Goal: Task Accomplishment & Management: Use online tool/utility

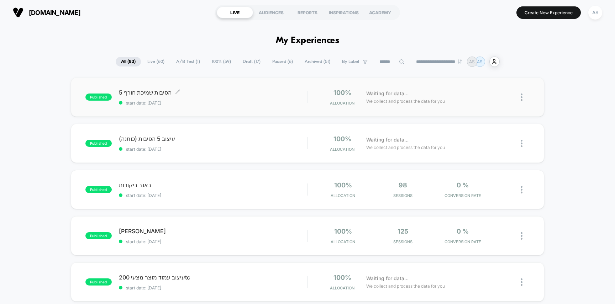
click at [243, 98] on div "5 הסיבות שמיכת חורף Click to edit experience details Click to edit experience d…" at bounding box center [213, 97] width 189 height 17
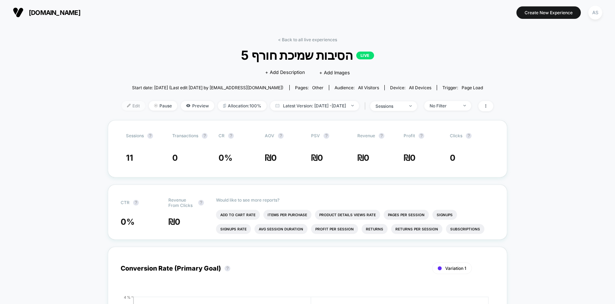
click at [122, 107] on span "Edit" at bounding box center [133, 106] width 23 height 10
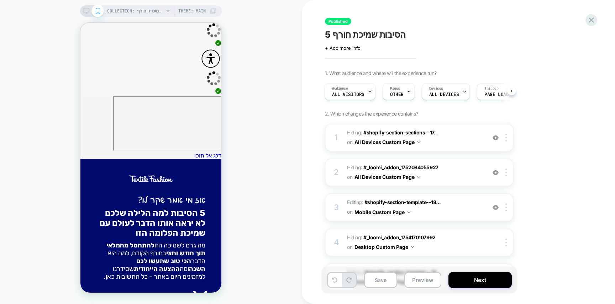
scroll to position [204, 0]
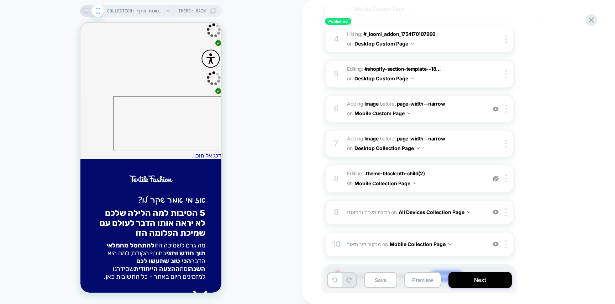
click at [369, 208] on span "כותרת משנה גרדיאנט Adding Code Block BEFORE .text-center > .theme-block:nth-chi…" at bounding box center [415, 212] width 136 height 10
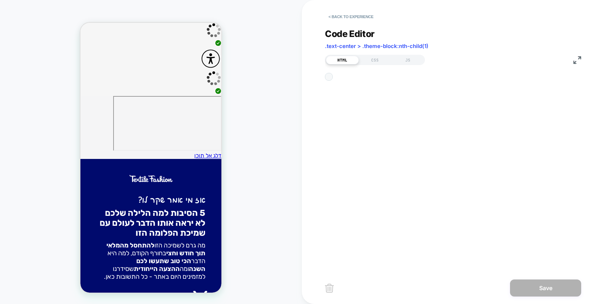
scroll to position [10, 0]
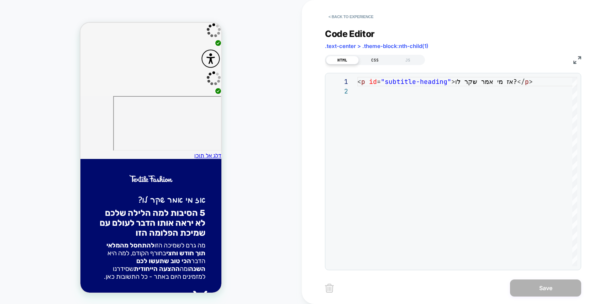
click at [383, 57] on div "CSS" at bounding box center [375, 60] width 33 height 9
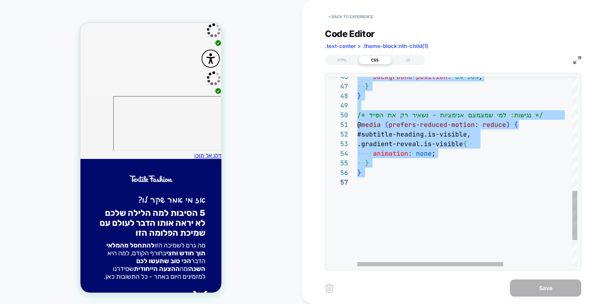
scroll to position [0, 0]
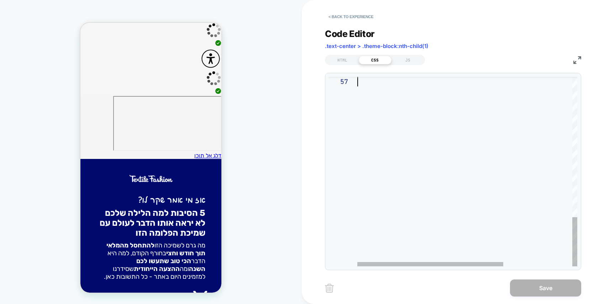
type textarea "* *"
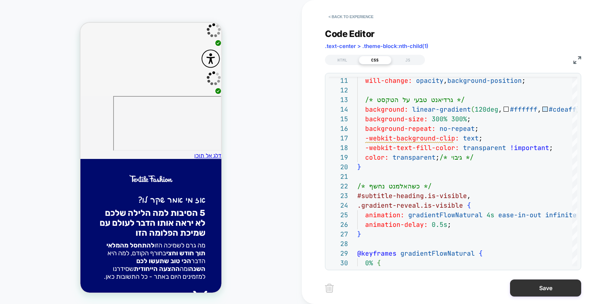
click at [548, 291] on button "Save" at bounding box center [545, 288] width 71 height 17
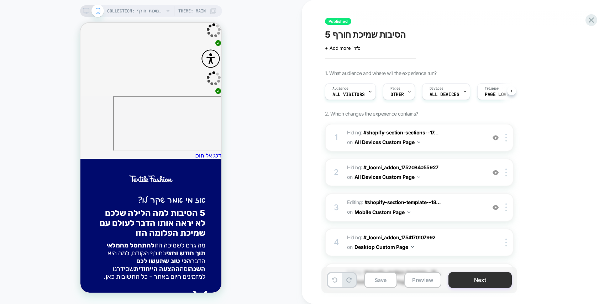
scroll to position [0, 0]
click at [495, 282] on button "Next" at bounding box center [479, 280] width 63 height 16
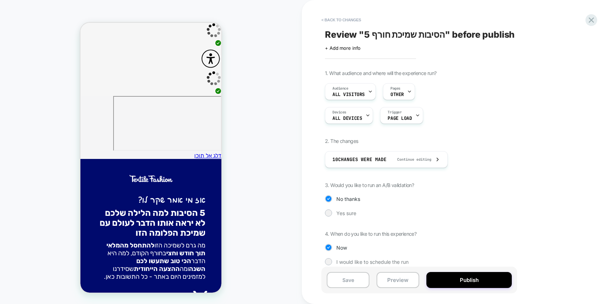
click at [495, 282] on button "Publish" at bounding box center [468, 280] width 85 height 16
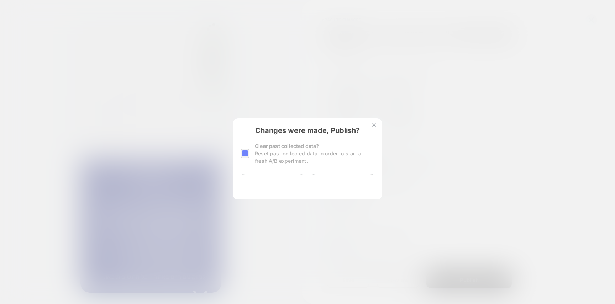
click at [277, 179] on button "Yes, Publish" at bounding box center [272, 183] width 63 height 18
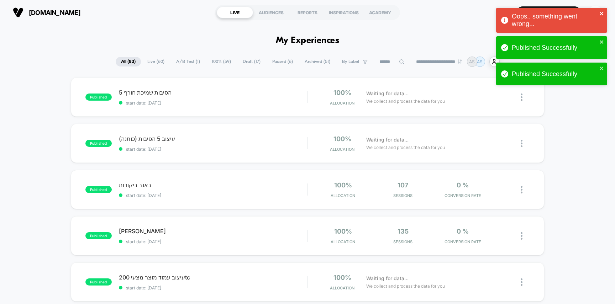
click at [602, 15] on icon "close" at bounding box center [602, 14] width 4 height 4
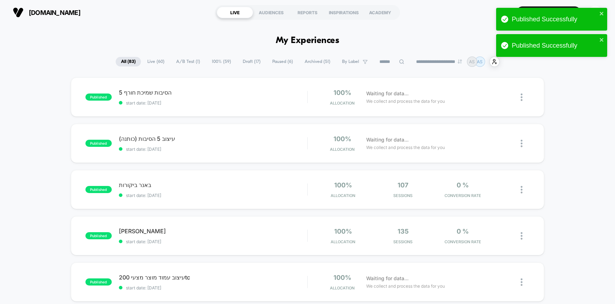
click at [605, 11] on div "Published Successfully" at bounding box center [551, 19] width 111 height 23
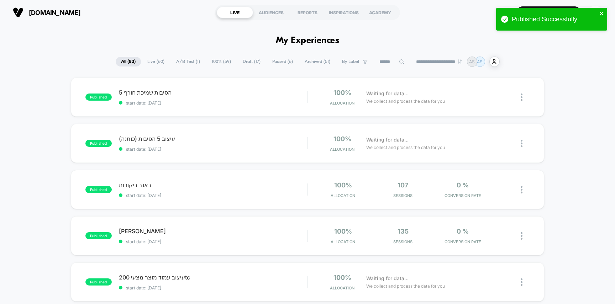
click at [602, 11] on icon "close" at bounding box center [601, 14] width 5 height 6
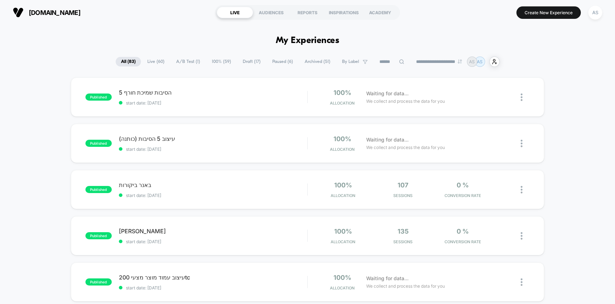
click at [591, 9] on div "Published Successfully" at bounding box center [552, 7] width 114 height 3
click at [593, 14] on div "AS" at bounding box center [595, 13] width 14 height 14
click at [308, 99] on div "100% Allocation Waiting for data... We collect and process the data for you" at bounding box center [419, 97] width 222 height 17
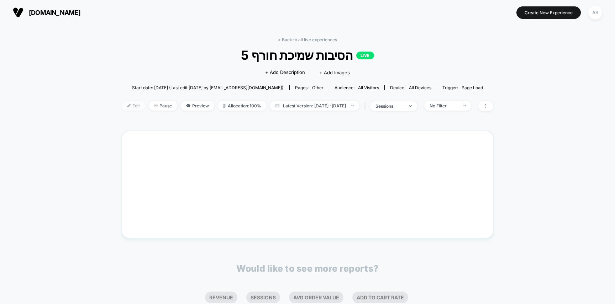
click at [122, 109] on span "Edit" at bounding box center [133, 106] width 23 height 10
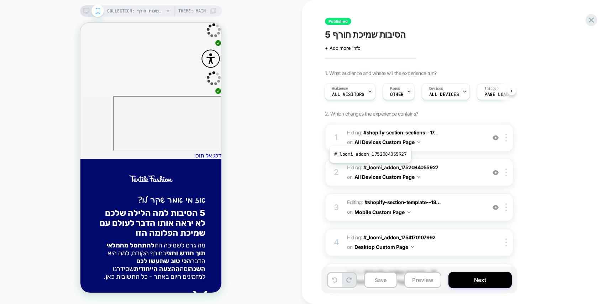
scroll to position [242, 0]
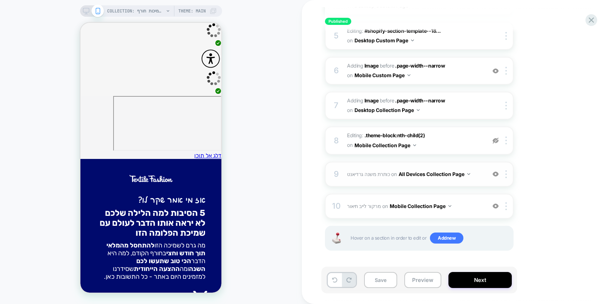
click at [368, 177] on span "כותרת משנה גרדיאנט Adding Code Block BEFORE .text-center > .theme-block:nth-chi…" at bounding box center [415, 174] width 136 height 10
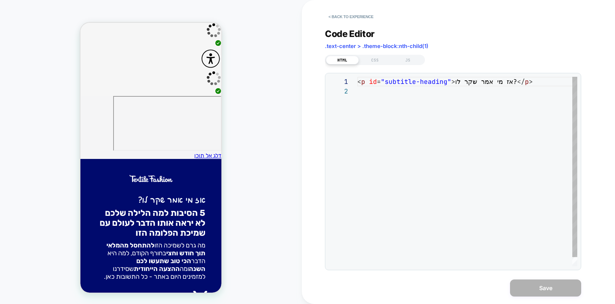
scroll to position [10, 0]
click at [378, 61] on div "CSS" at bounding box center [375, 60] width 33 height 9
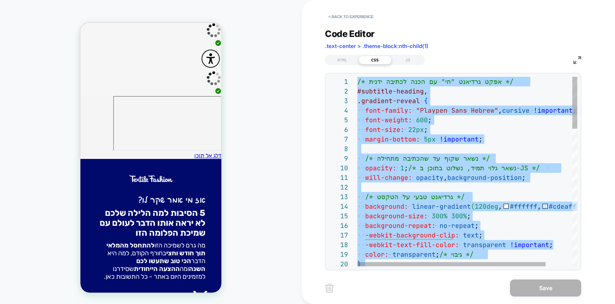
type textarea "**********"
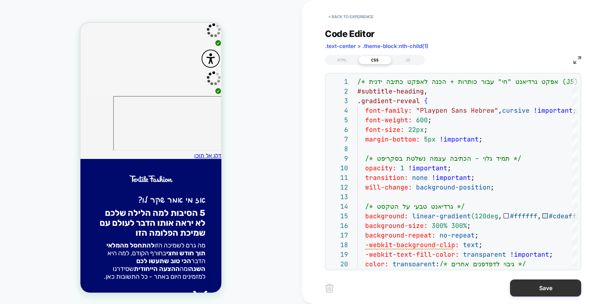
click at [545, 285] on button "Save" at bounding box center [545, 288] width 71 height 17
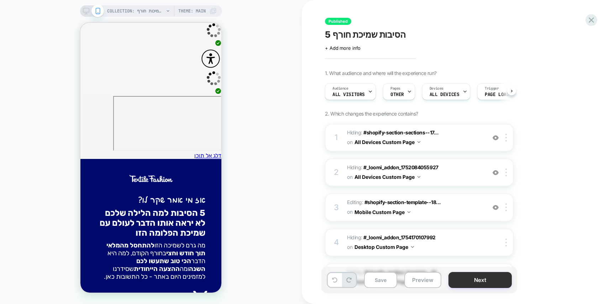
click at [484, 273] on button "Next" at bounding box center [479, 280] width 63 height 16
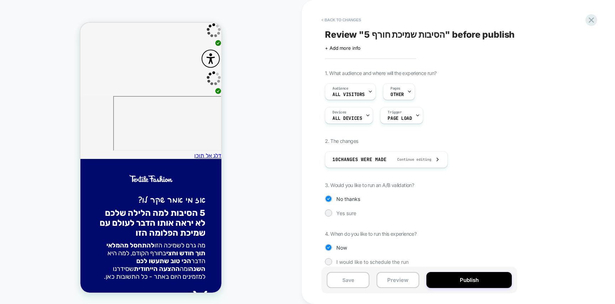
click at [484, 273] on button "Publish" at bounding box center [468, 280] width 85 height 16
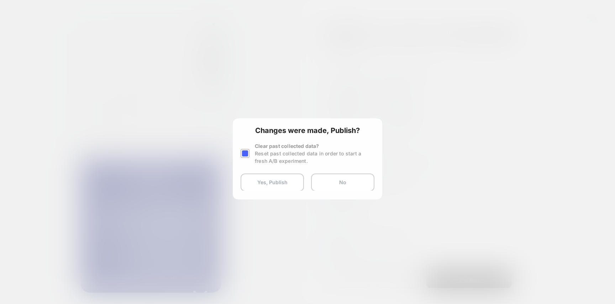
click at [284, 183] on button "Yes, Publish" at bounding box center [272, 183] width 63 height 18
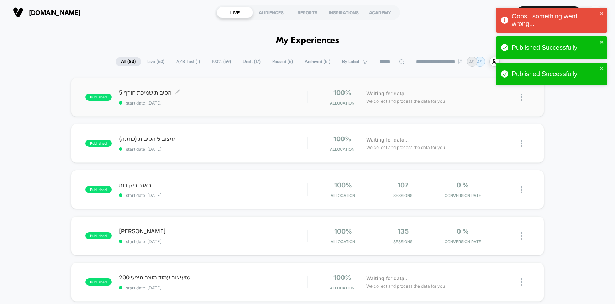
click at [222, 98] on div "5 הסיבות שמיכת חורף Click to edit experience details Click to edit experience d…" at bounding box center [213, 97] width 189 height 17
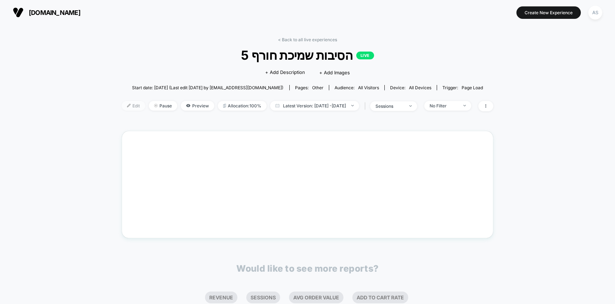
click at [127, 107] on img at bounding box center [129, 106] width 4 height 4
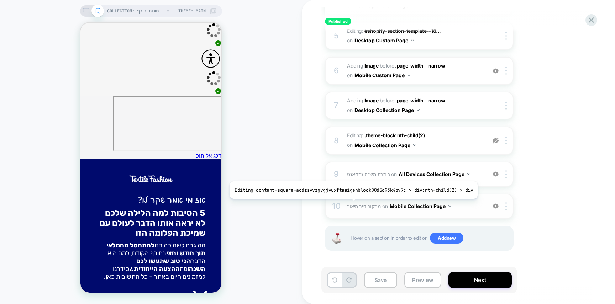
click at [351, 204] on span "מרקור לייב תיאור" at bounding box center [364, 206] width 34 height 6
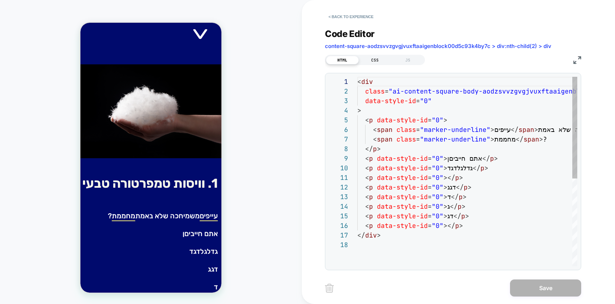
scroll to position [271, 0]
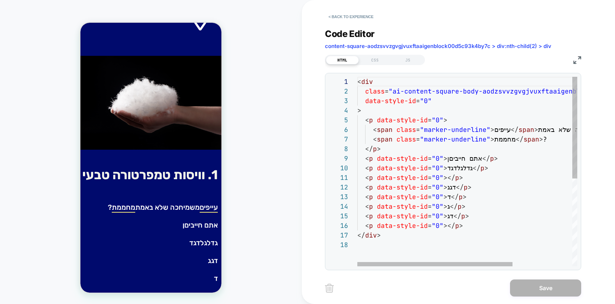
click at [557, 128] on div "< div class = "ai-content-square-body-aodzsvvzgvgjvuxftaaigenblo ck00d5c93k4by7…" at bounding box center [509, 253] width 305 height 353
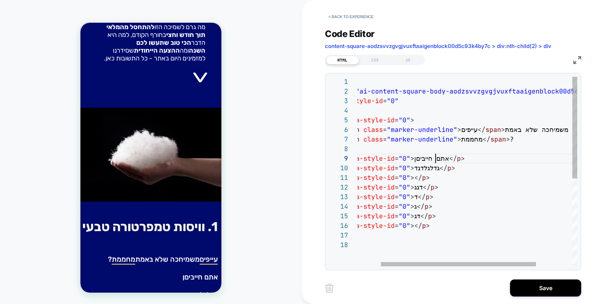
scroll to position [77, 111]
click at [436, 159] on div "< p data-style-id = "0" > ג </ p > < p data-style-id = "0" > דג </ p > < p data…" at bounding box center [476, 253] width 305 height 353
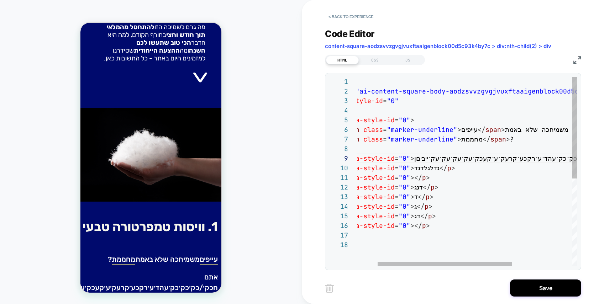
scroll to position [67, 23]
click at [383, 150] on div "< p data-style-id = "0" > ג </ p > < p data-style-id = "0" > דג </ p > < p data…" at bounding box center [499, 253] width 351 height 353
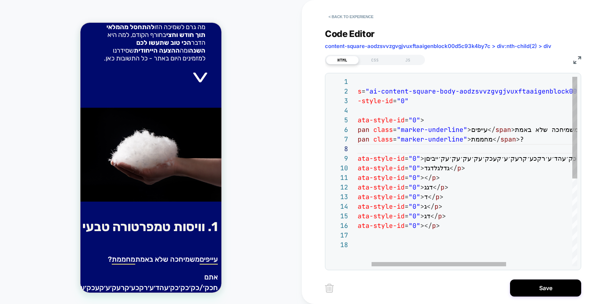
type textarea "**********"
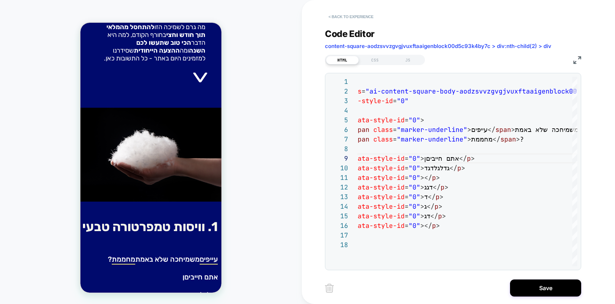
click at [345, 14] on button "< Back to experience" at bounding box center [351, 16] width 52 height 11
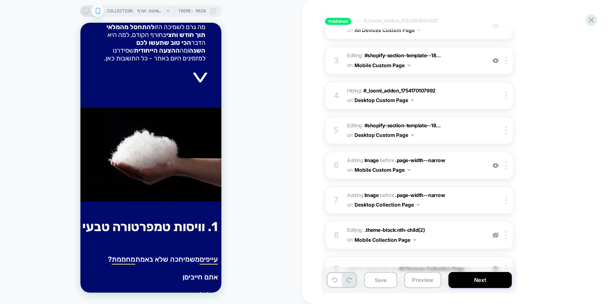
scroll to position [242, 0]
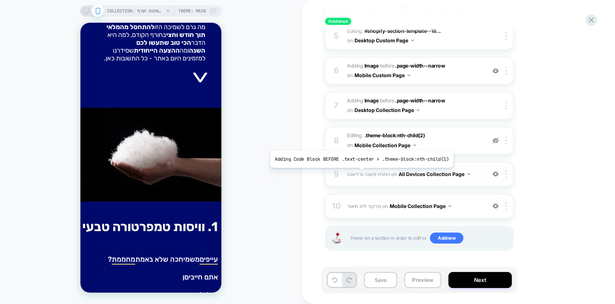
click at [359, 173] on span "כותרת משנה גרדיאנט" at bounding box center [368, 174] width 43 height 6
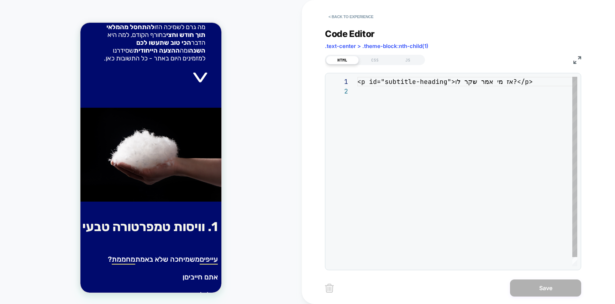
scroll to position [10, 0]
click at [373, 58] on div "CSS" at bounding box center [375, 60] width 33 height 9
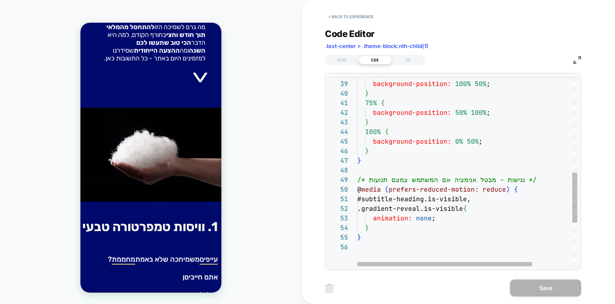
scroll to position [86, 11]
click at [440, 184] on div "} } /* נגישות – מבטל אנימציה אם המשתמש צמצם תנועות */ @ media ( prefers-reduced…" at bounding box center [492, 73] width 270 height 718
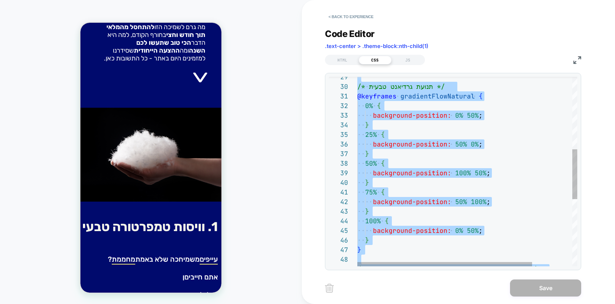
type textarea "**********"
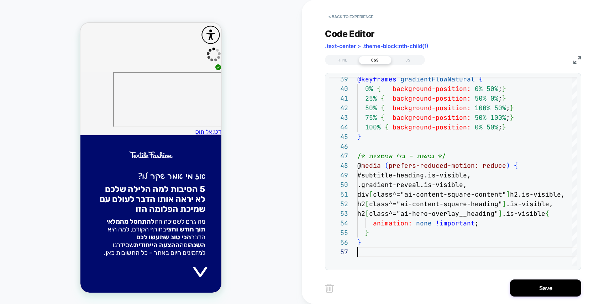
scroll to position [0, 0]
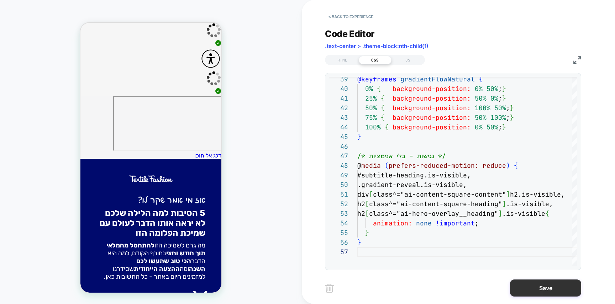
click at [548, 290] on button "Save" at bounding box center [545, 288] width 71 height 17
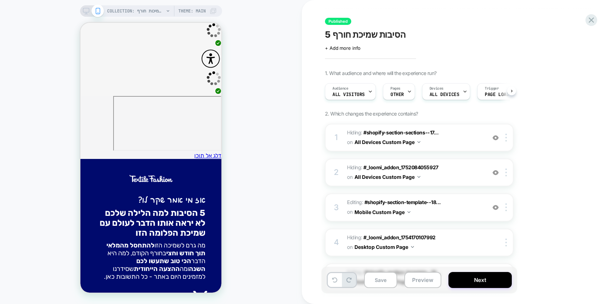
click at [514, 290] on div "Save Preview Next" at bounding box center [419, 280] width 196 height 27
click at [487, 290] on div "Save Preview Next" at bounding box center [419, 280] width 196 height 27
click at [487, 285] on button "Next" at bounding box center [479, 280] width 63 height 16
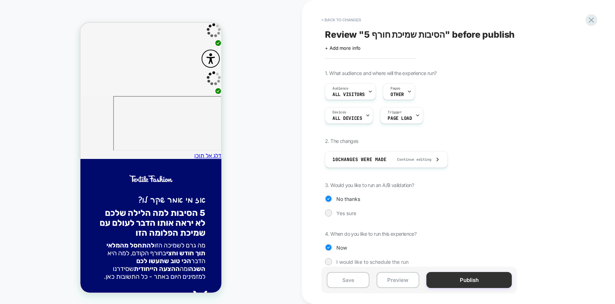
click at [487, 283] on button "Publish" at bounding box center [468, 280] width 85 height 16
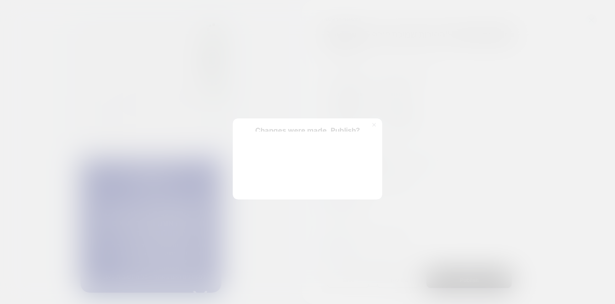
click at [256, 190] on div "Changes were made, Publish? Clear past collected data? Reset past collected dat…" at bounding box center [307, 159] width 149 height 81
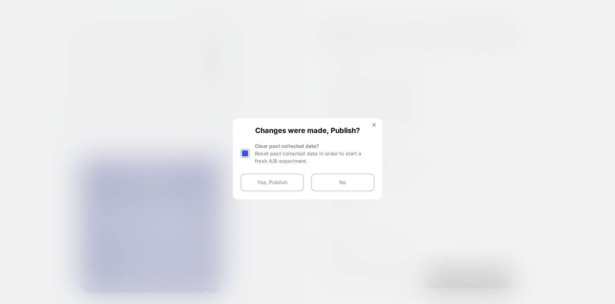
click at [256, 190] on button "Yes, Publish" at bounding box center [272, 183] width 63 height 18
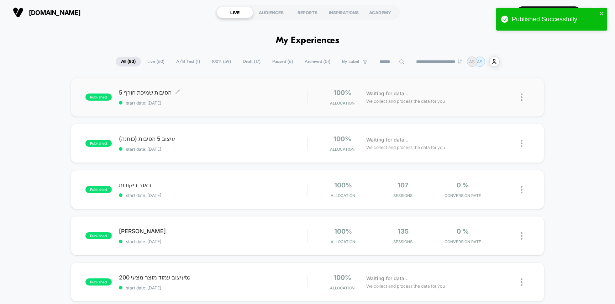
click at [268, 90] on span "5 הסיבות שמיכת חורף Click to edit experience details" at bounding box center [213, 92] width 189 height 7
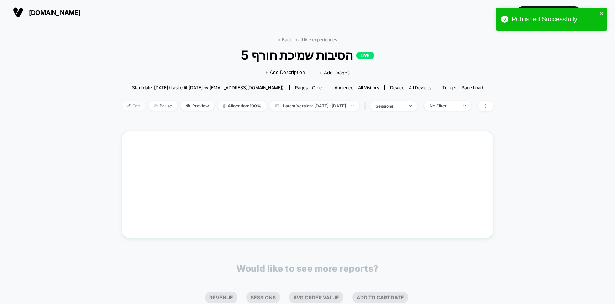
click at [122, 107] on span "Edit" at bounding box center [133, 106] width 23 height 10
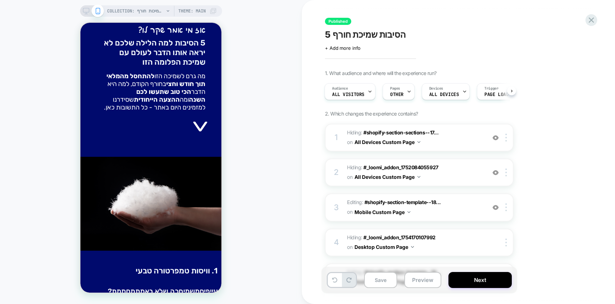
scroll to position [242, 0]
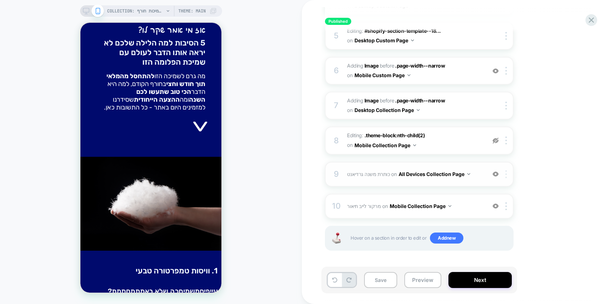
click at [508, 177] on div at bounding box center [508, 174] width 12 height 8
click at [507, 175] on div at bounding box center [508, 174] width 12 height 8
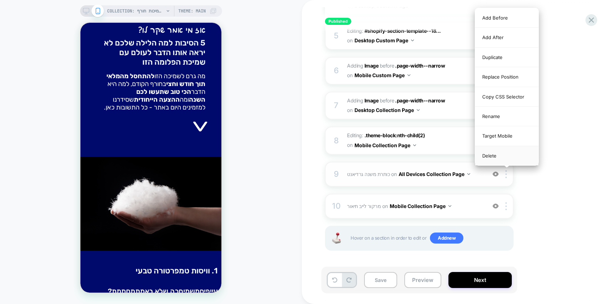
click at [510, 154] on div "Delete" at bounding box center [506, 155] width 63 height 19
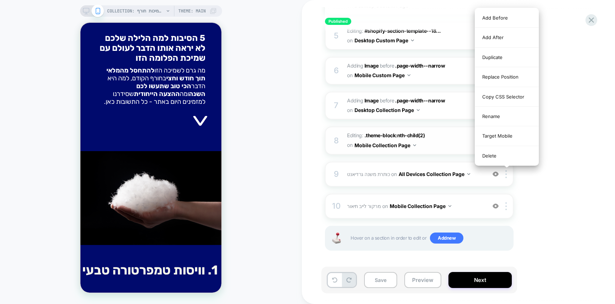
scroll to position [210, 0]
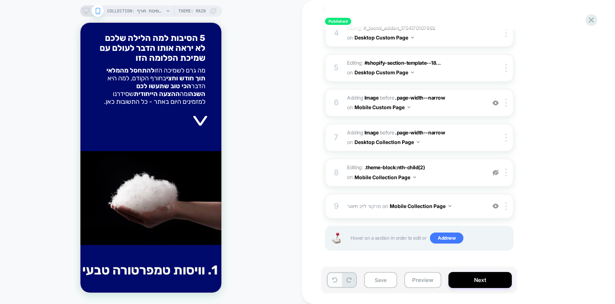
click at [332, 279] on icon at bounding box center [334, 280] width 5 height 5
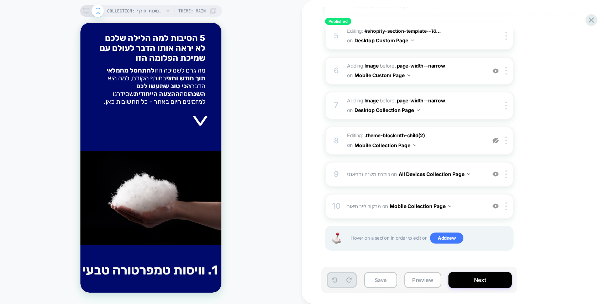
scroll to position [170, 0]
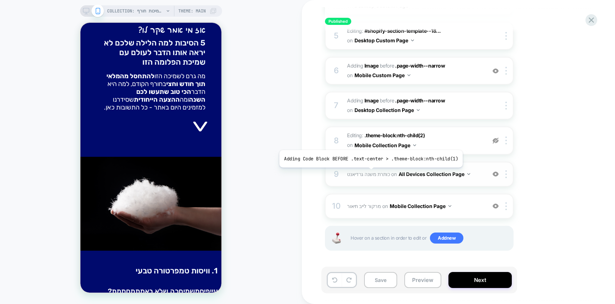
click at [369, 173] on span "כותרת משנה גרדיאנט" at bounding box center [368, 174] width 43 height 6
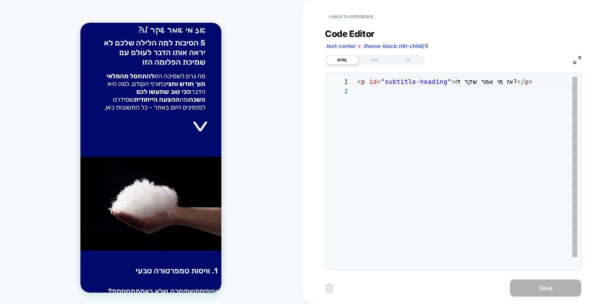
scroll to position [10, 0]
click at [416, 121] on div "< p id = "subtitle-heading" > אז מי אמר שקר לו? </ p >" at bounding box center [467, 176] width 220 height 199
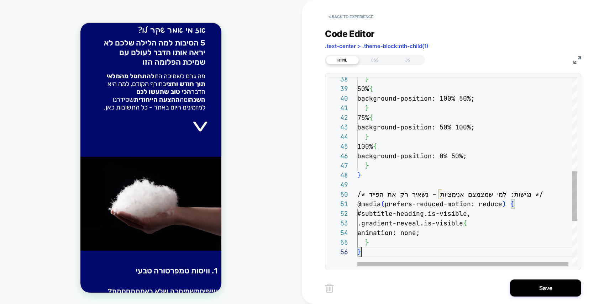
type textarea "**********"
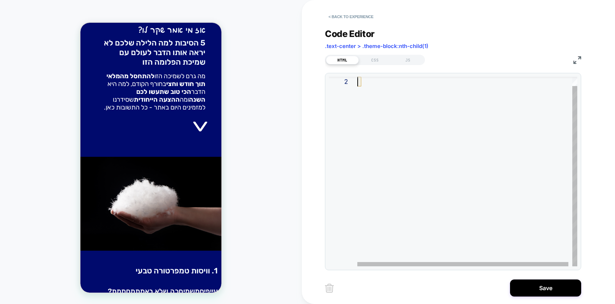
scroll to position [0, 0]
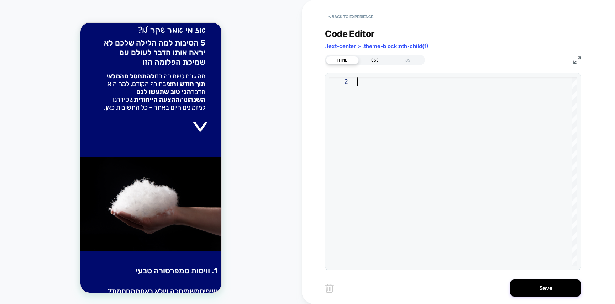
click at [377, 56] on div "CSS" at bounding box center [375, 60] width 33 height 9
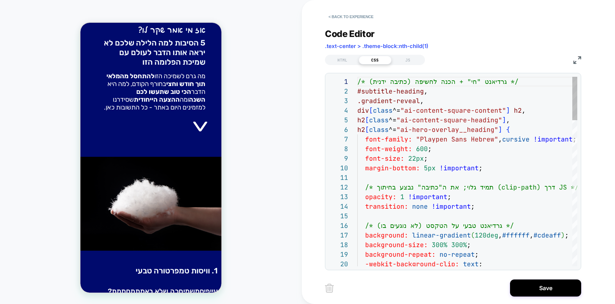
scroll to position [96, 0]
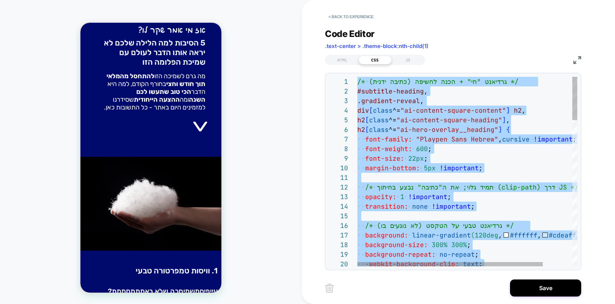
type textarea "**********"
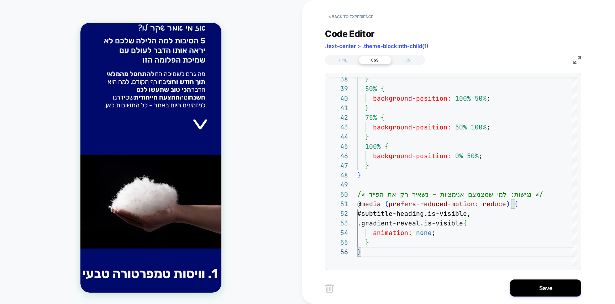
scroll to position [236, 0]
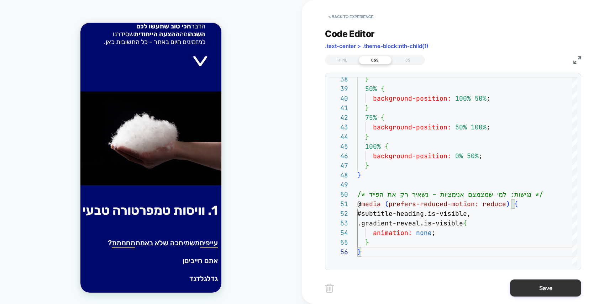
click at [520, 280] on button "Save" at bounding box center [545, 288] width 71 height 17
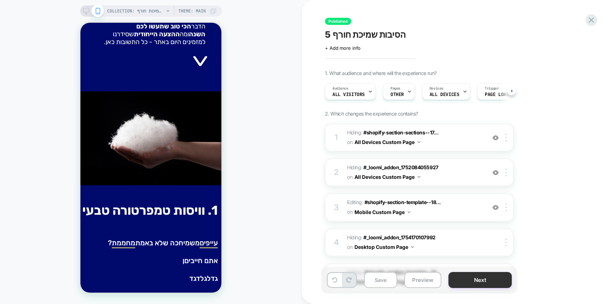
click at [481, 280] on button "Next" at bounding box center [479, 280] width 63 height 16
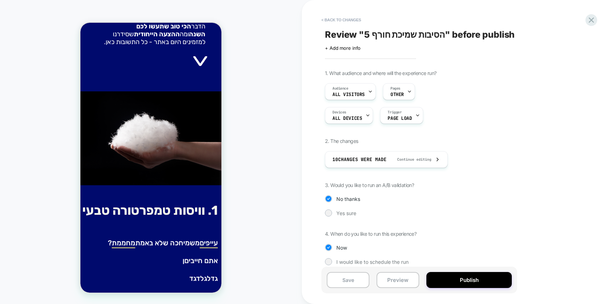
click at [481, 280] on button "Publish" at bounding box center [468, 280] width 85 height 16
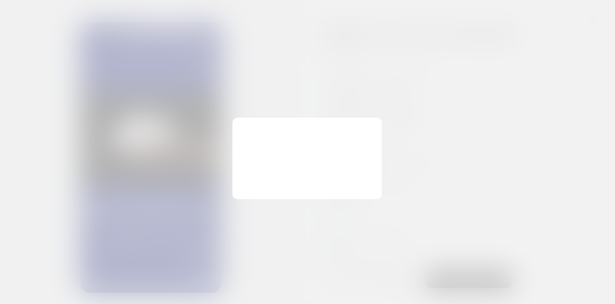
click at [275, 180] on div "Changes were made, Publish? Clear past collected data? Reset past collected dat…" at bounding box center [306, 158] width 149 height 81
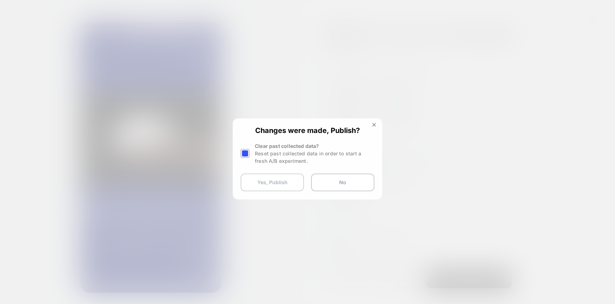
click at [275, 180] on button "Yes, Publish" at bounding box center [272, 183] width 63 height 18
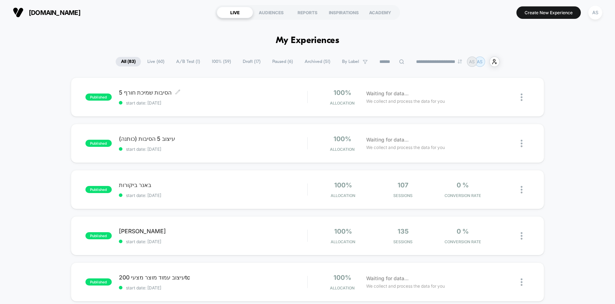
click at [251, 100] on span "start date: [DATE]" at bounding box center [213, 102] width 189 height 5
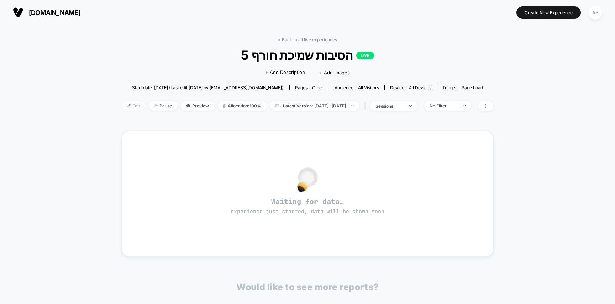
click at [127, 106] on img at bounding box center [129, 106] width 4 height 4
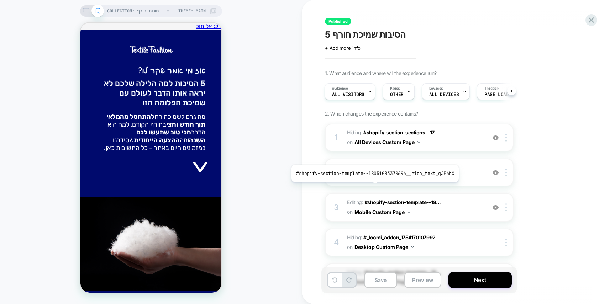
scroll to position [242, 0]
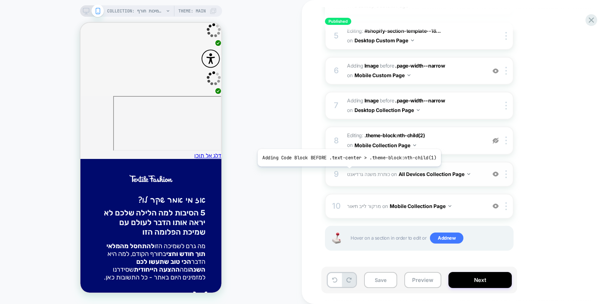
click at [347, 170] on span "כותרת משנה גרדיאנט Adding Code Block BEFORE .text-center > .theme-block:nth-chi…" at bounding box center [415, 174] width 136 height 10
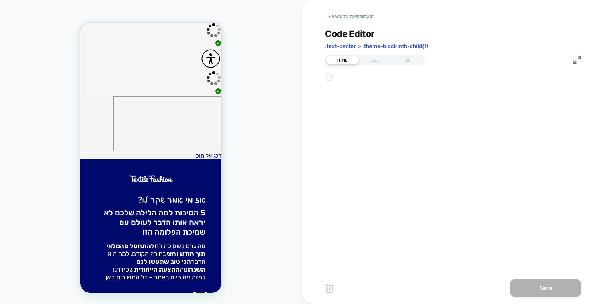
scroll to position [10, 0]
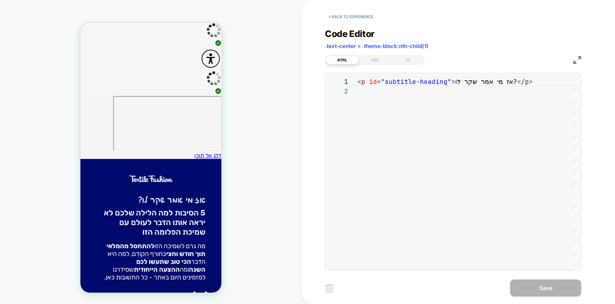
click at [371, 64] on div "HTML CSS JS" at bounding box center [375, 60] width 100 height 10
click at [374, 59] on div "CSS" at bounding box center [375, 60] width 33 height 9
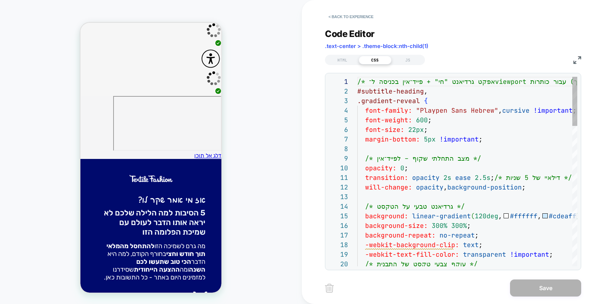
scroll to position [29, 46]
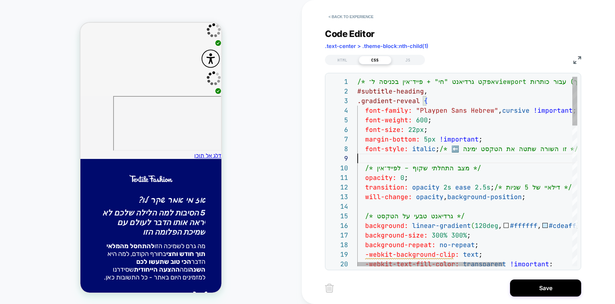
type textarea "**********"
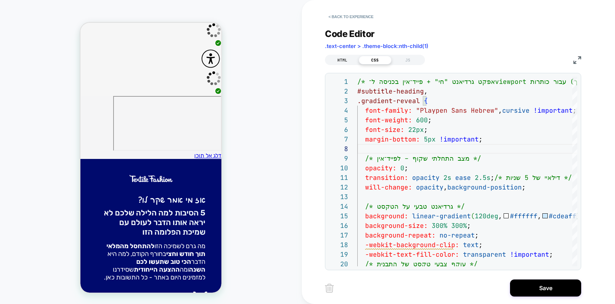
click at [337, 63] on div "HTML" at bounding box center [342, 60] width 33 height 9
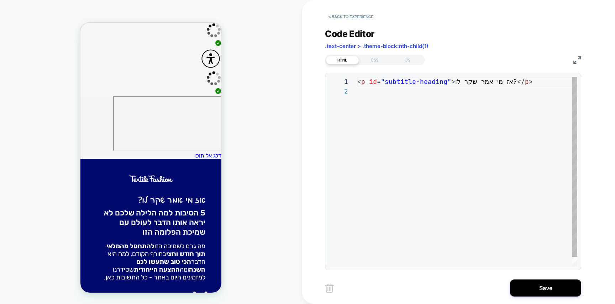
scroll to position [10, 0]
click at [391, 87] on div "< p id = "subtitle-heading" > אז מי אמר שקר לו? </ p >" at bounding box center [467, 176] width 220 height 199
click at [384, 58] on div "CSS" at bounding box center [375, 60] width 33 height 9
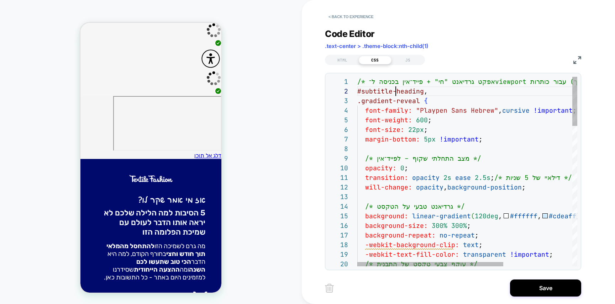
scroll to position [10, 38]
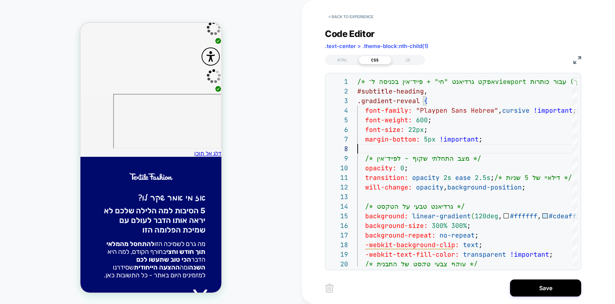
scroll to position [0, 0]
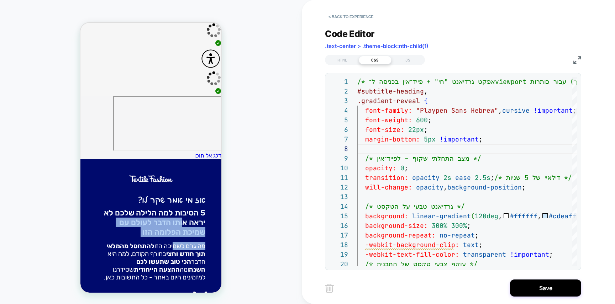
drag, startPoint x: 171, startPoint y: 80, endPoint x: 169, endPoint y: 110, distance: 29.3
click at [169, 194] on div "אז מי אמר שקר לו? 5 ה ס י ב ו ת ל מ ה ה ל י ל ה ש ל כ ם ל א י ר א ה א ו ת ו ה ד…" at bounding box center [150, 252] width 109 height 117
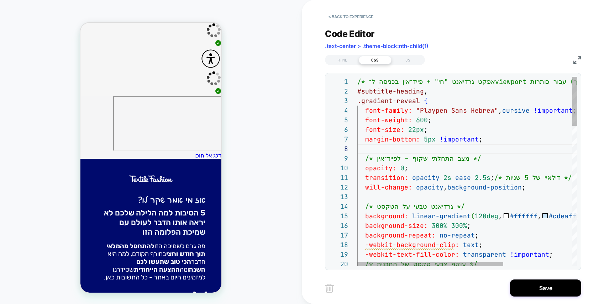
drag, startPoint x: 424, startPoint y: 138, endPoint x: 431, endPoint y: 128, distance: 12.2
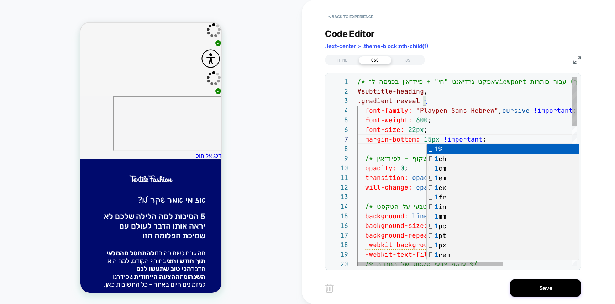
scroll to position [10, 23]
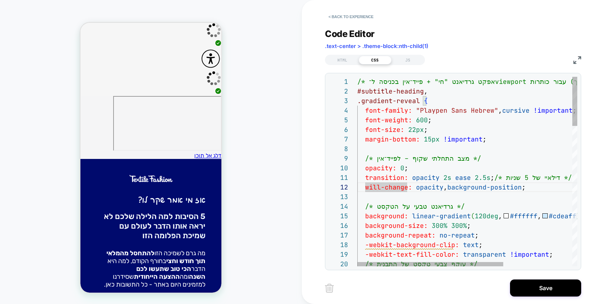
type textarea "**********"
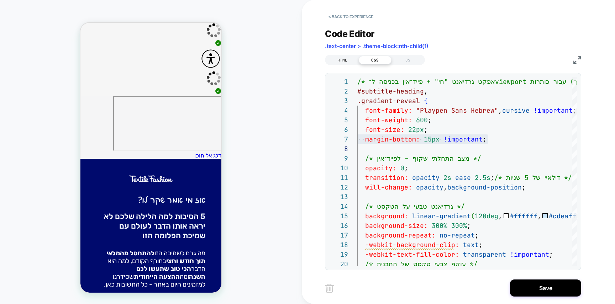
click at [337, 62] on div "HTML" at bounding box center [342, 60] width 33 height 9
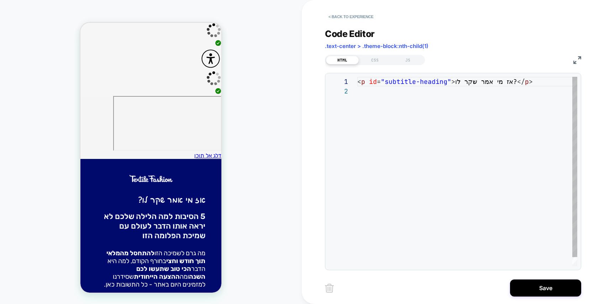
scroll to position [10, 0]
click at [406, 82] on div "< p id = "subtitle-heading" > אז מי אמר שקר לו? </ p >" at bounding box center [467, 176] width 220 height 199
click at [393, 83] on div "< p id = "subtitle-heading" > אז מי אמר שקר לו? </ p >" at bounding box center [467, 176] width 220 height 199
click at [429, 80] on div "< p id = "subtitle-heading" > אז מי אמר שקר לו? </ p >" at bounding box center [467, 176] width 220 height 199
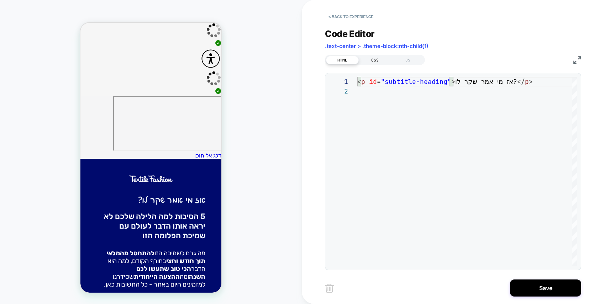
click at [374, 62] on div "CSS" at bounding box center [375, 60] width 33 height 9
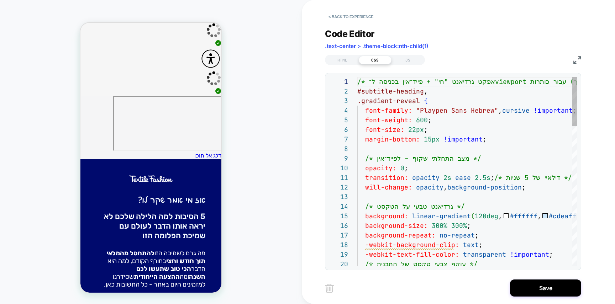
scroll to position [96, 0]
click at [340, 57] on div "HTML" at bounding box center [342, 60] width 33 height 9
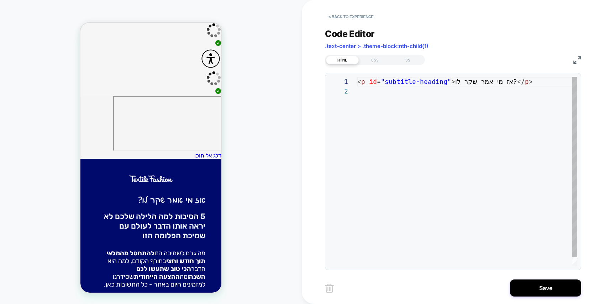
scroll to position [10, 0]
click at [413, 83] on div "< p id = "subtitle-heading" > אז מי אמר שקר לו? </ p >" at bounding box center [467, 176] width 220 height 199
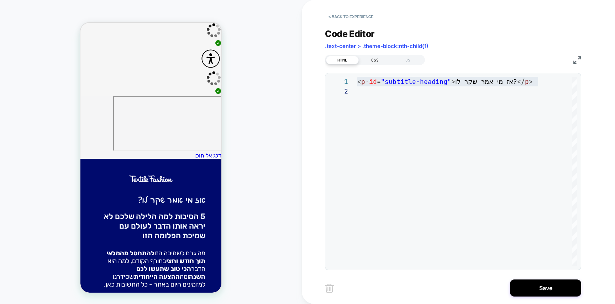
click at [380, 58] on div "CSS" at bounding box center [375, 60] width 33 height 9
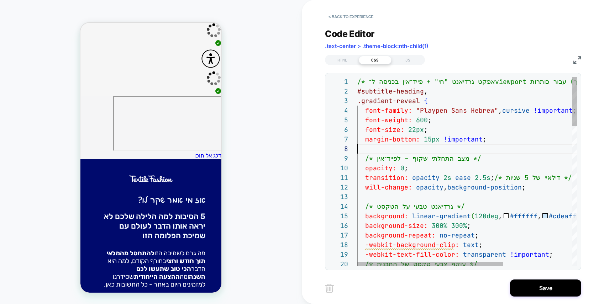
scroll to position [67, 0]
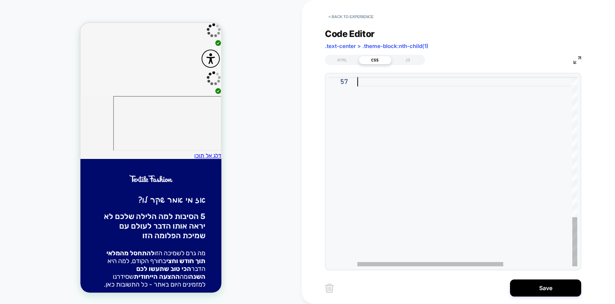
type textarea "**********"
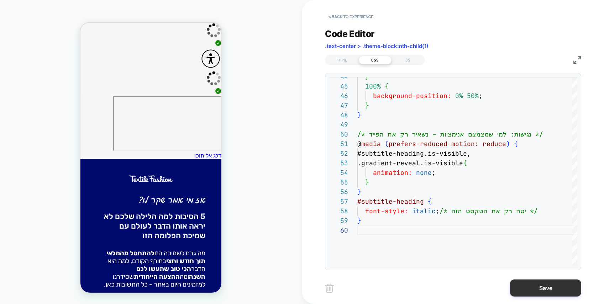
click at [550, 282] on button "Save" at bounding box center [545, 288] width 71 height 17
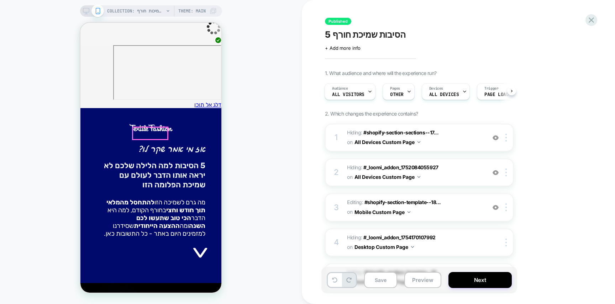
scroll to position [0, 0]
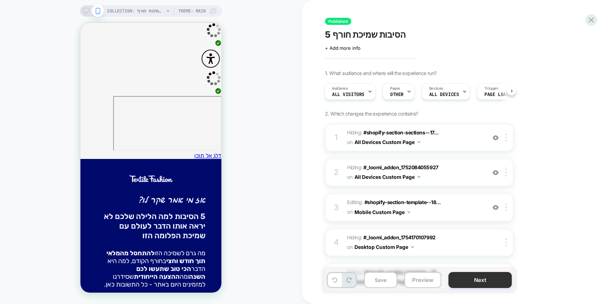
click at [477, 281] on button "Next" at bounding box center [479, 280] width 63 height 16
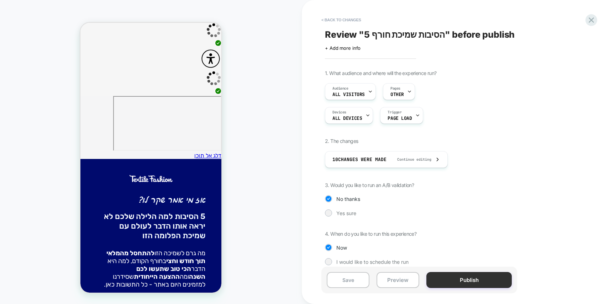
click at [466, 273] on button "Publish" at bounding box center [468, 280] width 85 height 16
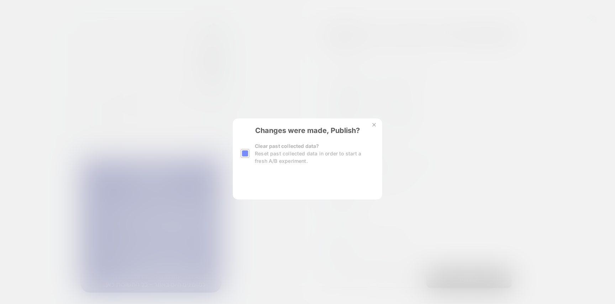
click at [270, 182] on button "Yes, Publish" at bounding box center [272, 183] width 63 height 18
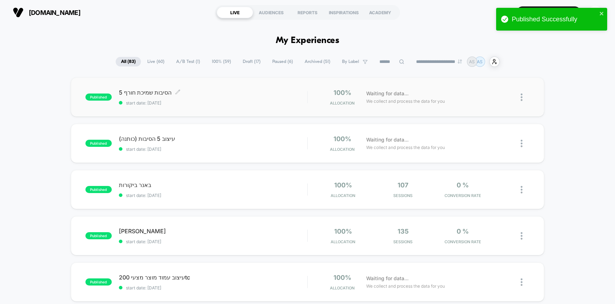
click at [261, 104] on span "start date: [DATE]" at bounding box center [213, 102] width 189 height 5
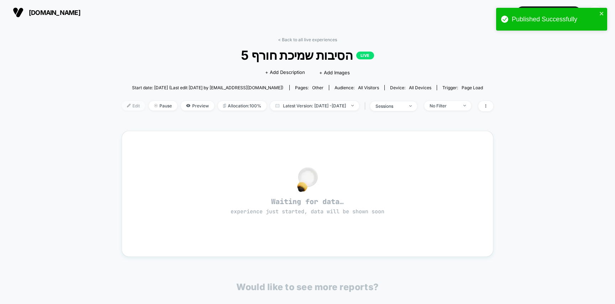
click at [122, 108] on span "Edit" at bounding box center [133, 106] width 23 height 10
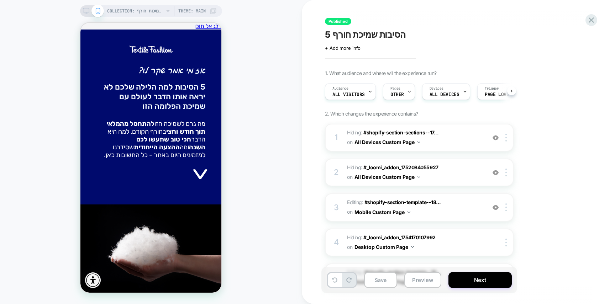
scroll to position [242, 0]
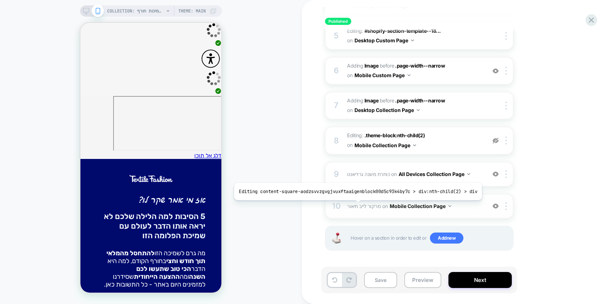
click at [355, 206] on span "מרקור לייב תיאור" at bounding box center [364, 206] width 34 height 6
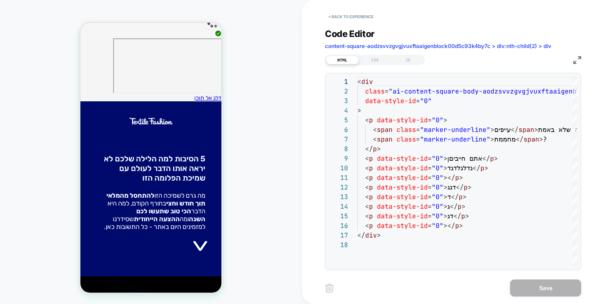
scroll to position [3, 0]
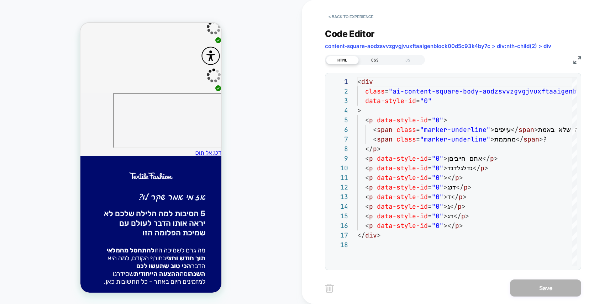
click at [367, 60] on div "CSS" at bounding box center [375, 60] width 33 height 9
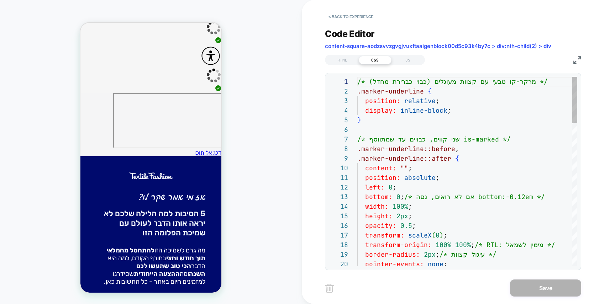
scroll to position [96, 0]
click at [356, 15] on button "< Back to experience" at bounding box center [351, 16] width 52 height 11
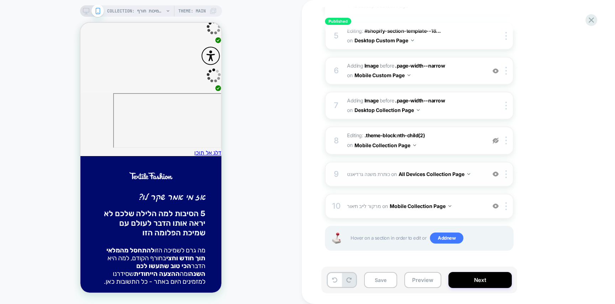
scroll to position [241, 0]
click at [354, 171] on span "כותרת משנה גרדיאנט Adding Code Block BEFORE .text-center > .theme-block:nth-chi…" at bounding box center [415, 175] width 136 height 10
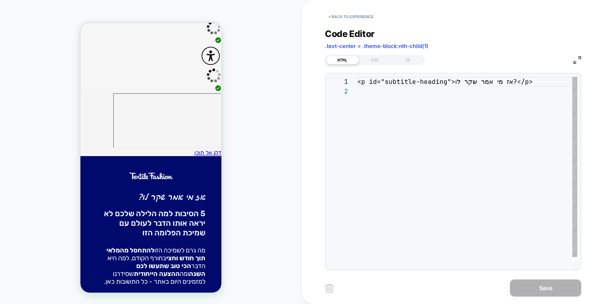
scroll to position [10, 0]
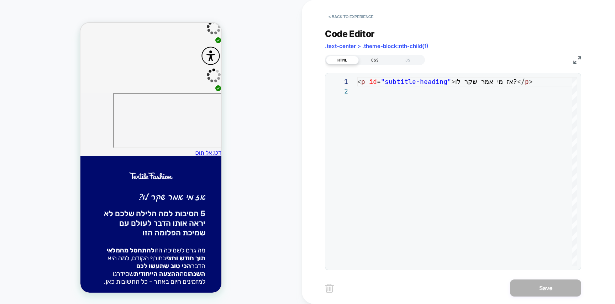
click at [373, 60] on div "CSS" at bounding box center [375, 60] width 33 height 9
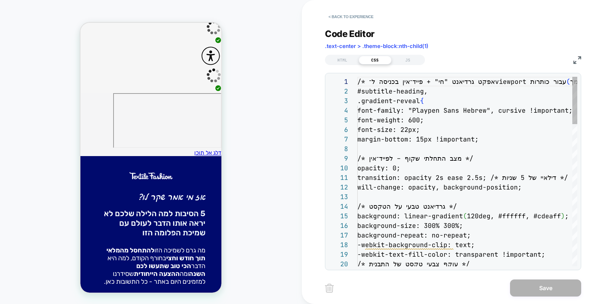
scroll to position [96, 0]
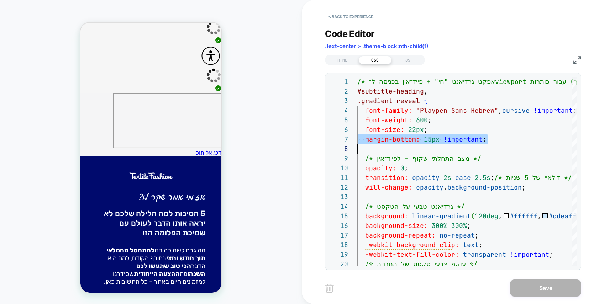
scroll to position [0, 0]
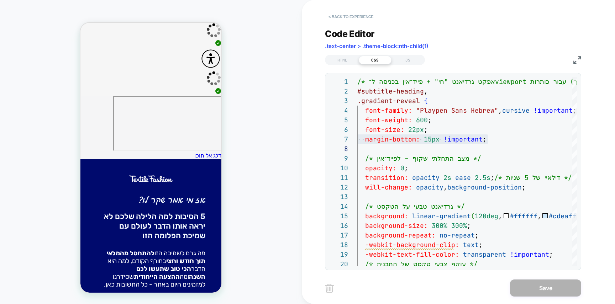
click at [345, 17] on button "< Back to experience" at bounding box center [351, 16] width 52 height 11
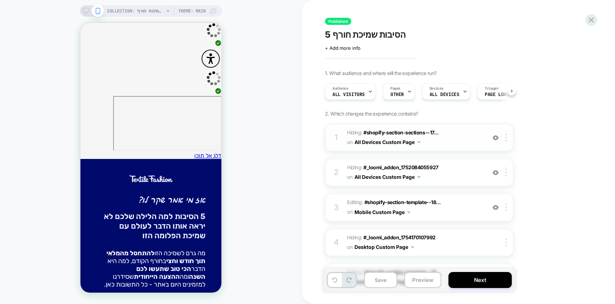
scroll to position [0, 0]
click at [348, 203] on span "Editing : #shopify-section-template--18... #shopify-section-template--180510833…" at bounding box center [415, 207] width 136 height 19
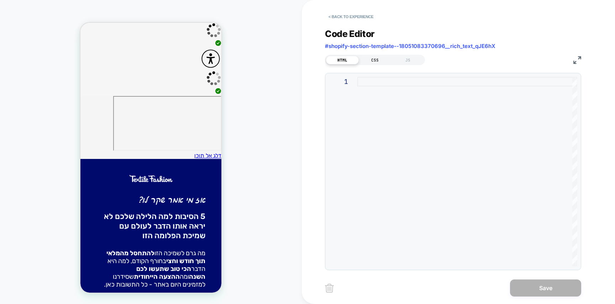
click at [371, 63] on div "CSS" at bounding box center [375, 60] width 33 height 9
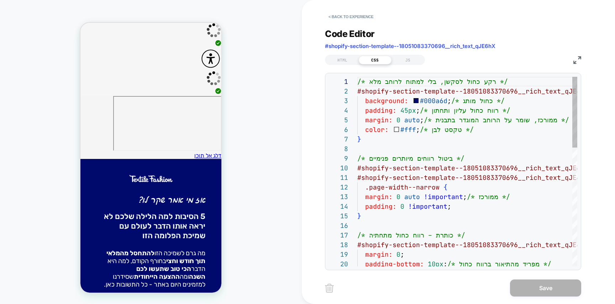
scroll to position [96, 0]
click at [358, 16] on button "< Back to experience" at bounding box center [351, 16] width 52 height 11
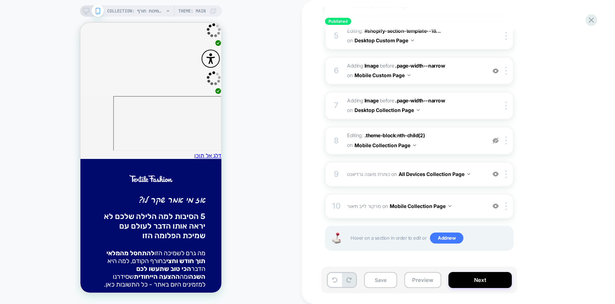
scroll to position [0, 0]
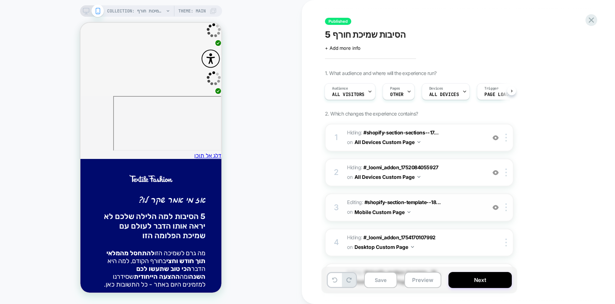
click at [348, 208] on span "on" at bounding box center [349, 212] width 5 height 9
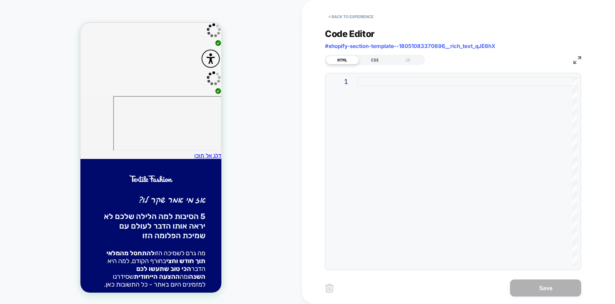
click at [374, 61] on div "CSS" at bounding box center [375, 60] width 33 height 9
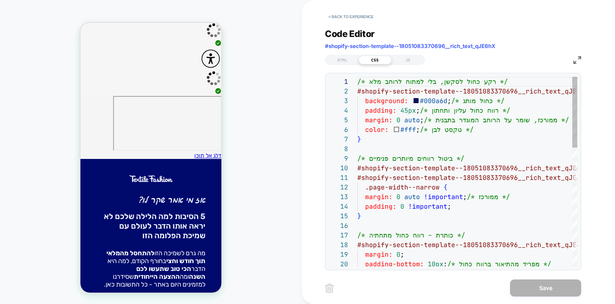
scroll to position [96, 0]
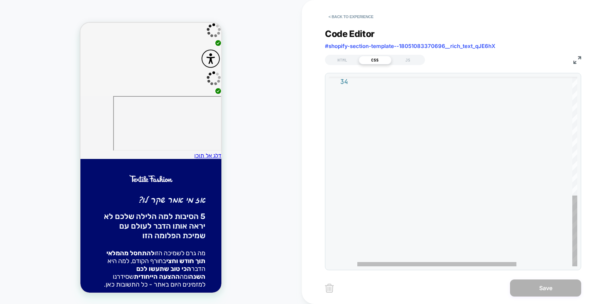
scroll to position [29, 0]
click at [408, 191] on div at bounding box center [505, 13] width 297 height 507
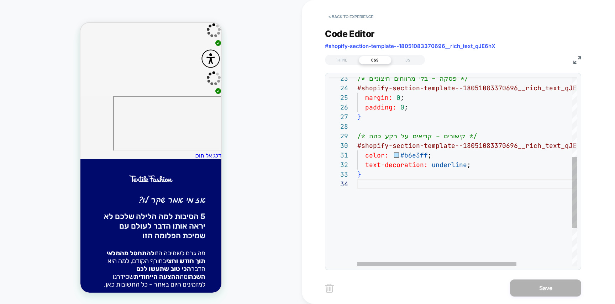
type textarea "**********"
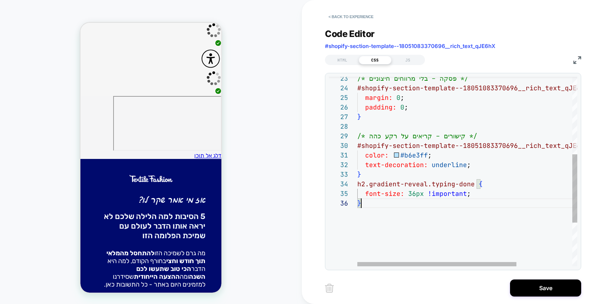
scroll to position [48, 4]
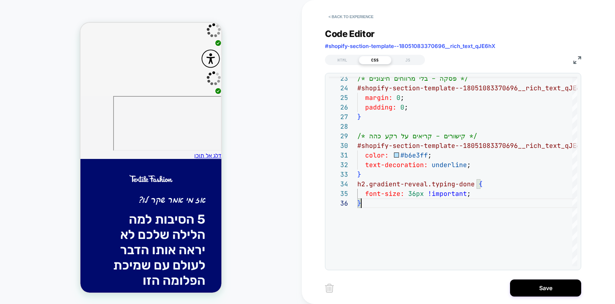
click at [535, 278] on div "**********" at bounding box center [458, 152] width 267 height 304
click at [541, 284] on button "Save" at bounding box center [545, 288] width 71 height 17
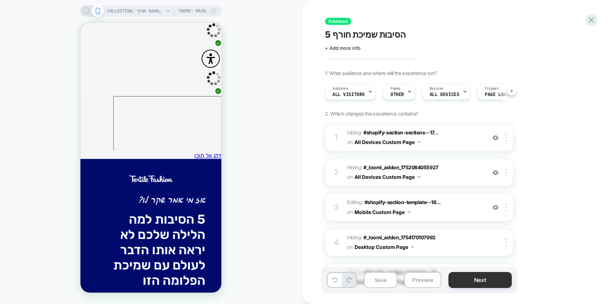
scroll to position [0, 0]
click at [480, 273] on button "Next" at bounding box center [479, 280] width 63 height 16
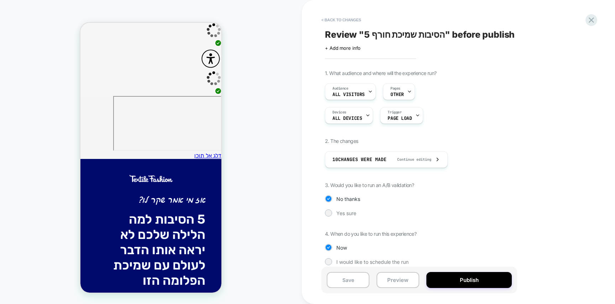
click at [464, 271] on div "Save Preview Publish" at bounding box center [419, 280] width 196 height 27
click at [473, 279] on button "Publish" at bounding box center [468, 280] width 85 height 16
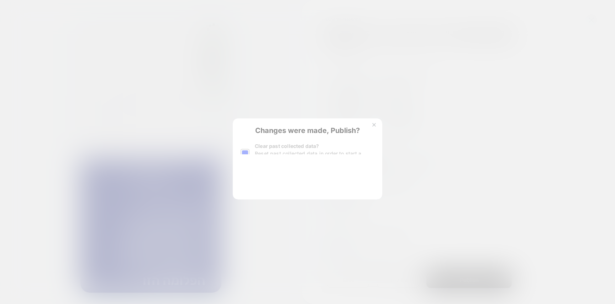
click at [275, 180] on button "Yes, Publish" at bounding box center [272, 183] width 63 height 18
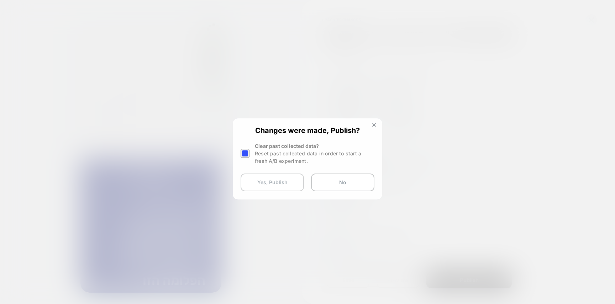
click at [275, 180] on button "Yes, Publish" at bounding box center [272, 183] width 63 height 18
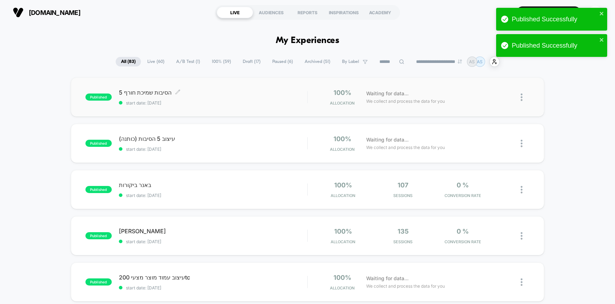
click at [246, 89] on span "5 הסיבות שמיכת חורף Click to edit experience details" at bounding box center [213, 92] width 189 height 7
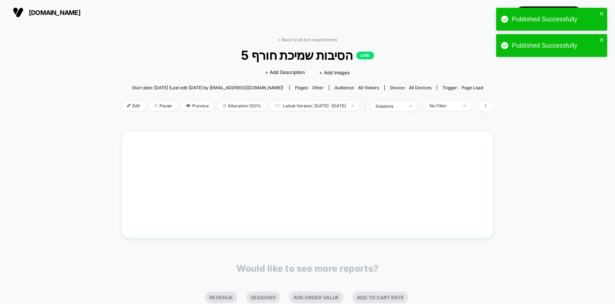
click at [122, 100] on div "< Back to all live experiences 5 הסיבות שמיכת חורף LIVE Click to edit experienc…" at bounding box center [308, 78] width 372 height 83
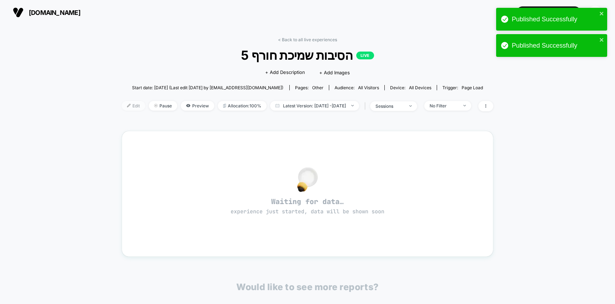
click at [122, 103] on span "Edit" at bounding box center [133, 106] width 23 height 10
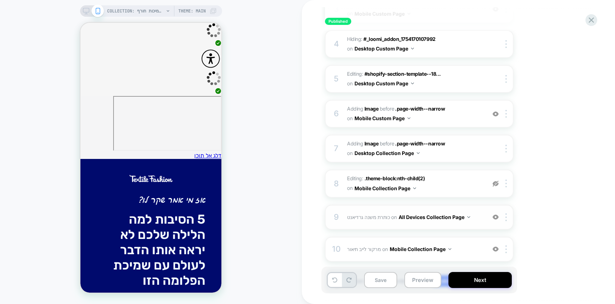
scroll to position [242, 0]
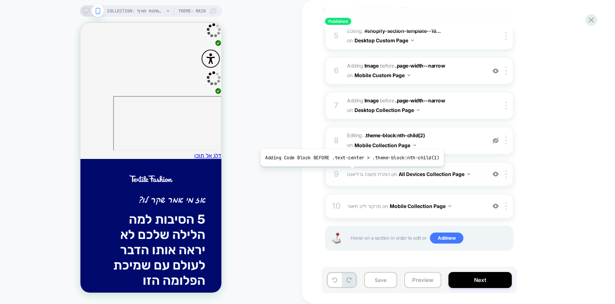
click at [350, 172] on span "כותרת משנה גרדיאנט" at bounding box center [368, 174] width 43 height 6
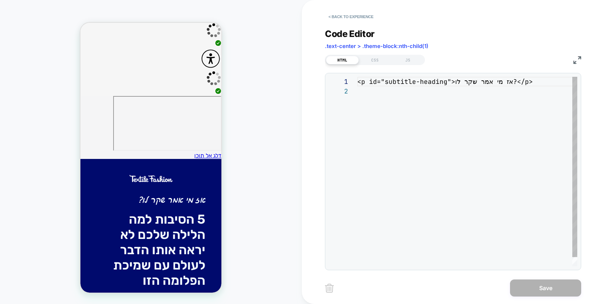
scroll to position [10, 0]
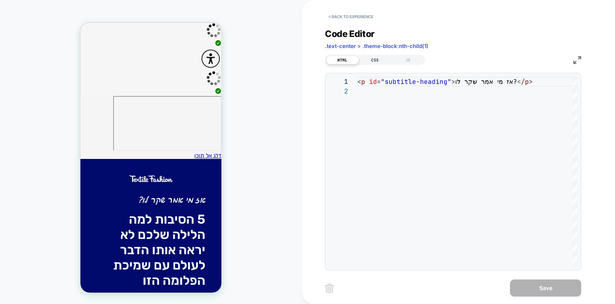
click at [373, 57] on div "CSS" at bounding box center [375, 60] width 33 height 9
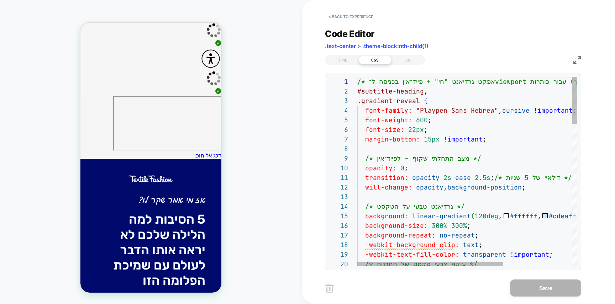
scroll to position [77, 42]
type textarea "**********"
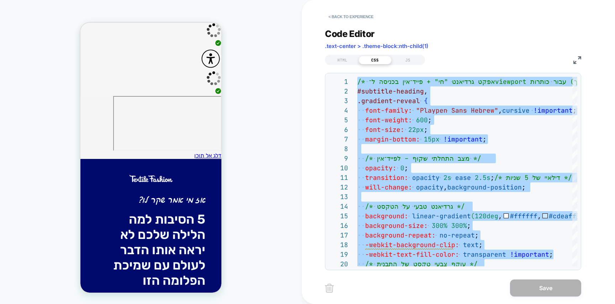
click at [352, 54] on div "HTML CSS JS" at bounding box center [453, 59] width 256 height 12
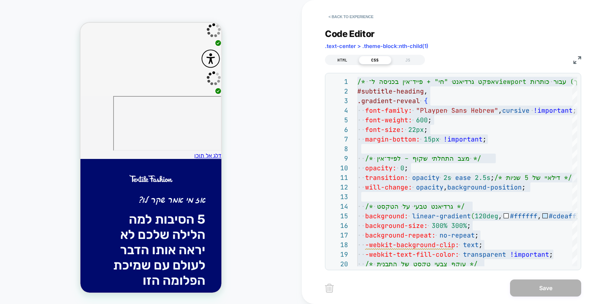
click at [346, 60] on div "HTML" at bounding box center [342, 60] width 33 height 9
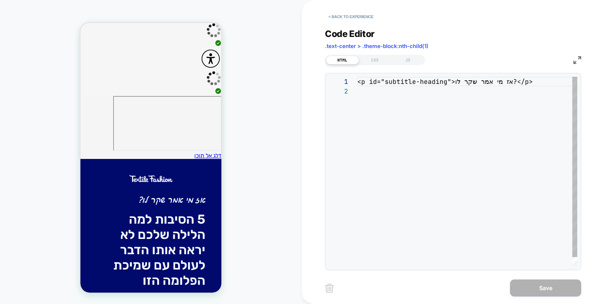
scroll to position [10, 0]
click at [394, 82] on div "< p id = "subtitle-heading" > אז מי אמר שקר לו? </ p >" at bounding box center [467, 176] width 220 height 199
click at [394, 81] on div "< p id = "subtitle-heading" > אז מי אמר שקר לו? </ p >" at bounding box center [467, 176] width 220 height 199
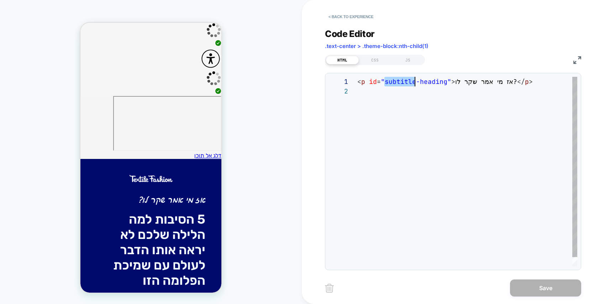
scroll to position [0, 0]
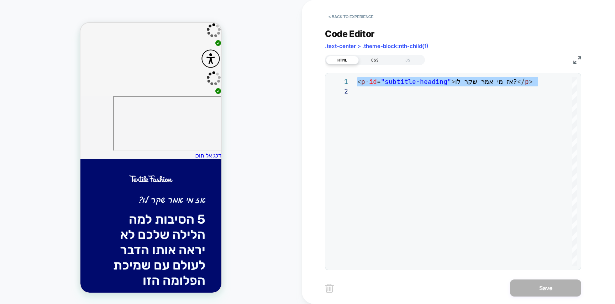
click at [377, 60] on div "CSS" at bounding box center [375, 60] width 33 height 9
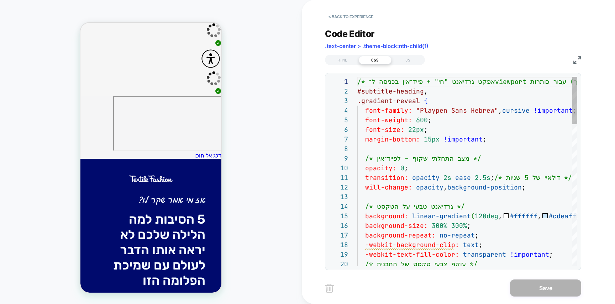
scroll to position [96, 0]
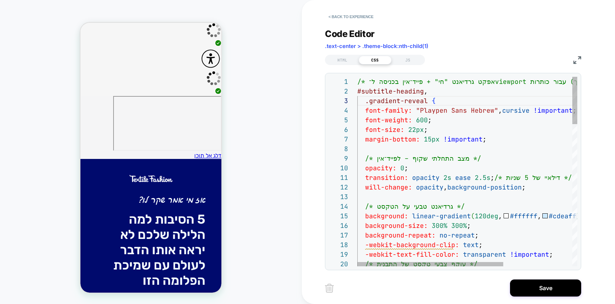
scroll to position [48, 69]
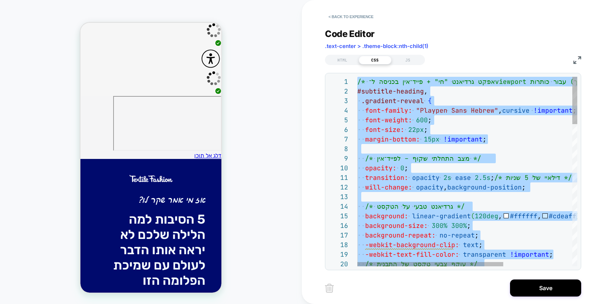
type textarea "**********"
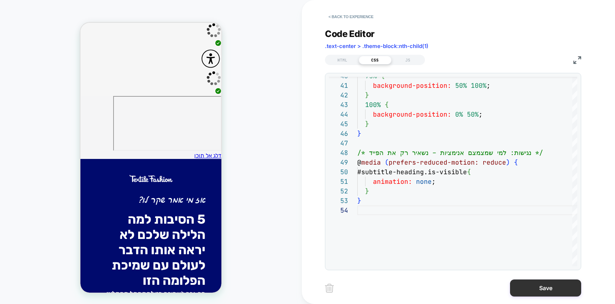
click at [546, 285] on button "Save" at bounding box center [545, 288] width 71 height 17
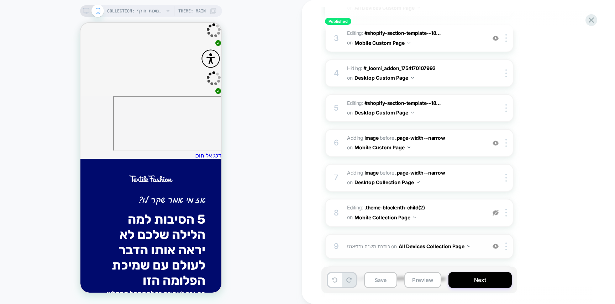
scroll to position [242, 0]
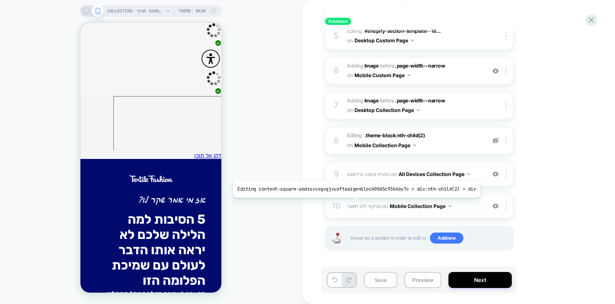
click at [353, 203] on span "מרקור לייב תיאור" at bounding box center [364, 206] width 34 height 6
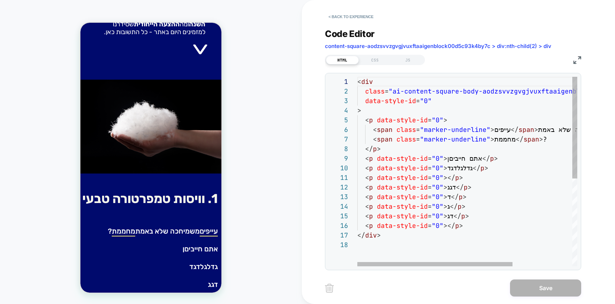
scroll to position [307, 0]
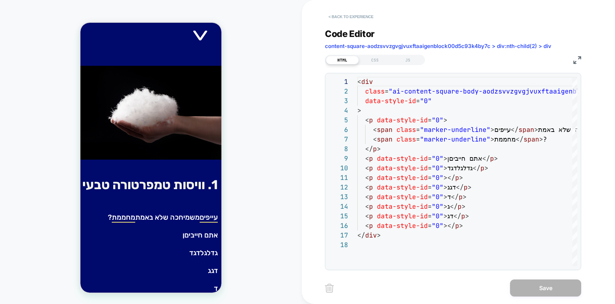
click at [341, 18] on button "< Back to experience" at bounding box center [351, 16] width 52 height 11
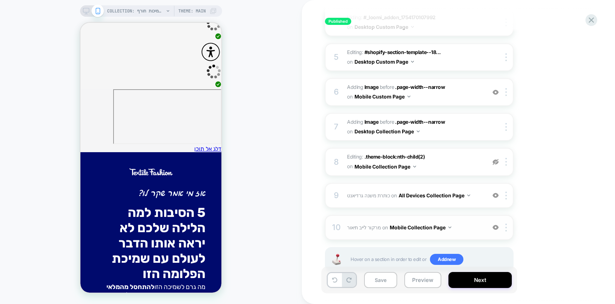
scroll to position [242, 0]
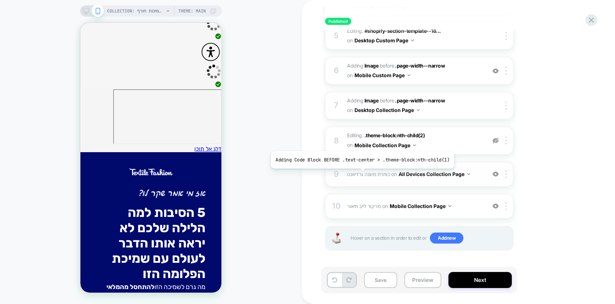
click at [360, 174] on span "כותרת משנה גרדיאנט" at bounding box center [368, 174] width 43 height 6
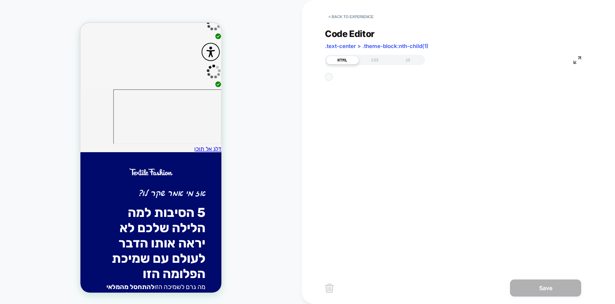
scroll to position [10, 0]
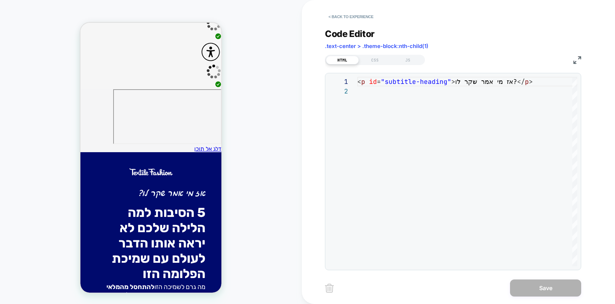
click at [449, 76] on div "**********" at bounding box center [453, 172] width 256 height 198
click at [456, 82] on div "< p id = "subtitle-heading" > אז מי אמר שקר לו? </ p >" at bounding box center [467, 176] width 220 height 199
click at [356, 16] on button "< Back to experience" at bounding box center [351, 16] width 52 height 11
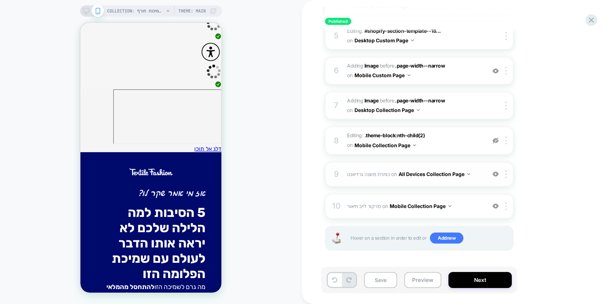
scroll to position [0, 0]
click at [506, 175] on img at bounding box center [505, 174] width 1 height 8
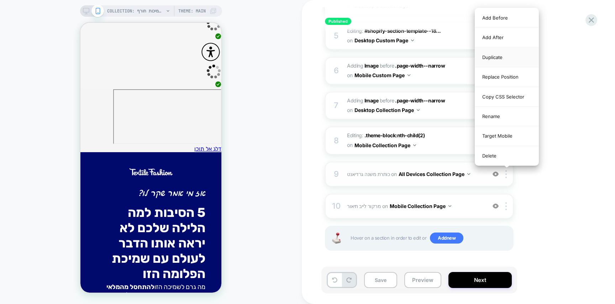
click at [507, 58] on div "Duplicate" at bounding box center [506, 58] width 63 height 20
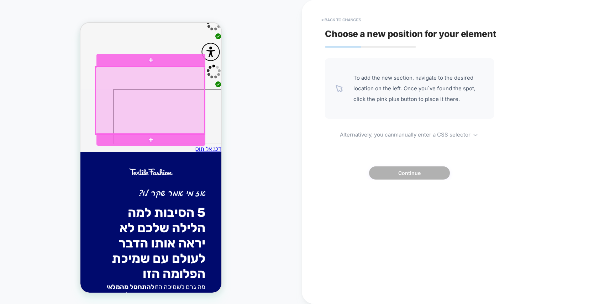
click at [169, 145] on div at bounding box center [150, 139] width 109 height 12
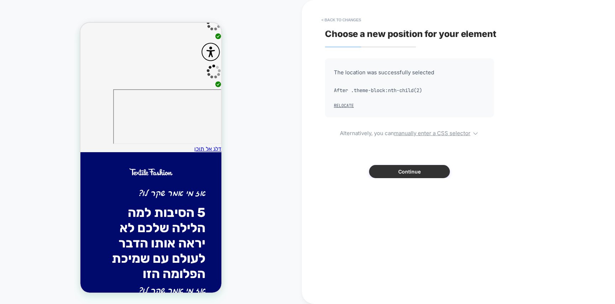
click at [373, 168] on button "Continue" at bounding box center [409, 171] width 81 height 13
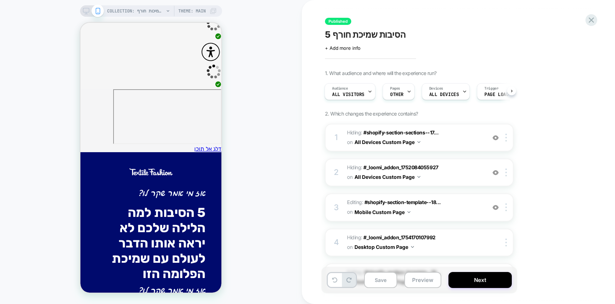
scroll to position [274, 0]
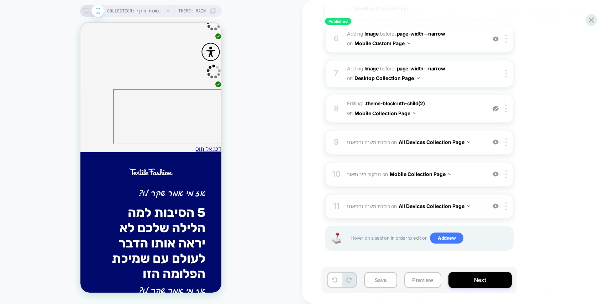
click at [362, 201] on span "כותרת משנה גרדיאנט Adding Code Block AFTER .theme-block:nth-child(2) on All Dev…" at bounding box center [415, 206] width 136 height 10
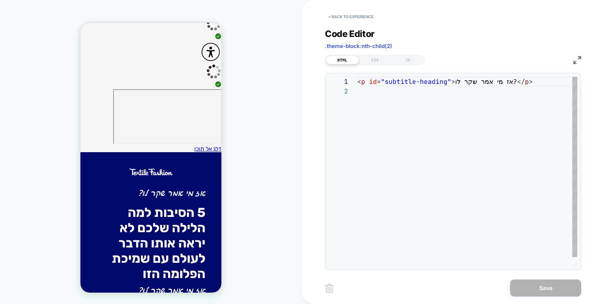
scroll to position [10, 0]
click at [472, 83] on div "< p id = "subtitle-heading" > אז מי אמר שקר לו? </ p >" at bounding box center [467, 176] width 220 height 199
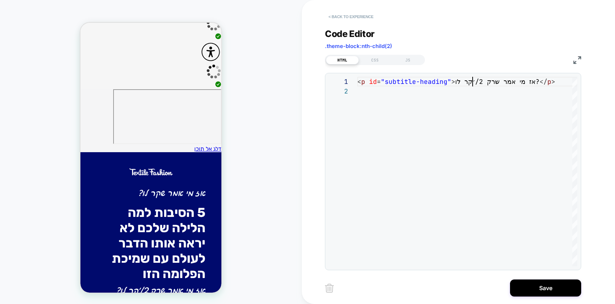
type textarea "**********"
click at [362, 19] on button "< Back to experience" at bounding box center [351, 16] width 52 height 11
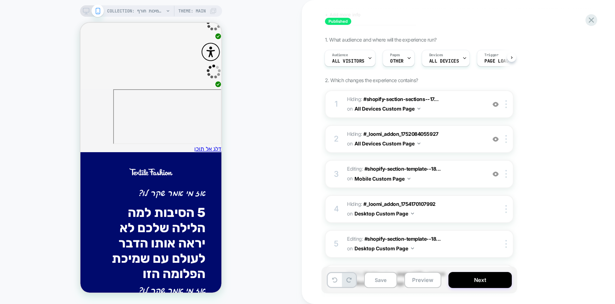
scroll to position [274, 0]
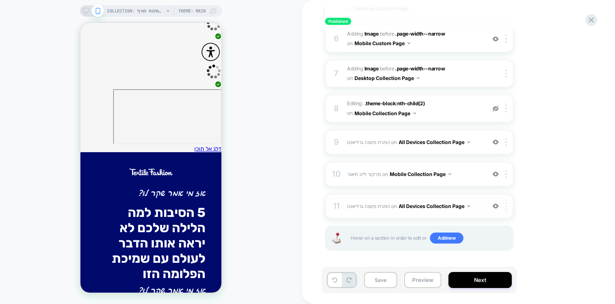
click at [504, 206] on div at bounding box center [508, 207] width 12 height 8
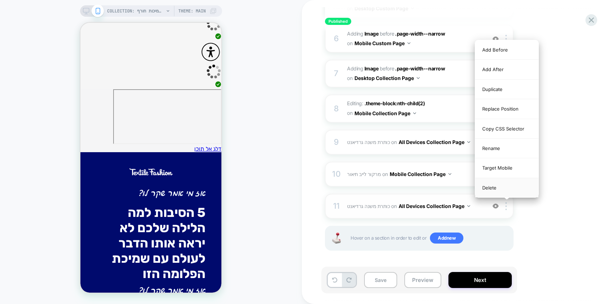
click at [501, 189] on div "Delete" at bounding box center [506, 187] width 63 height 19
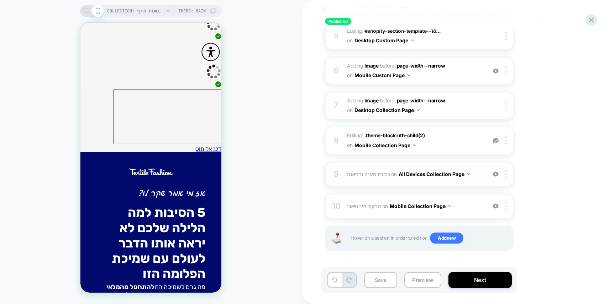
scroll to position [232, 0]
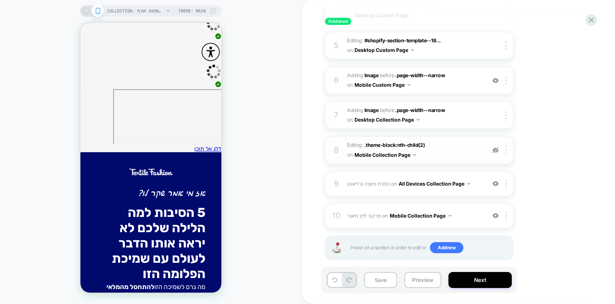
click at [495, 151] on img at bounding box center [496, 150] width 6 height 6
click at [494, 148] on img at bounding box center [496, 150] width 6 height 6
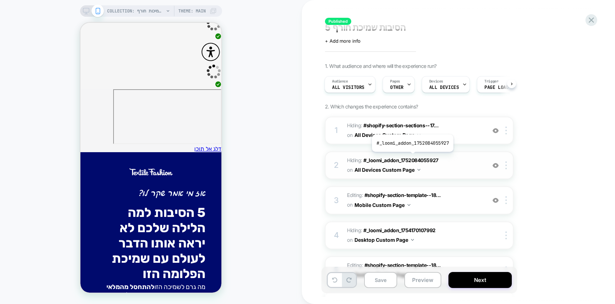
scroll to position [0, 0]
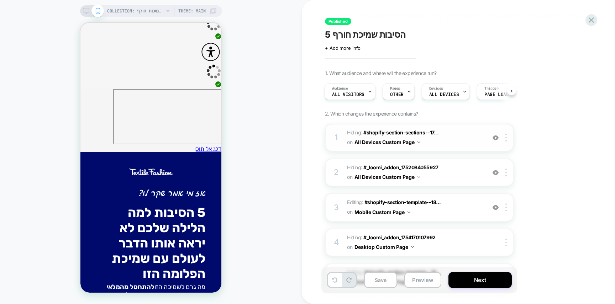
click at [349, 131] on span "Hiding : #shopify-section-sections--17... #shopify-section-sections--1745870556…" at bounding box center [415, 137] width 136 height 19
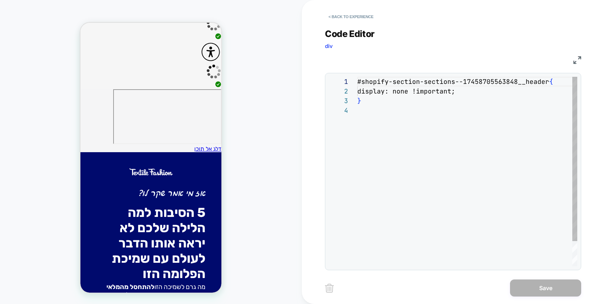
scroll to position [29, 0]
click at [427, 115] on div "#shopify-section-sections--17458705563848__header { display: none !important; }" at bounding box center [467, 186] width 220 height 219
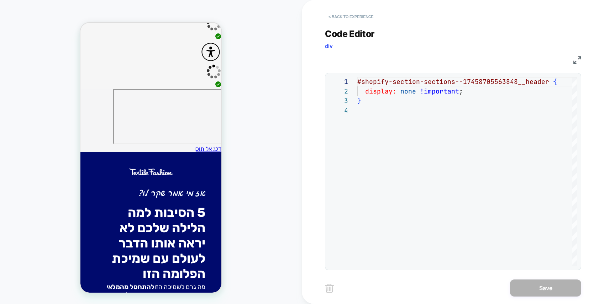
click at [351, 15] on button "< Back to experience" at bounding box center [351, 16] width 52 height 11
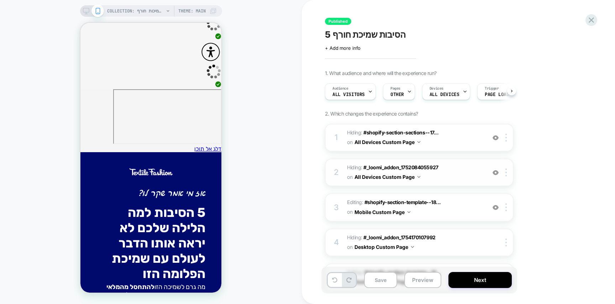
scroll to position [33, 0]
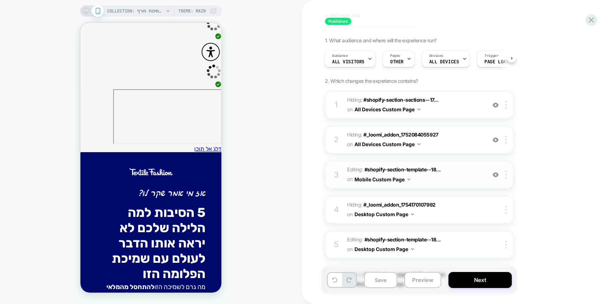
click at [352, 167] on span "Editing : #shopify-section-template--18... #shopify-section-template--180510833…" at bounding box center [415, 174] width 136 height 19
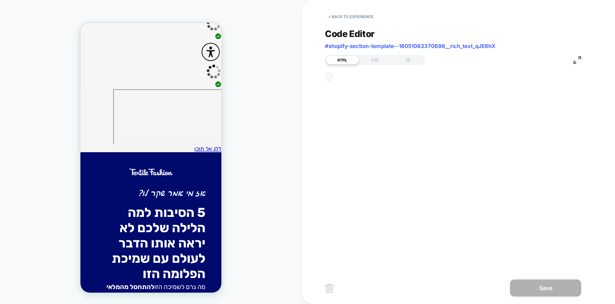
scroll to position [0, 0]
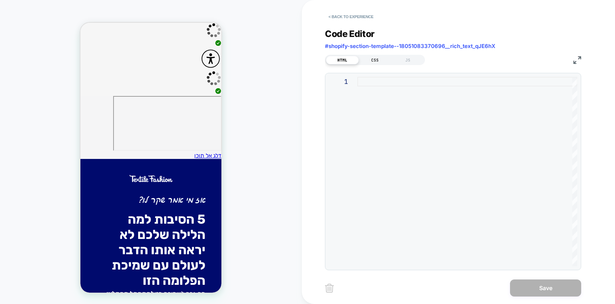
click at [380, 57] on div "CSS" at bounding box center [375, 60] width 33 height 9
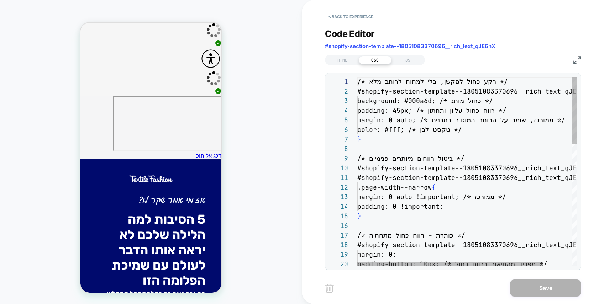
scroll to position [29, 42]
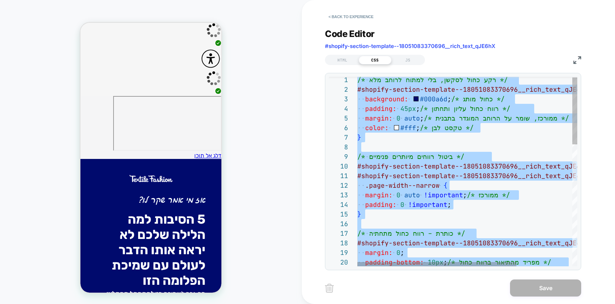
scroll to position [0, 0]
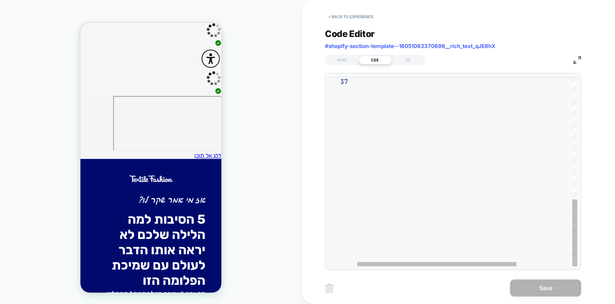
type textarea "**********"
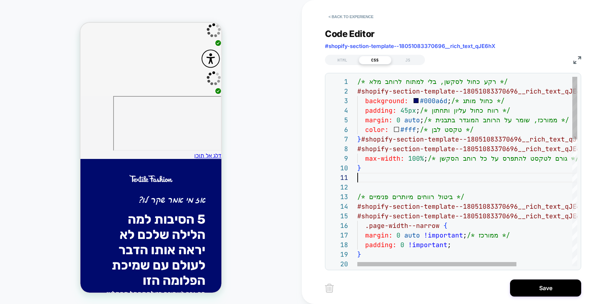
scroll to position [0, 0]
type textarea "**********"
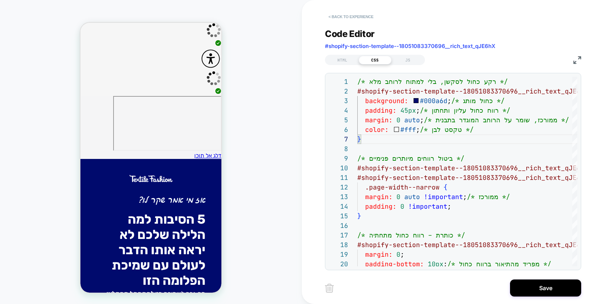
click at [364, 15] on button "< Back to experience" at bounding box center [351, 16] width 52 height 11
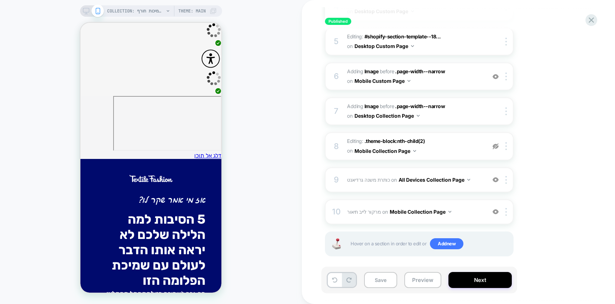
scroll to position [242, 0]
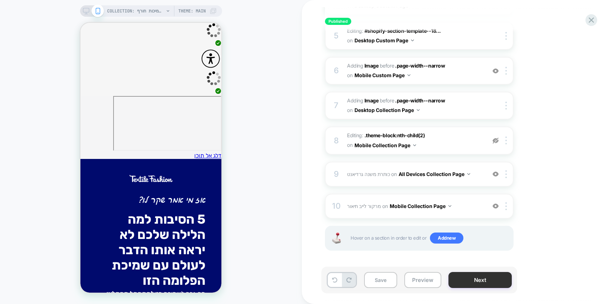
click at [482, 280] on button "Next" at bounding box center [479, 280] width 63 height 16
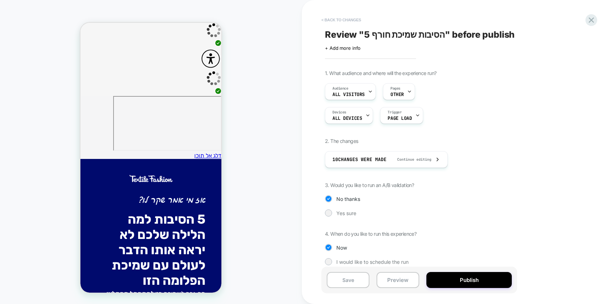
click at [350, 21] on button "< Back to changes" at bounding box center [341, 19] width 47 height 11
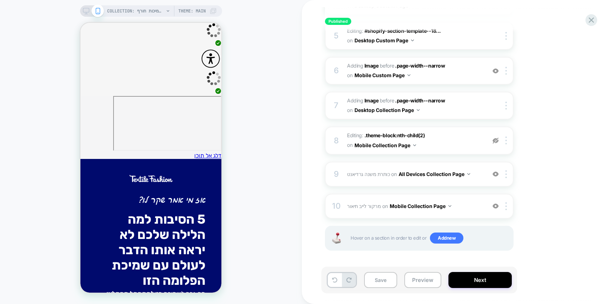
drag, startPoint x: 354, startPoint y: 211, endPoint x: 363, endPoint y: 156, distance: 56.4
click at [363, 156] on div "1 Hiding : #shopify-section-sections--17... #shopify-section-sections--17458705…" at bounding box center [419, 75] width 189 height 387
click at [361, 174] on span "כותרת משנה גרדיאנט" at bounding box center [368, 174] width 43 height 6
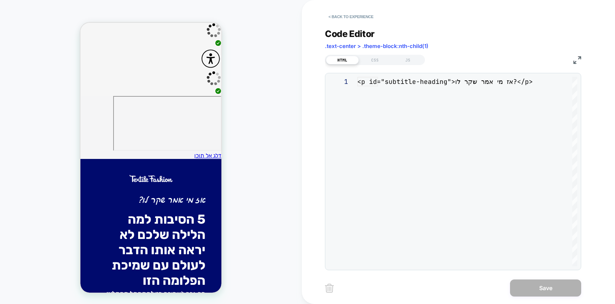
scroll to position [10, 0]
click at [374, 61] on div "CSS" at bounding box center [375, 60] width 33 height 9
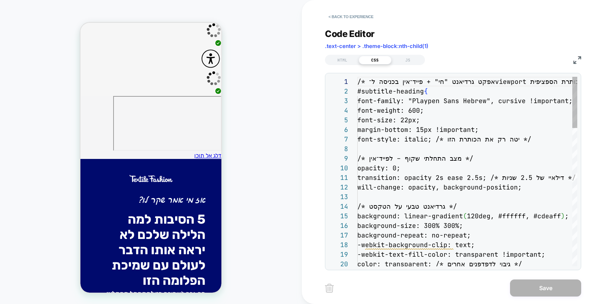
scroll to position [96, 0]
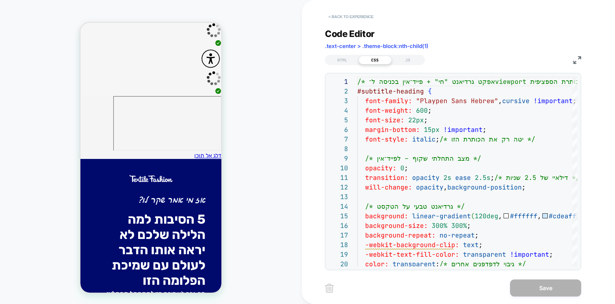
click at [366, 17] on button "< Back to experience" at bounding box center [351, 16] width 52 height 11
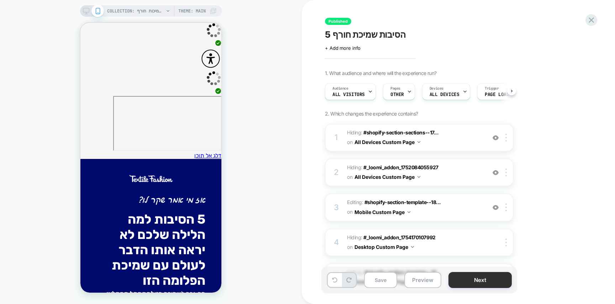
scroll to position [0, 0]
click at [493, 277] on button "Next" at bounding box center [479, 280] width 63 height 16
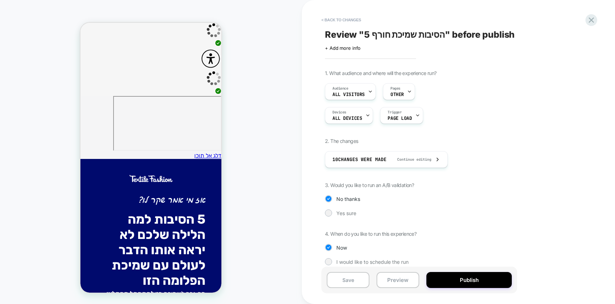
click at [493, 277] on button "Publish" at bounding box center [468, 280] width 85 height 16
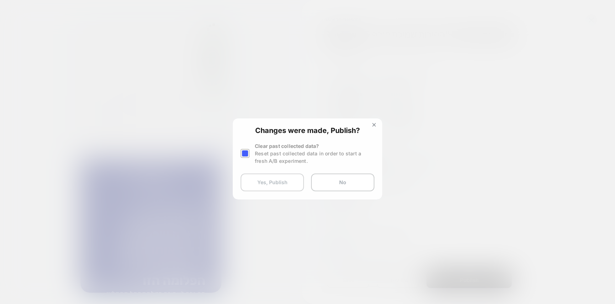
click at [262, 174] on button "Yes, Publish" at bounding box center [272, 183] width 63 height 18
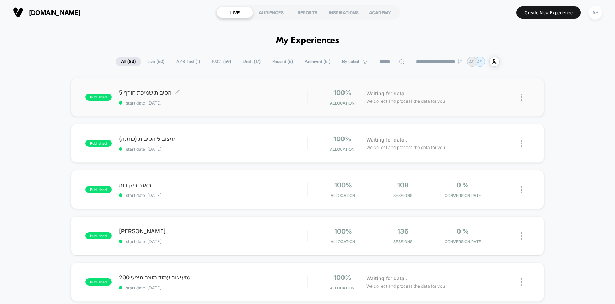
click at [231, 95] on span "5 הסיבות שמיכת חורף Click to edit experience details" at bounding box center [213, 92] width 189 height 7
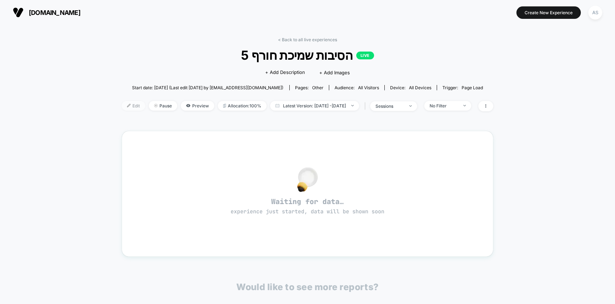
click at [122, 102] on span "Edit" at bounding box center [133, 106] width 23 height 10
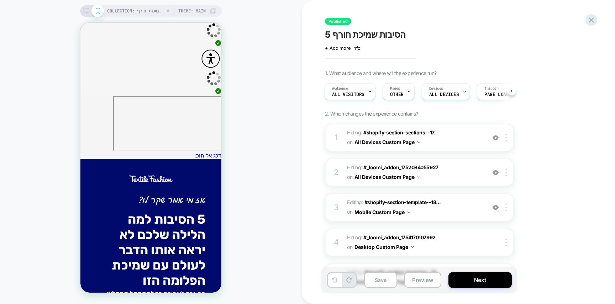
scroll to position [242, 0]
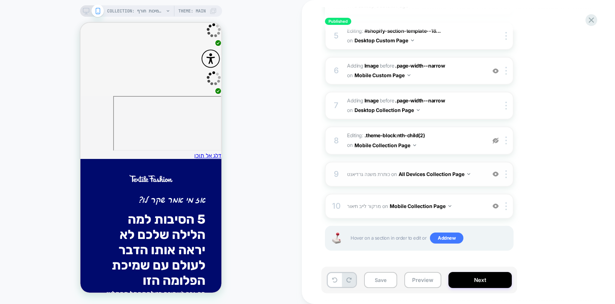
click at [495, 175] on img at bounding box center [496, 174] width 6 height 6
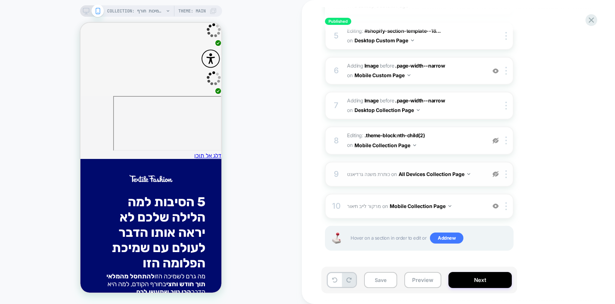
click at [495, 175] on img at bounding box center [496, 174] width 6 height 6
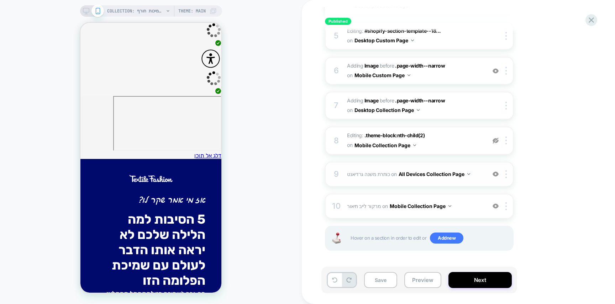
click at [495, 175] on img at bounding box center [496, 174] width 6 height 6
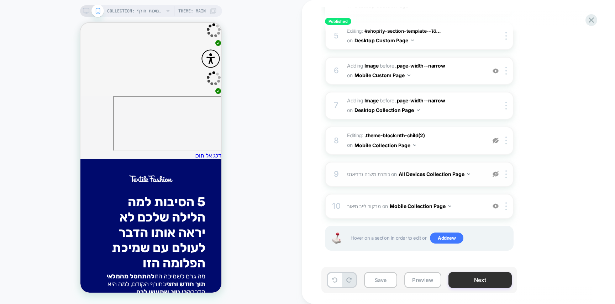
click at [495, 278] on button "Next" at bounding box center [479, 280] width 63 height 16
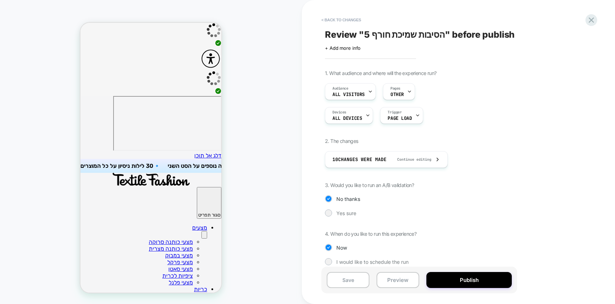
click at [495, 278] on button "Publish" at bounding box center [468, 280] width 85 height 16
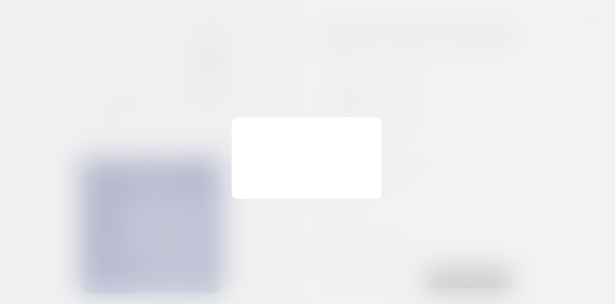
click at [291, 184] on div "Changes were made, Publish? Clear past collected data? Reset past collected dat…" at bounding box center [307, 158] width 150 height 82
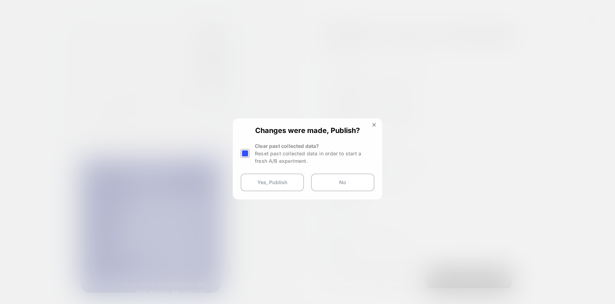
click at [291, 184] on button "Yes, Publish" at bounding box center [272, 183] width 63 height 18
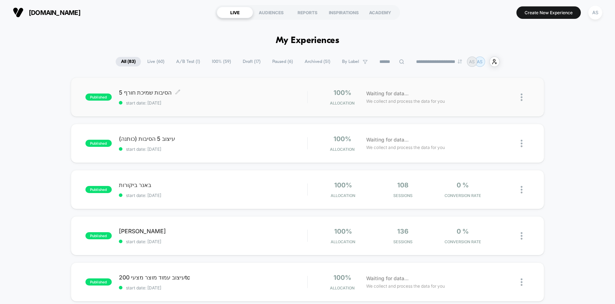
click at [254, 97] on div "5 הסיבות שמיכת חורף Click to edit experience details Click to edit experience d…" at bounding box center [213, 97] width 189 height 17
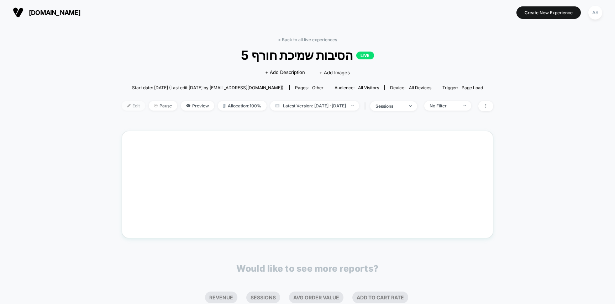
click at [122, 107] on span "Edit" at bounding box center [133, 106] width 23 height 10
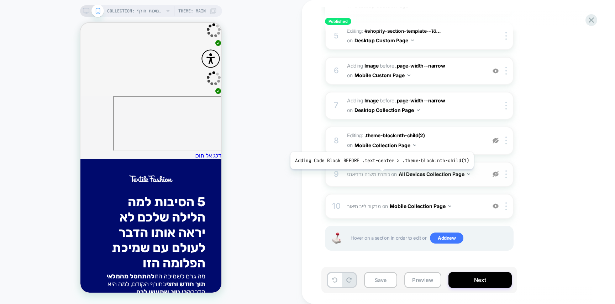
scroll to position [241, 0]
click at [497, 177] on img at bounding box center [496, 175] width 6 height 6
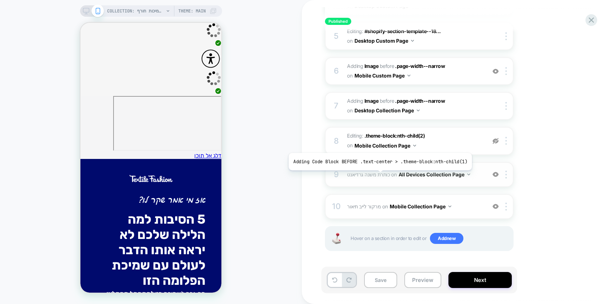
click at [378, 176] on span "כותרת משנה גרדיאנט" at bounding box center [368, 175] width 43 height 6
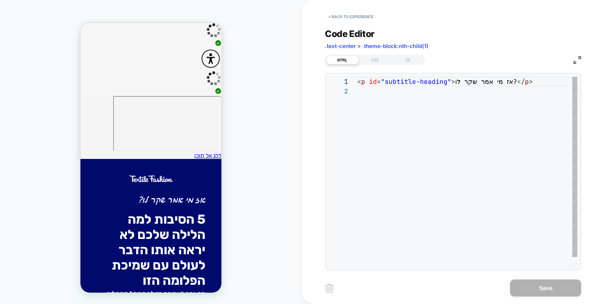
scroll to position [10, 0]
click at [378, 56] on div "CSS" at bounding box center [375, 60] width 33 height 9
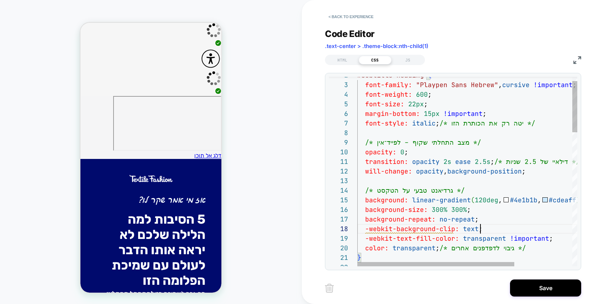
scroll to position [67, 123]
type textarea "**********"
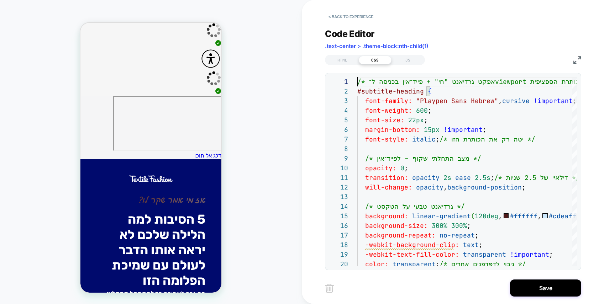
scroll to position [0, 0]
click at [528, 281] on button "Save" at bounding box center [545, 288] width 71 height 17
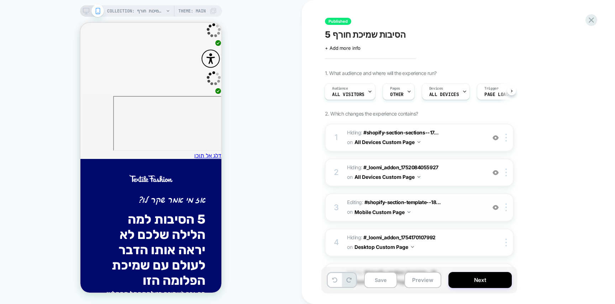
click at [350, 201] on span "Editing : #shopify-section-template--18... #shopify-section-template--180510833…" at bounding box center [415, 207] width 136 height 19
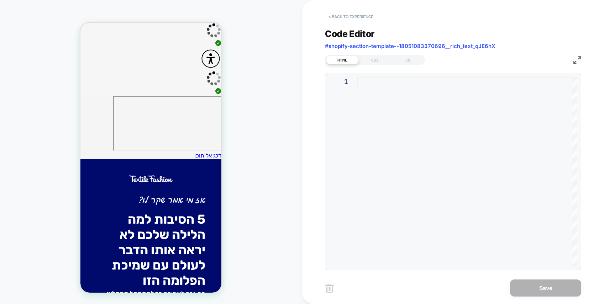
click at [340, 12] on button "< Back to experience" at bounding box center [351, 16] width 52 height 11
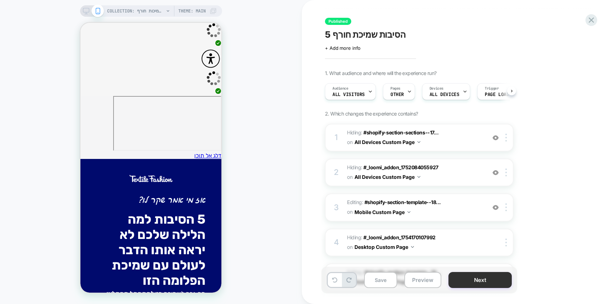
scroll to position [0, 0]
click at [483, 287] on button "Next" at bounding box center [479, 280] width 63 height 16
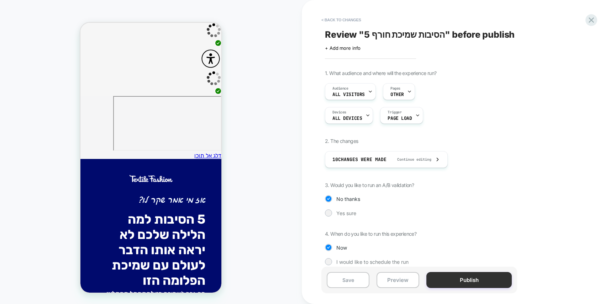
click at [479, 283] on button "Publish" at bounding box center [468, 280] width 85 height 16
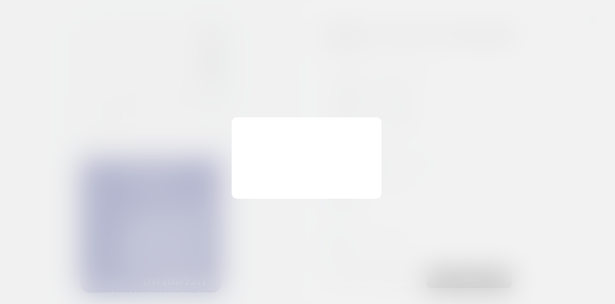
click at [274, 189] on div "Changes were made, Publish? Clear past collected data? Reset past collected dat…" at bounding box center [307, 158] width 150 height 82
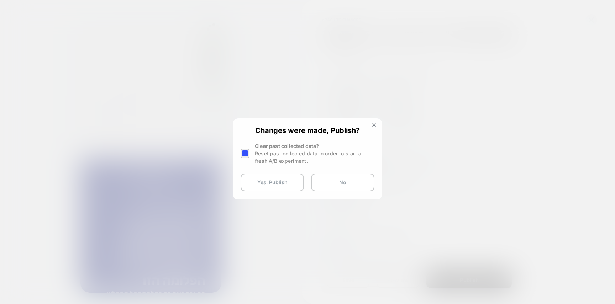
click at [274, 189] on button "Yes, Publish" at bounding box center [272, 183] width 63 height 18
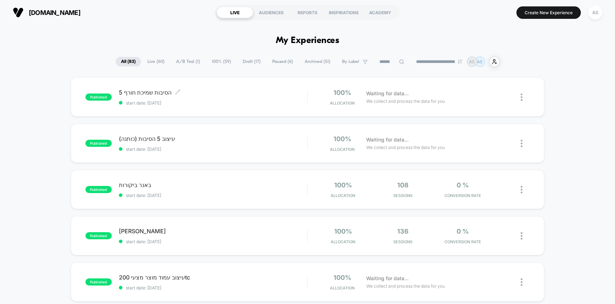
click at [233, 96] on span "5 הסיבות שמיכת חורף Click to edit experience details" at bounding box center [213, 92] width 189 height 7
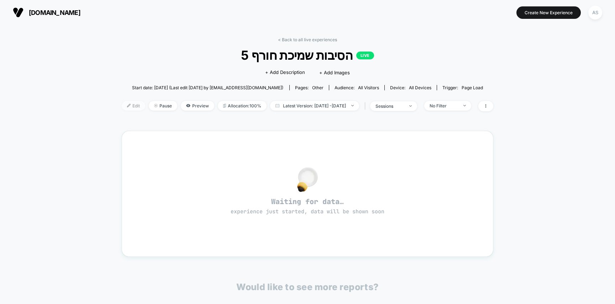
click at [127, 105] on img at bounding box center [129, 106] width 4 height 4
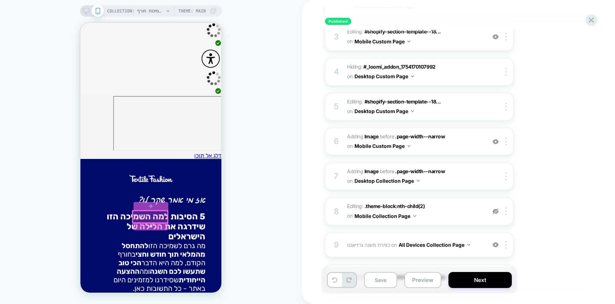
click at [153, 215] on div at bounding box center [150, 217] width 35 height 12
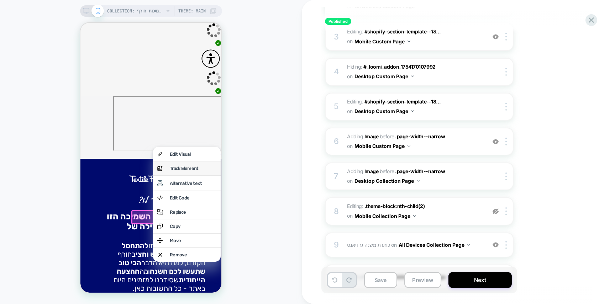
scroll to position [0, 0]
click at [187, 200] on div "Edit Code" at bounding box center [193, 197] width 47 height 5
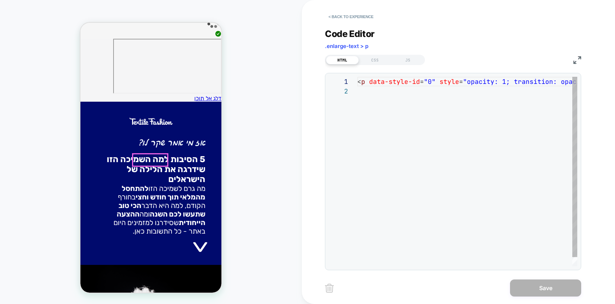
scroll to position [58, 0]
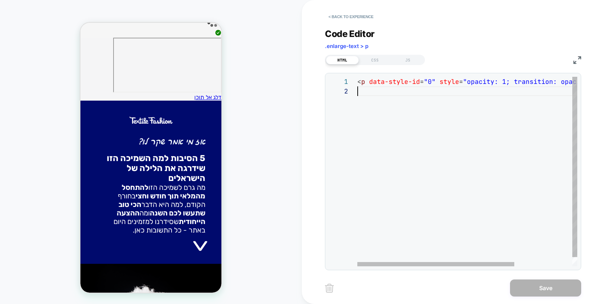
click at [372, 109] on div "< p data-style-id = "0" style = "opacity: 1; transition: opacity 2s;" > &gt; </…" at bounding box center [507, 176] width 301 height 199
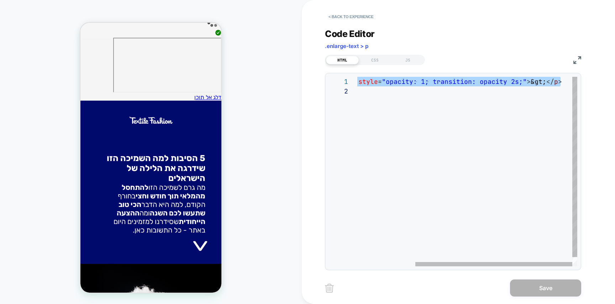
scroll to position [10, 0]
click at [457, 116] on div "< p data-style-id = "0" style = "opacity: 1; transition: opacity 2s;" > &gt; </…" at bounding box center [426, 176] width 301 height 199
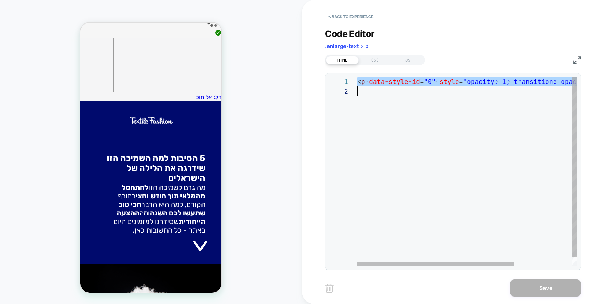
scroll to position [0, 0]
type textarea "**********"
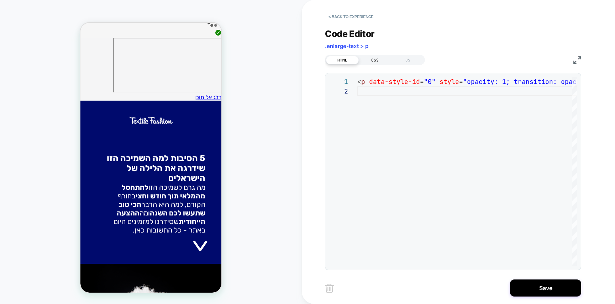
click at [359, 60] on div "CSS" at bounding box center [375, 60] width 33 height 9
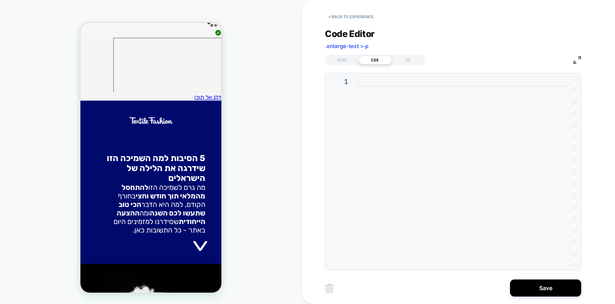
click at [390, 108] on div at bounding box center [467, 172] width 220 height 190
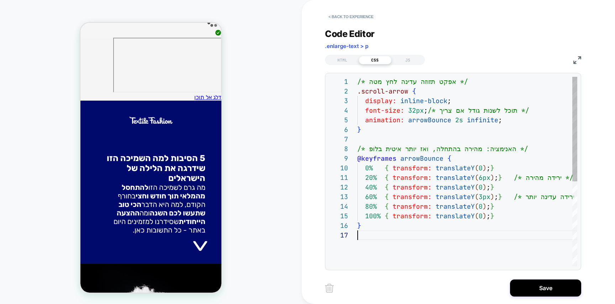
scroll to position [58, 0]
click at [449, 213] on div "/* אפקט תזוזה עדינה לחץ מטה */ .scroll-arrow { display: inline-block ; font-siz…" at bounding box center [488, 248] width 263 height 343
click at [422, 231] on div "/* אפקט תזוזה עדינה לחץ מטה */ .scroll-arrow { display: inline-block ; font-siz…" at bounding box center [488, 248] width 263 height 343
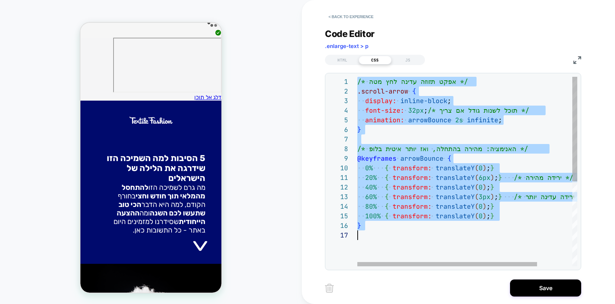
scroll to position [0, 0]
click at [518, 122] on div "/* אפקט תזוזה עדינה לחץ מטה */ .scroll-arrow { display: inline-block ; font-siz…" at bounding box center [488, 248] width 263 height 343
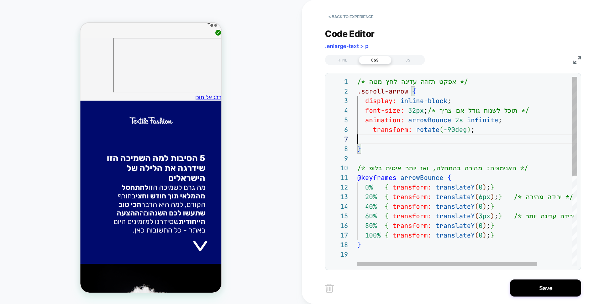
scroll to position [58, 0]
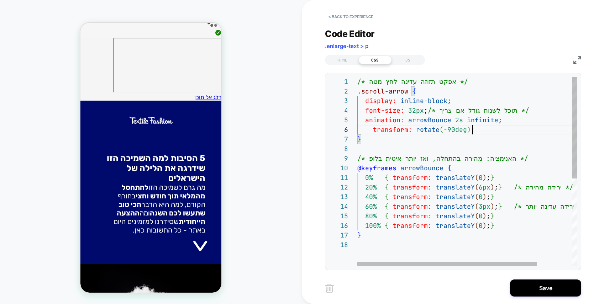
click at [373, 131] on div "/* אפקט תזוזה עדינה לחץ מטה */ .scroll-arrow { display: inline-block ; font-siz…" at bounding box center [488, 253] width 263 height 353
click at [378, 152] on div "/* אפקט תזוזה עדינה לחץ מטה */ .scroll-arrow { display: inline-block ; font-siz…" at bounding box center [488, 253] width 263 height 353
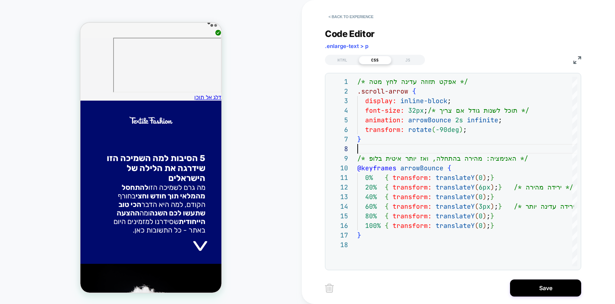
scroll to position [0, 0]
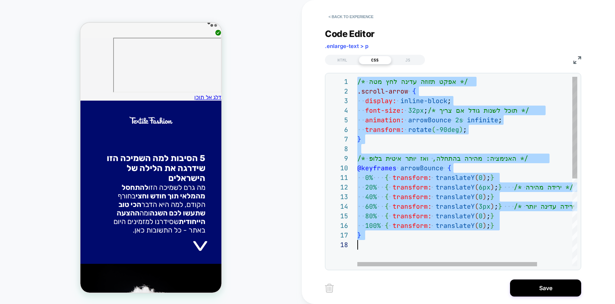
click at [462, 133] on div "/* אפקט תזוזה עדינה לחץ מטה */ .scroll-arrow { display: inline-block ; font-siz…" at bounding box center [488, 253] width 263 height 353
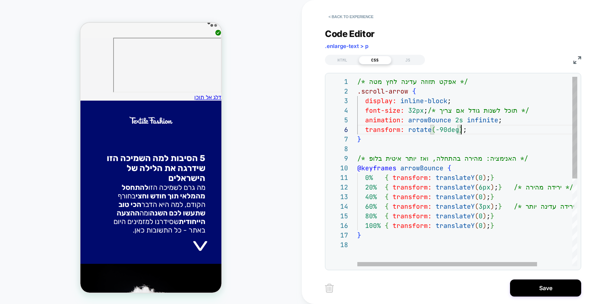
scroll to position [48, 107]
click at [421, 119] on div "/* אפקט תזוזה עדינה לחץ מטה */ .scroll-arrow { display: inline-block ; font-siz…" at bounding box center [488, 253] width 263 height 353
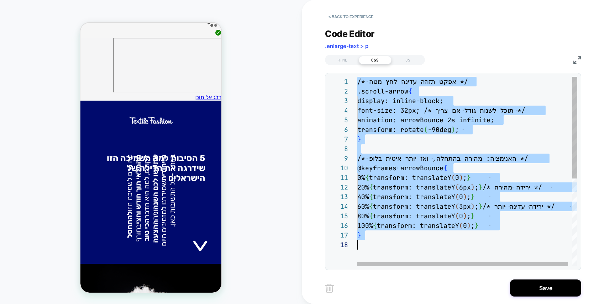
scroll to position [0, 0]
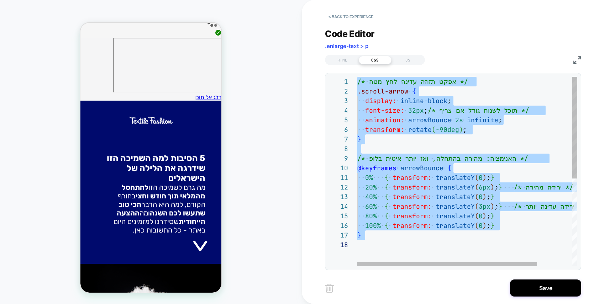
type textarea "**********"
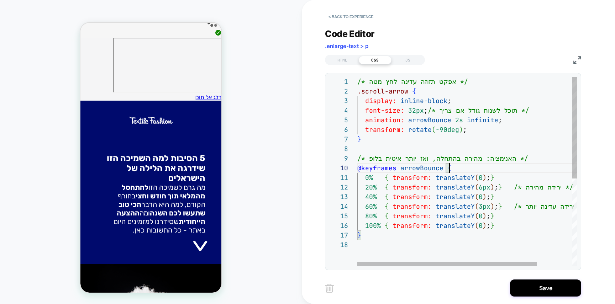
click at [462, 167] on div "/* אפקט תזוזה עדינה לחץ מטה */ .scroll-arrow { display: inline-block ; font-siz…" at bounding box center [488, 253] width 263 height 353
click at [467, 130] on div "/* אפקט תזוזה עדינה לחץ מטה */ .scroll-arrow { display: inline-block ; font-siz…" at bounding box center [488, 253] width 263 height 353
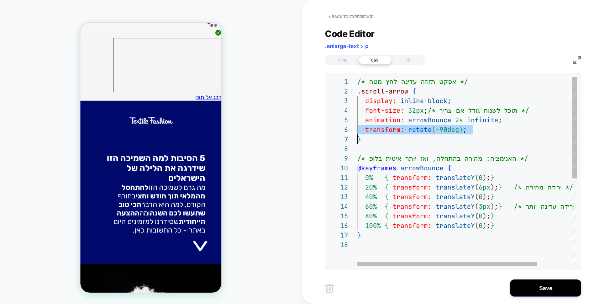
click at [467, 130] on div "/* אפקט תזוזה עדינה לחץ מטה */ .scroll-arrow { display: inline-block ; font-siz…" at bounding box center [488, 253] width 263 height 353
click at [443, 134] on div "/* אפקט תזוזה עדינה לחץ מטה */ .scroll-arrow { display: inline-block ; font-siz…" at bounding box center [488, 253] width 263 height 353
click at [446, 131] on div "/* אפקט תזוזה עדינה לחץ מטה */ .scroll-arrow { display: inline-block ; font-siz…" at bounding box center [488, 253] width 263 height 353
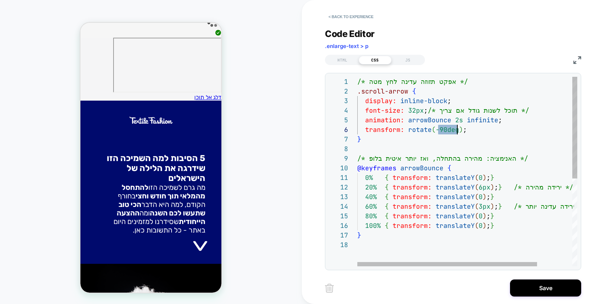
scroll to position [48, 0]
click at [446, 131] on div "/* אפקט תזוזה עדינה לחץ מטה */ .scroll-arrow { display: inline-block ; font-siz…" at bounding box center [488, 253] width 263 height 353
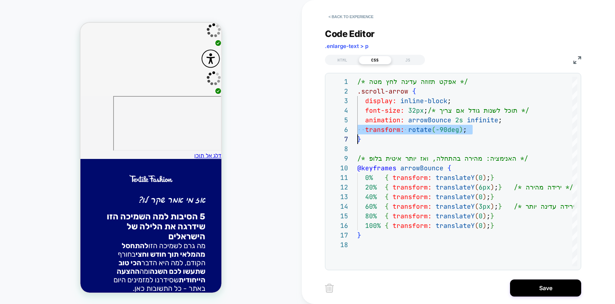
scroll to position [7, 0]
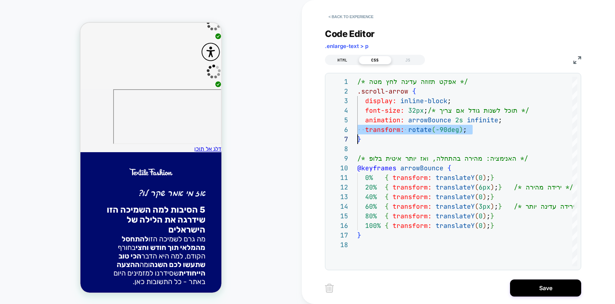
click at [340, 61] on div "HTML" at bounding box center [342, 60] width 33 height 9
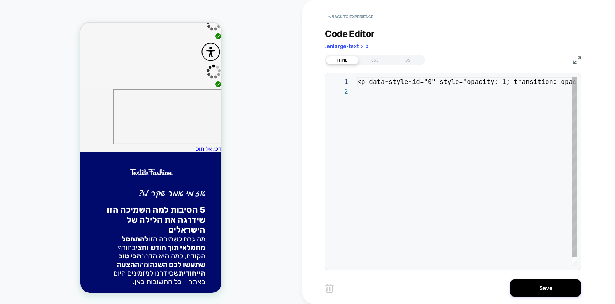
scroll to position [10, 0]
click at [406, 97] on div "<p data-style-id="0" style="opacity: 1; transition : opacity 2s;" class="scroll…" at bounding box center [548, 176] width 382 height 199
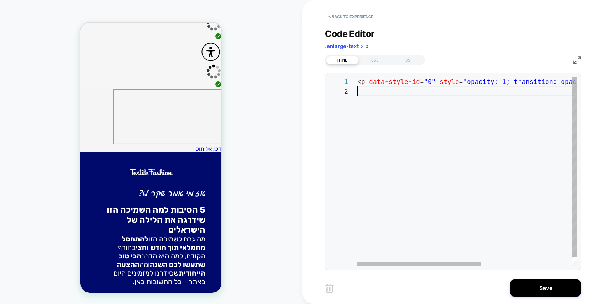
click at [436, 98] on div "< p data-style-id = "0" style = "opacity: 1; transition: opacity 2s;" class = "…" at bounding box center [548, 176] width 382 height 199
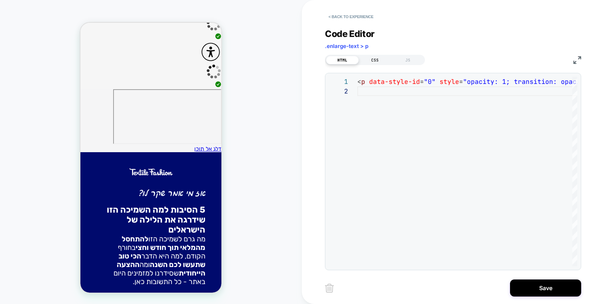
click at [377, 61] on div "CSS" at bounding box center [375, 60] width 33 height 9
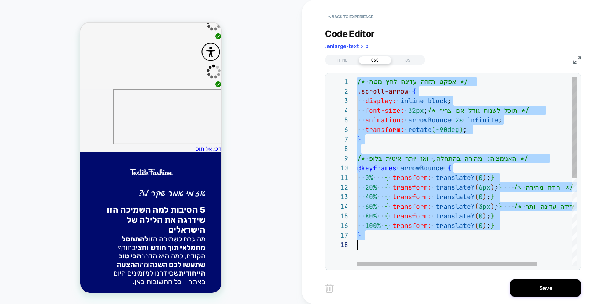
scroll to position [58, 0]
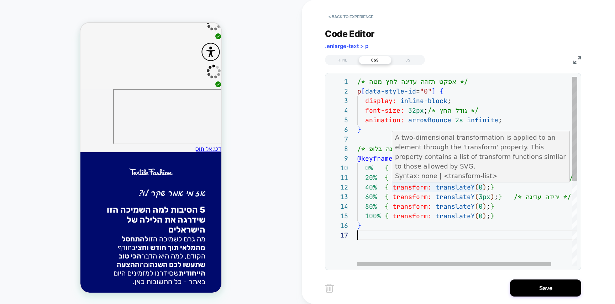
type textarea "**********"
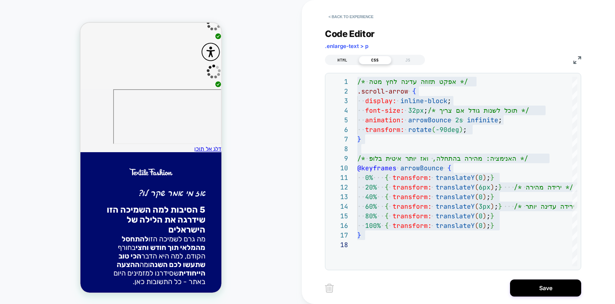
click at [347, 61] on div "HTML" at bounding box center [342, 60] width 33 height 9
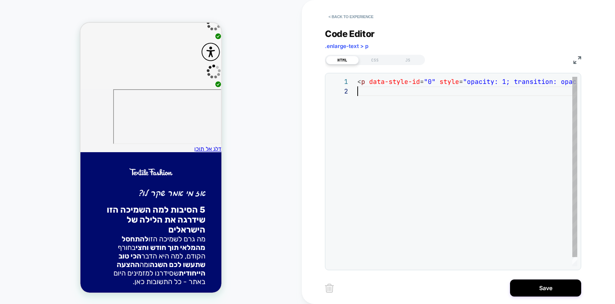
click at [455, 107] on div "< p data-style-id = "0" style = "opacity: 1; transition: opacity 2s;" class = "…" at bounding box center [467, 176] width 220 height 199
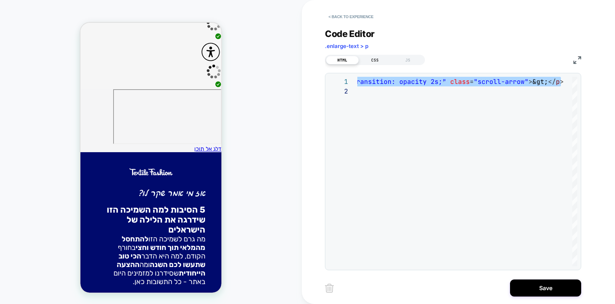
click at [370, 62] on div "CSS" at bounding box center [375, 60] width 33 height 9
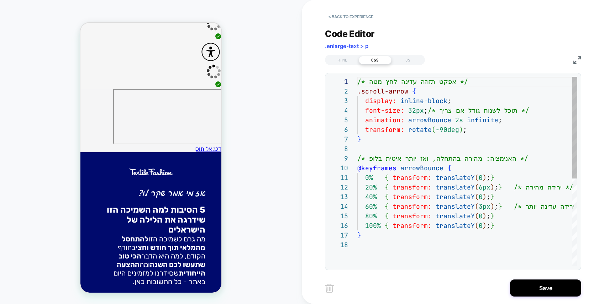
scroll to position [96, 0]
click at [419, 131] on div "/* אפקט תזוזה עדינה לחץ מטה */ .scroll-arrow { display: inline-block ; font-siz…" at bounding box center [467, 253] width 220 height 353
click at [419, 131] on div "/* אפקט תזוזה עדינה לחץ מטה */ .scroll-arrow { display: inline-block ; font-siz…" at bounding box center [488, 253] width 263 height 353
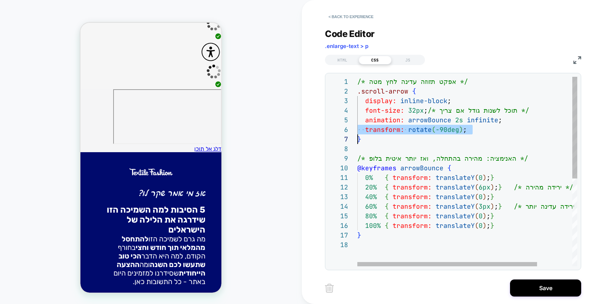
scroll to position [48, 0]
click at [419, 131] on div "/* אפקט תזוזה עדינה לחץ מטה */ .scroll-arrow { display: inline-block ; font-siz…" at bounding box center [488, 253] width 263 height 353
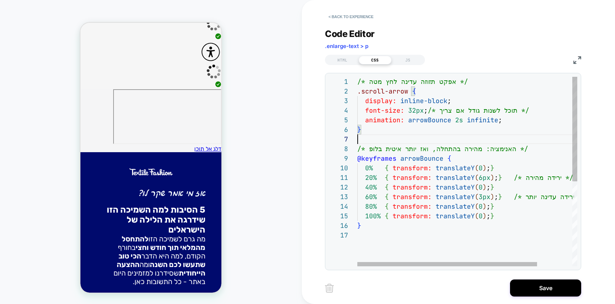
click at [462, 140] on div "/* אפקט תזוזה עדינה לחץ מטה */ .scroll-arrow { display: inline-block ; font-siz…" at bounding box center [488, 248] width 263 height 343
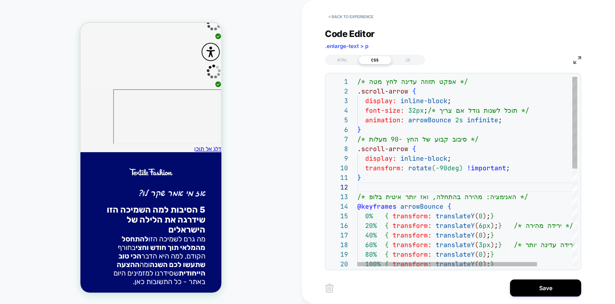
click at [425, 160] on div "/* אפקט תזוזה עדינה לחץ מטה */ .scroll-arrow { display: inline-block ; font-siz…" at bounding box center [488, 273] width 263 height 392
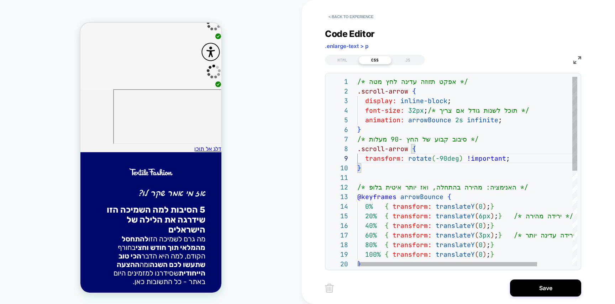
scroll to position [67, 0]
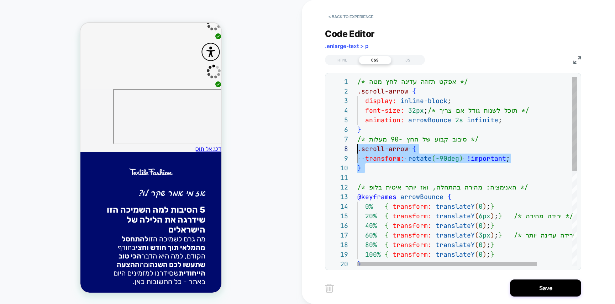
drag, startPoint x: 411, startPoint y: 175, endPoint x: 343, endPoint y: 149, distance: 73.0
click at [357, 149] on div "/* אפקט תזוזה עדינה לחץ מטה */ .scroll-arrow { display: inline-block ; font-siz…" at bounding box center [488, 268] width 263 height 382
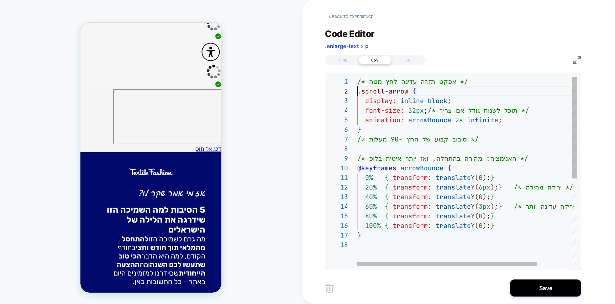
click at [358, 90] on div "/* אפקט תזוזה עדינה לחץ מטה */ .scroll-arrow { display: inline-block ; font-siz…" at bounding box center [488, 253] width 263 height 353
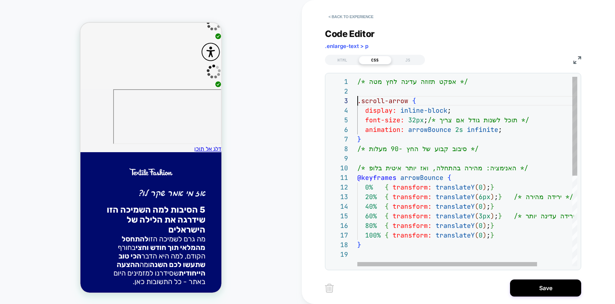
click at [371, 91] on div "/* אפקט תזוזה עדינה לחץ מטה */ display: inline-block ; font-size: 32px ; /* תוכ…" at bounding box center [488, 258] width 263 height 363
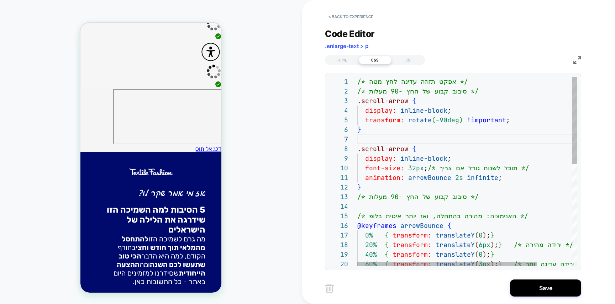
scroll to position [10, 0]
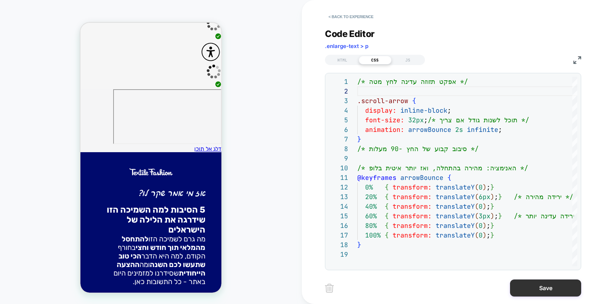
type textarea "**********"
click at [530, 283] on button "Save" at bounding box center [545, 288] width 71 height 17
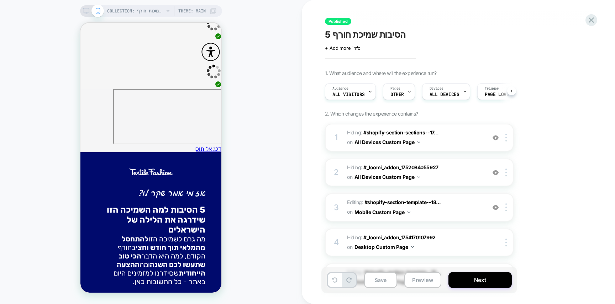
scroll to position [0, 0]
click at [489, 277] on button "Next" at bounding box center [479, 280] width 63 height 16
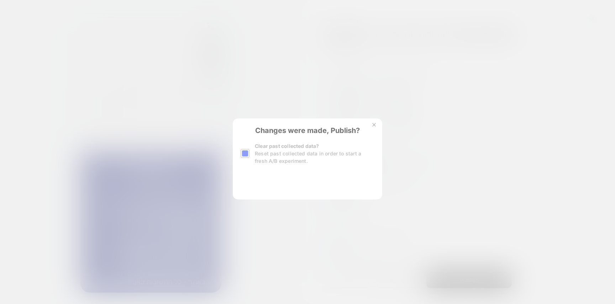
click at [280, 176] on div "Changes were made, Publish? Clear past collected data? Reset past collected dat…" at bounding box center [307, 159] width 149 height 81
click at [280, 176] on button "Yes, Publish" at bounding box center [272, 183] width 63 height 18
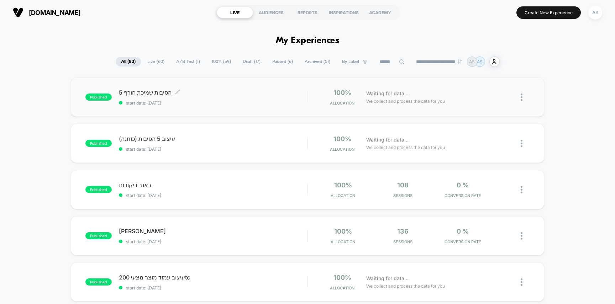
click at [248, 91] on span "5 הסיבות שמיכת חורף Click to edit experience details" at bounding box center [213, 92] width 189 height 7
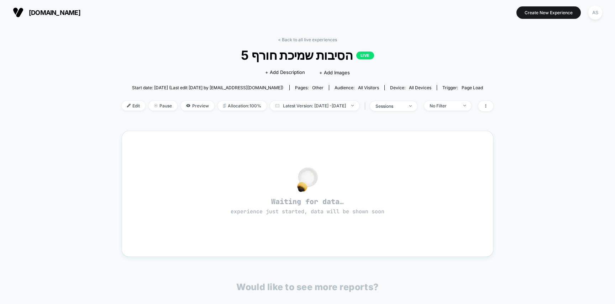
click at [122, 101] on div "Edit Pause Preview Allocation: 100% Latest Version: [DATE] - [DATE] | sessions …" at bounding box center [308, 106] width 372 height 10
click at [122, 104] on span "Edit" at bounding box center [133, 106] width 23 height 10
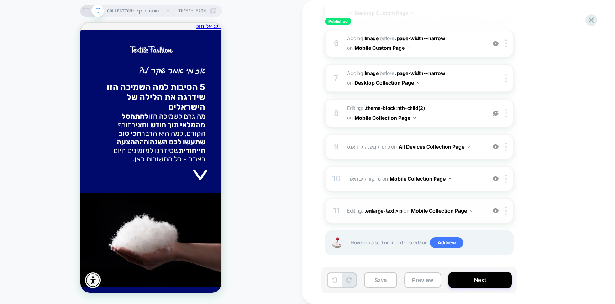
scroll to position [274, 0]
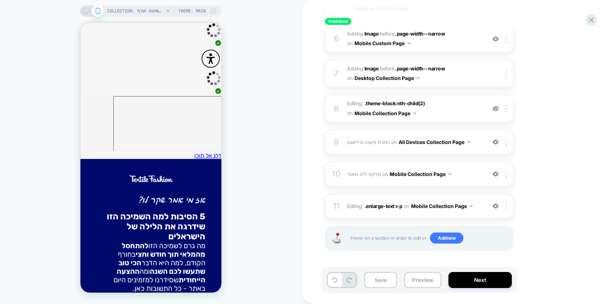
click at [508, 208] on div at bounding box center [508, 207] width 12 height 8
click at [509, 204] on div at bounding box center [508, 207] width 12 height 8
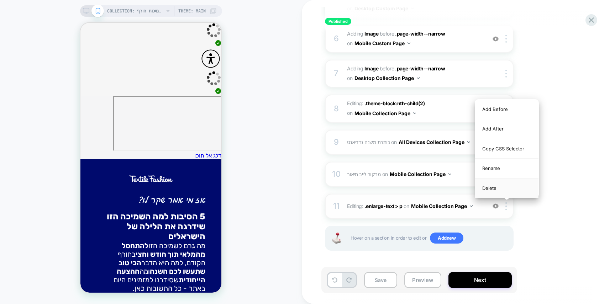
click at [509, 190] on div "Delete" at bounding box center [506, 188] width 63 height 19
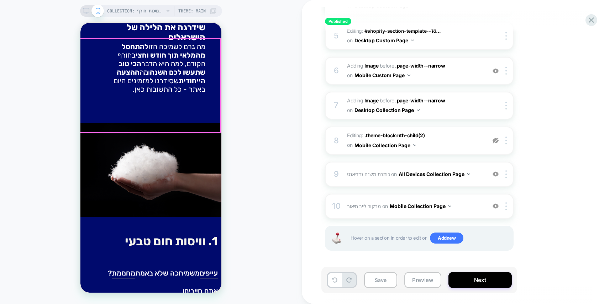
scroll to position [63, 0]
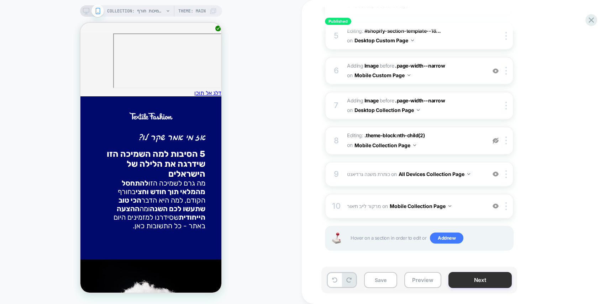
click at [472, 277] on button "Next" at bounding box center [479, 280] width 63 height 16
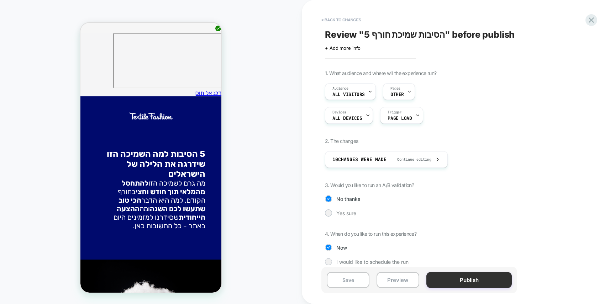
click at [464, 274] on button "Publish" at bounding box center [468, 280] width 85 height 16
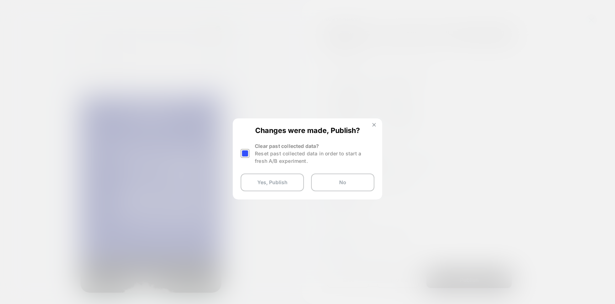
click at [377, 125] on button at bounding box center [374, 126] width 8 height 6
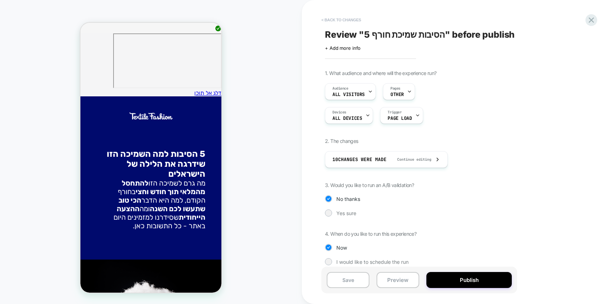
click at [337, 24] on button "< Back to changes" at bounding box center [341, 19] width 47 height 11
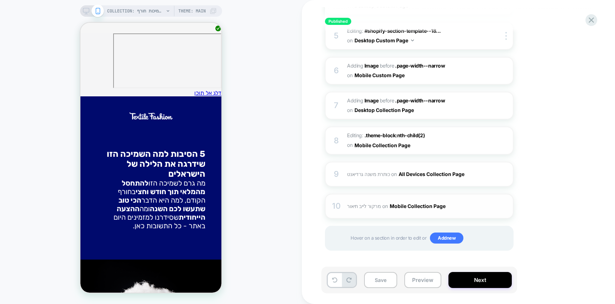
scroll to position [0, 0]
click at [491, 277] on button "Next" at bounding box center [479, 280] width 63 height 16
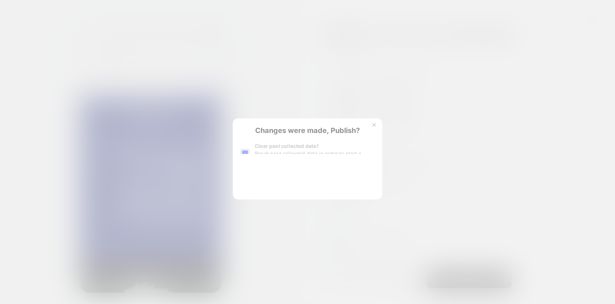
click at [289, 181] on div "Changes were made, Publish? Clear past collected data? Reset past collected dat…" at bounding box center [307, 159] width 149 height 81
click at [289, 181] on button "Yes, Publish" at bounding box center [272, 183] width 63 height 18
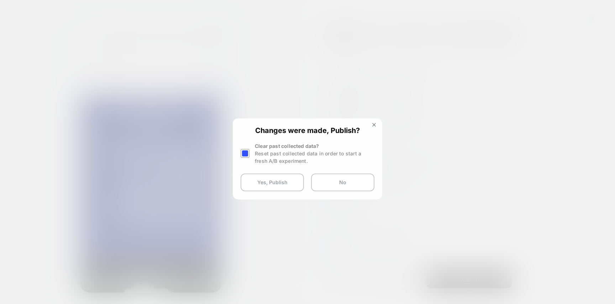
click at [289, 181] on button "Yes, Publish" at bounding box center [272, 183] width 63 height 18
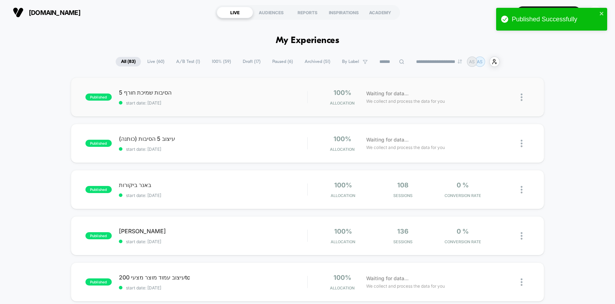
click at [93, 91] on div "published 5 הסיבות שמיכת חורף start date: [DATE]" at bounding box center [196, 97] width 222 height 17
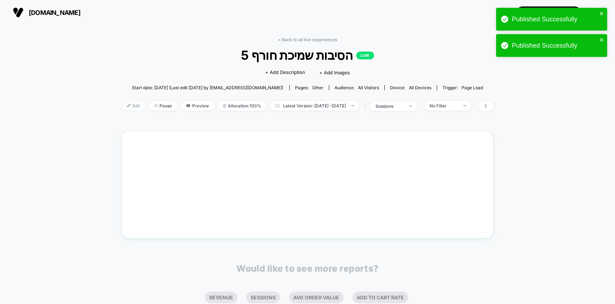
click at [122, 104] on span "Edit" at bounding box center [133, 106] width 23 height 10
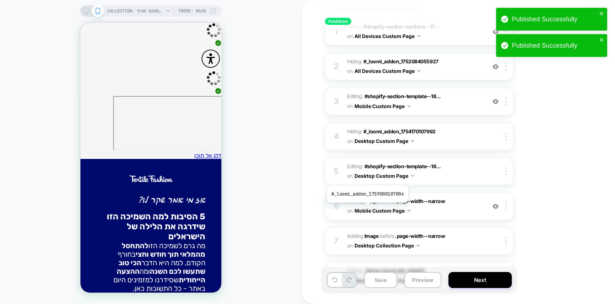
scroll to position [242, 0]
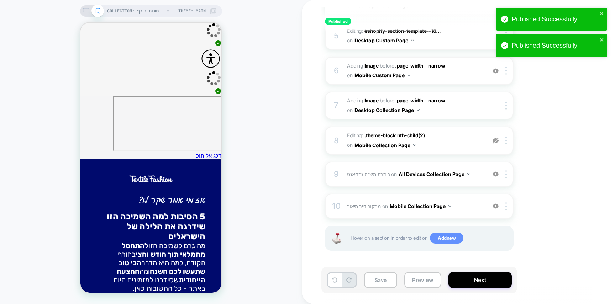
click at [437, 239] on span "Add new" at bounding box center [446, 238] width 33 height 11
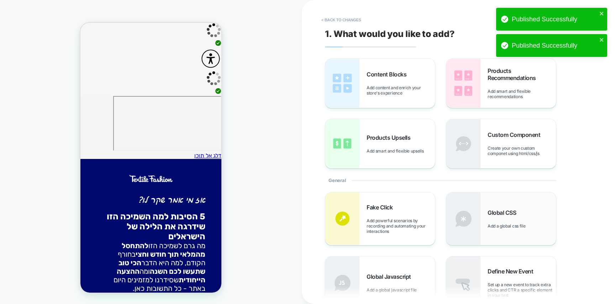
scroll to position [31, 0]
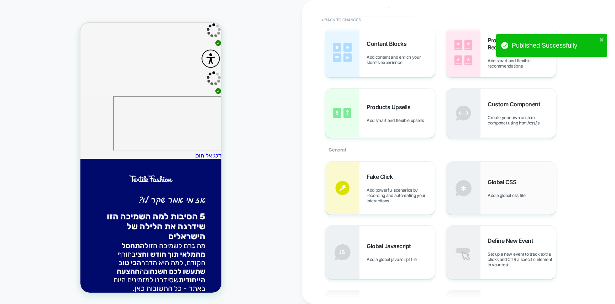
click at [505, 195] on span "Add a global css file" at bounding box center [508, 195] width 41 height 5
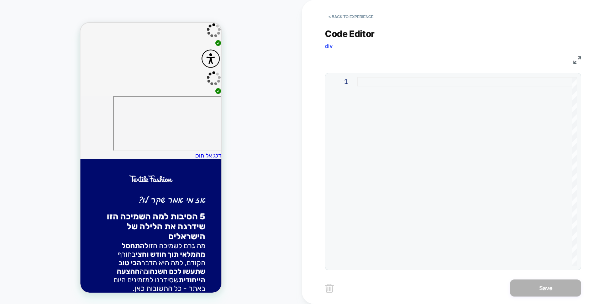
click at [429, 117] on div at bounding box center [467, 172] width 220 height 190
type textarea "**********"
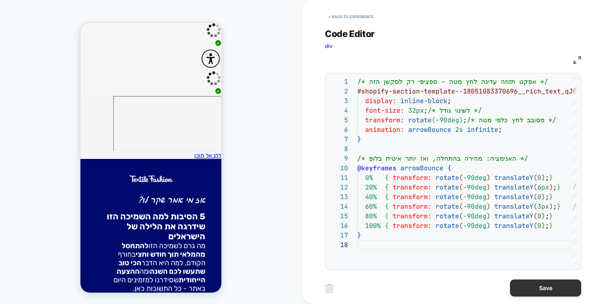
click at [534, 288] on button "Save" at bounding box center [545, 288] width 71 height 17
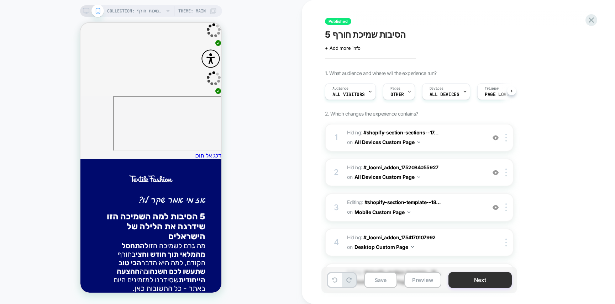
scroll to position [0, 0]
click at [486, 280] on button "Next" at bounding box center [479, 280] width 63 height 16
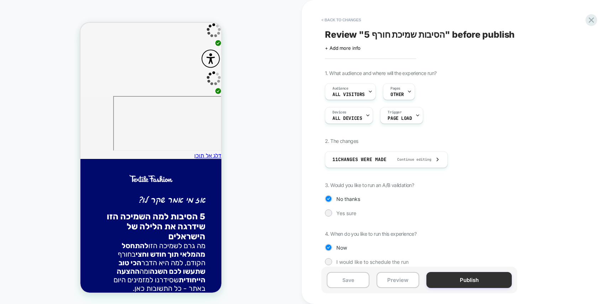
click at [485, 280] on button "Publish" at bounding box center [468, 280] width 85 height 16
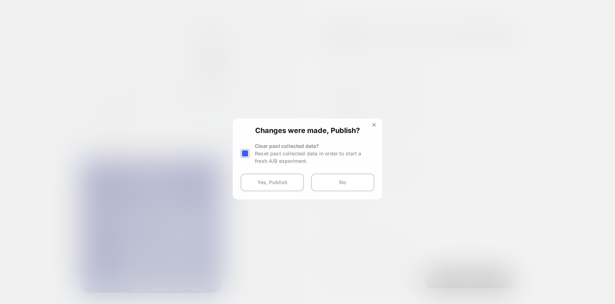
click at [279, 180] on div "Changes were made, Publish? Clear past collected data? Reset past collected dat…" at bounding box center [307, 159] width 149 height 81
click at [279, 180] on button "Yes, Publish" at bounding box center [272, 183] width 63 height 18
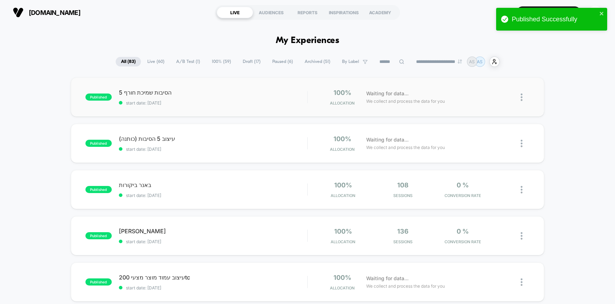
click at [283, 99] on div "5 הסיבות שמיכת חורף start date: [DATE]" at bounding box center [213, 97] width 189 height 17
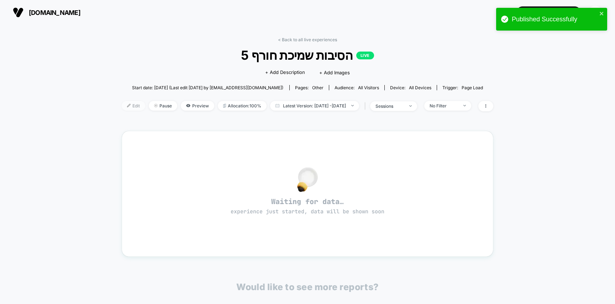
click at [122, 108] on span "Edit" at bounding box center [133, 106] width 23 height 10
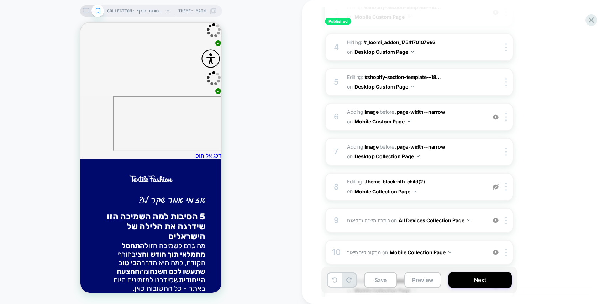
scroll to position [277, 0]
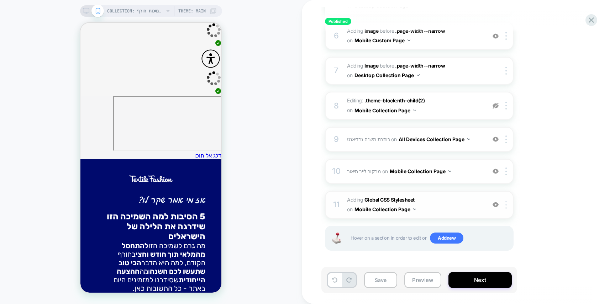
click at [502, 202] on div at bounding box center [508, 205] width 12 height 8
click at [500, 186] on div "1 Hiding : #shopify-section-sections--17... #shopify-section-sections--17458705…" at bounding box center [419, 57] width 189 height 421
click at [505, 204] on img at bounding box center [505, 205] width 1 height 8
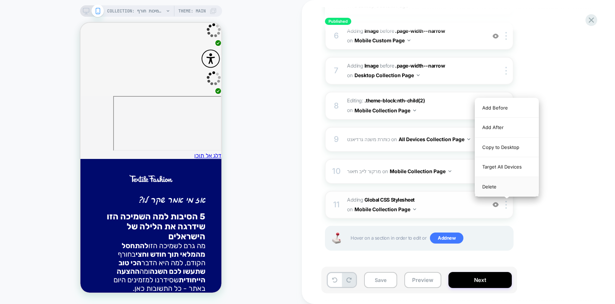
click at [510, 185] on div "Delete" at bounding box center [506, 186] width 63 height 19
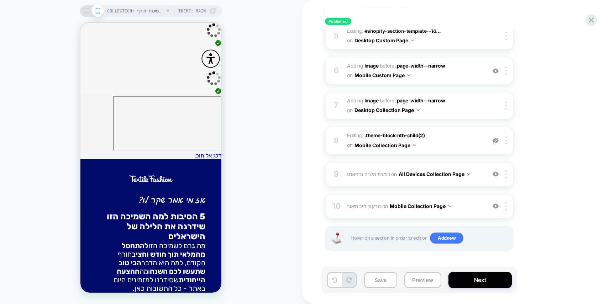
scroll to position [242, 0]
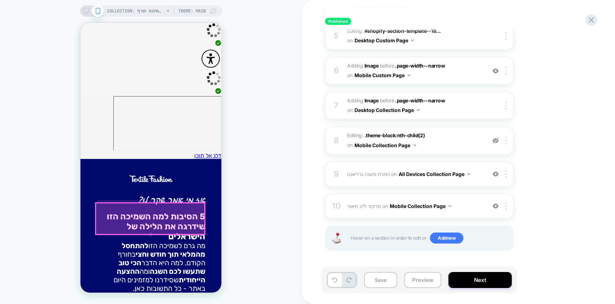
click at [189, 213] on div at bounding box center [150, 218] width 109 height 31
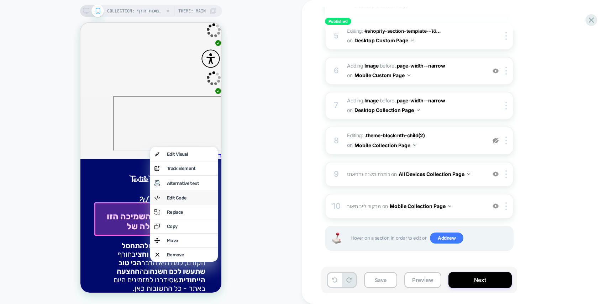
click at [186, 200] on div "Edit Code" at bounding box center [190, 197] width 47 height 5
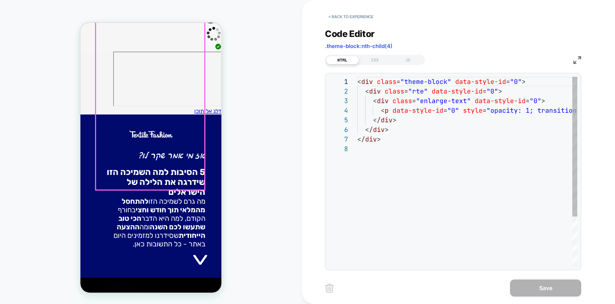
scroll to position [67, 0]
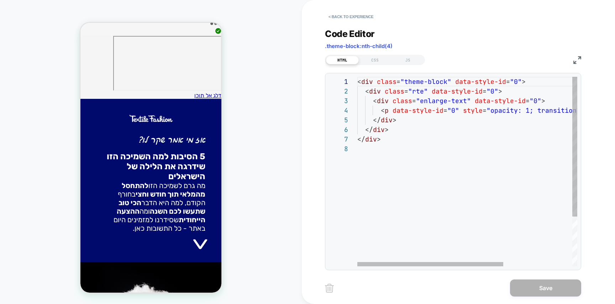
click at [361, 130] on div "< div class = "theme-block" data-style-id = "0" > < div class = "rte" data-styl…" at bounding box center [519, 205] width 324 height 257
click at [391, 163] on div "< div class = "theme-block" data-style-id = "0" > < div class = "rte" data-styl…" at bounding box center [519, 205] width 324 height 257
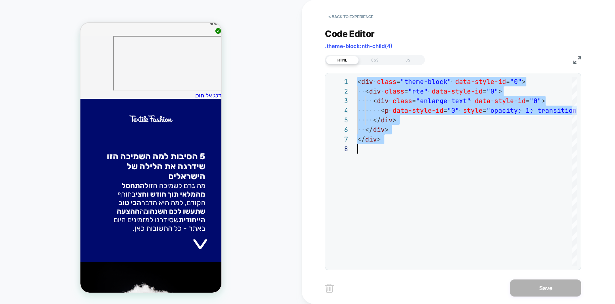
click at [373, 58] on div "CSS" at bounding box center [375, 60] width 33 height 9
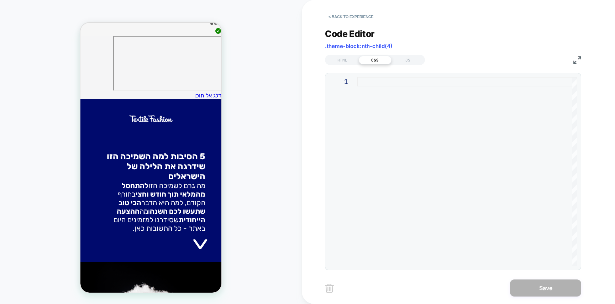
click at [411, 116] on div at bounding box center [467, 172] width 220 height 190
type textarea "**********"
click at [467, 146] on div at bounding box center [467, 172] width 220 height 190
type textarea "**********"
click at [439, 100] on div at bounding box center [467, 172] width 220 height 190
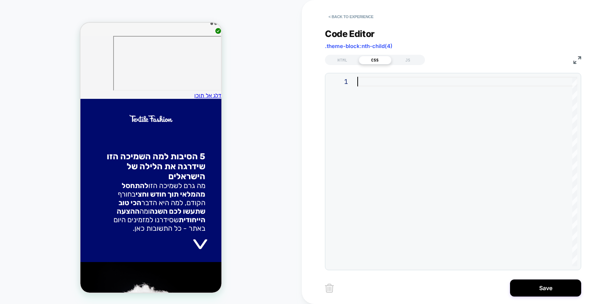
scroll to position [10, 0]
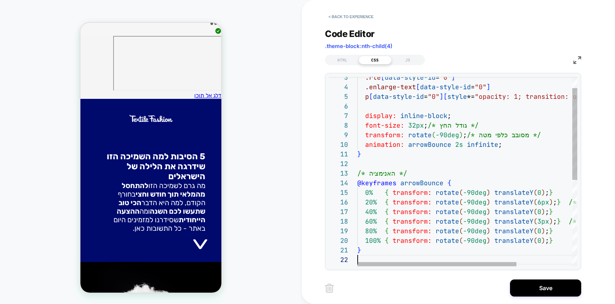
click at [476, 118] on div ".enlarge-text [ data-style-id = "0" ] p [ data-style-id = "0" ] [ style *= "opa…" at bounding box center [505, 249] width 297 height 392
type textarea "**********"
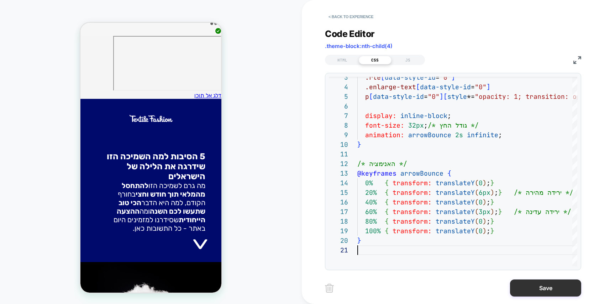
click at [536, 286] on button "Save" at bounding box center [545, 288] width 71 height 17
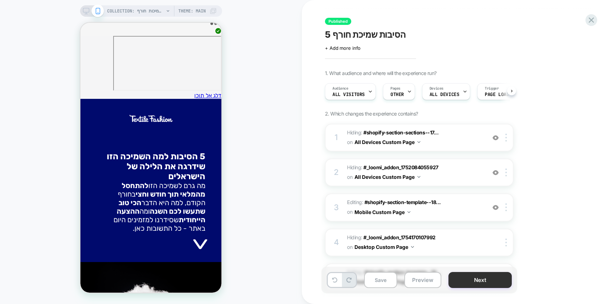
click at [482, 277] on button "Next" at bounding box center [479, 280] width 63 height 16
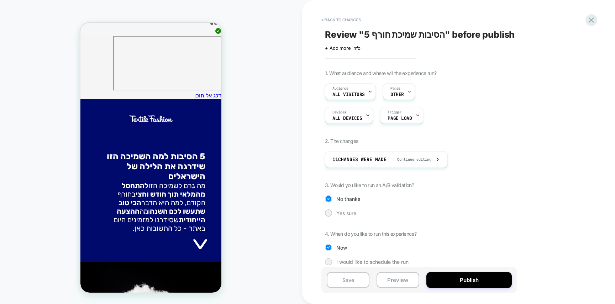
click at [482, 277] on button "Publish" at bounding box center [468, 280] width 85 height 16
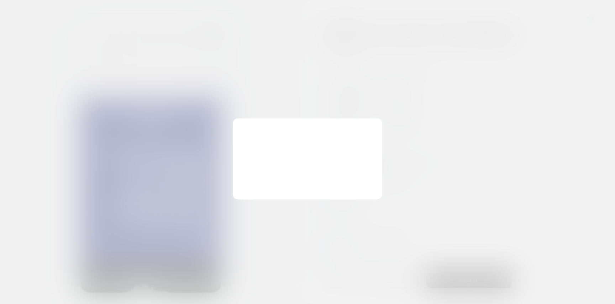
click at [261, 170] on div "Changes were made, Publish? Clear past collected data? Reset past collected dat…" at bounding box center [307, 158] width 148 height 79
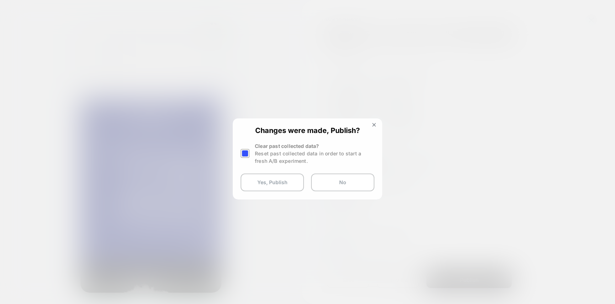
click at [261, 170] on div "Changes were made, Publish? Clear past collected data? Reset past collected dat…" at bounding box center [307, 158] width 148 height 79
click at [264, 179] on button "Yes, Publish" at bounding box center [272, 183] width 63 height 18
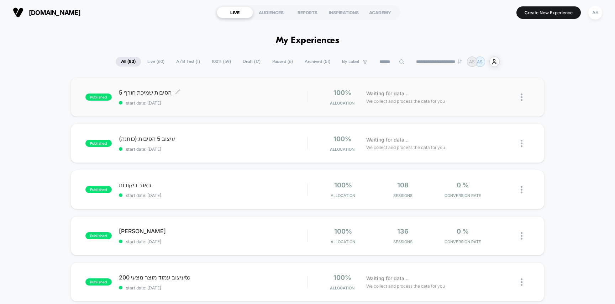
click at [251, 98] on div "5 הסיבות שמיכת חורף Click to edit experience details Click to edit experience d…" at bounding box center [213, 97] width 189 height 17
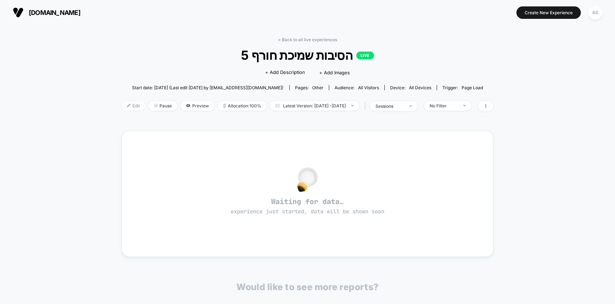
click at [122, 103] on span "Edit" at bounding box center [133, 106] width 23 height 10
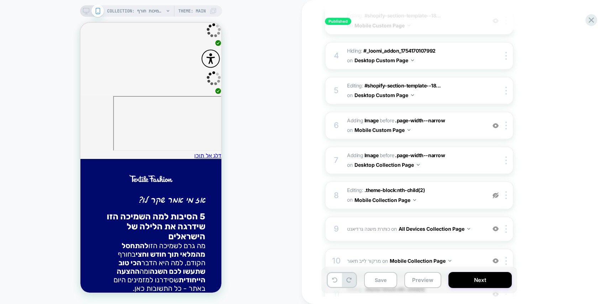
scroll to position [277, 0]
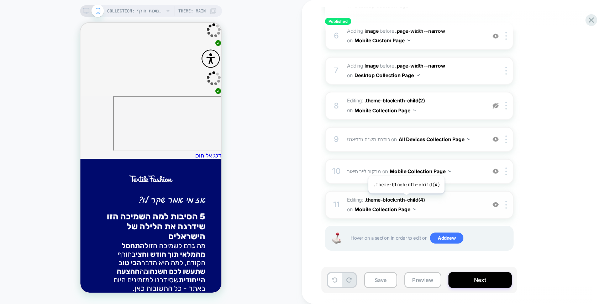
click at [406, 199] on span ".theme-block:nth-child(4)" at bounding box center [394, 200] width 60 height 6
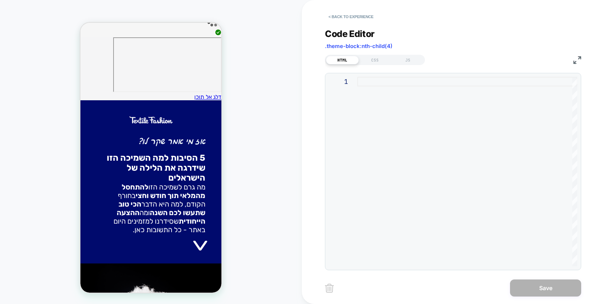
scroll to position [60, 0]
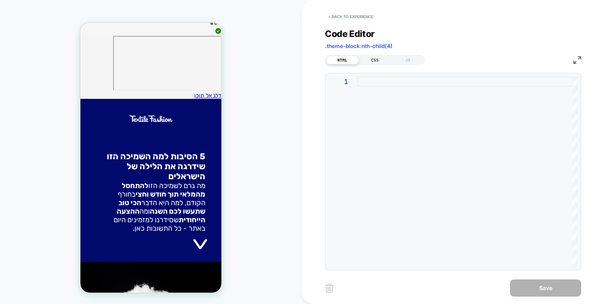
click at [374, 62] on div "CSS" at bounding box center [375, 60] width 33 height 9
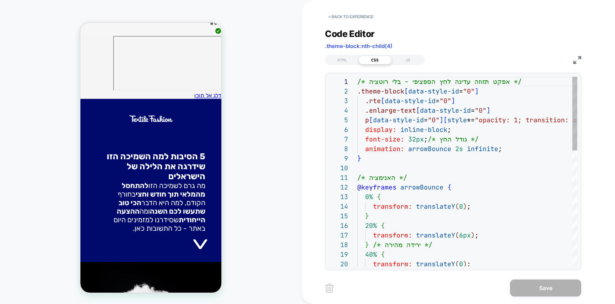
scroll to position [96, 0]
type textarea "**********"
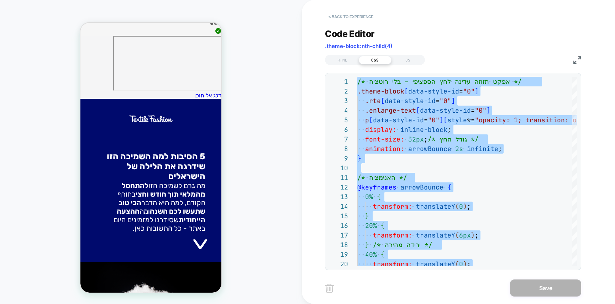
click at [353, 18] on button "< Back to experience" at bounding box center [351, 16] width 52 height 11
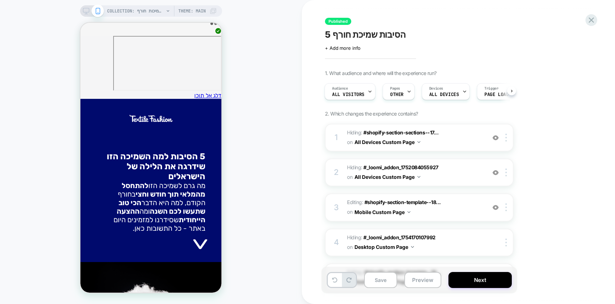
scroll to position [277, 0]
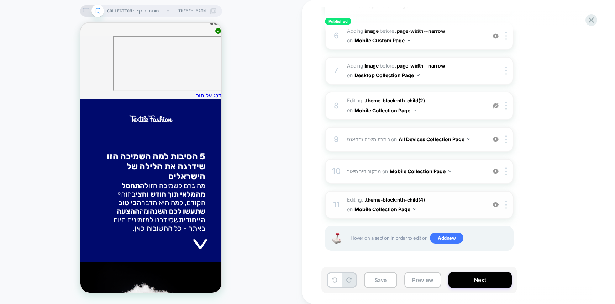
click at [506, 199] on div "11 Editing : .theme-block:nth-child(4) .theme-block:nth-child(4) on Mobile Coll…" at bounding box center [419, 205] width 189 height 28
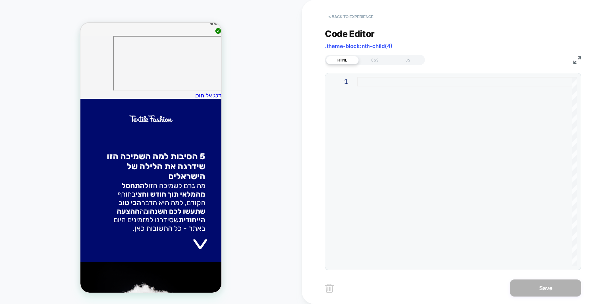
click at [332, 21] on button "< Back to experience" at bounding box center [351, 16] width 52 height 11
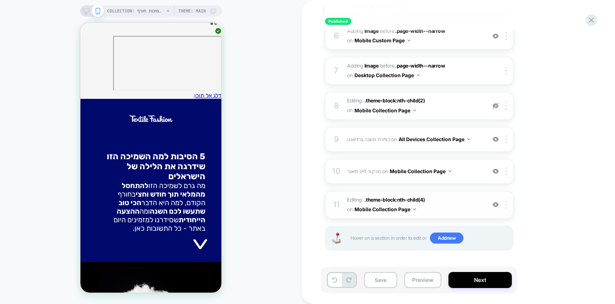
click at [505, 207] on img at bounding box center [505, 205] width 1 height 8
click at [509, 204] on div at bounding box center [508, 205] width 12 height 8
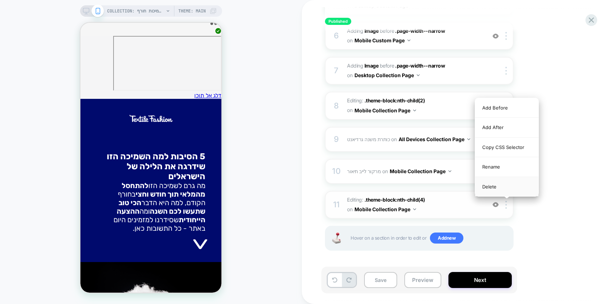
click at [508, 187] on div "Delete" at bounding box center [506, 186] width 63 height 19
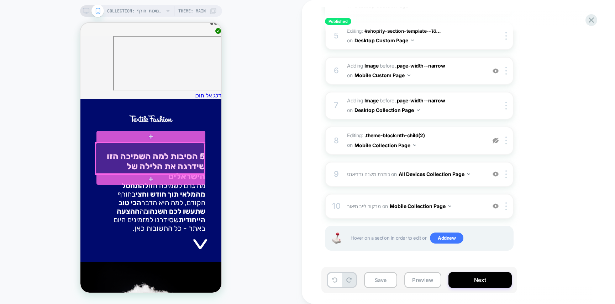
click at [193, 156] on div at bounding box center [150, 158] width 109 height 31
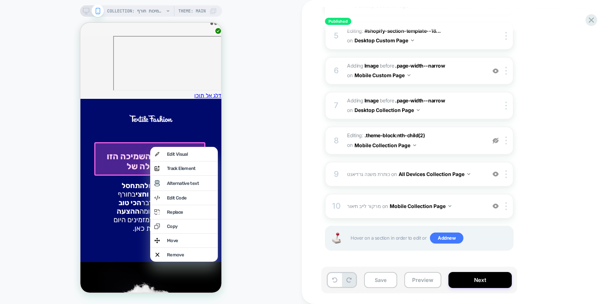
click at [191, 197] on div "Edit Code" at bounding box center [190, 197] width 47 height 5
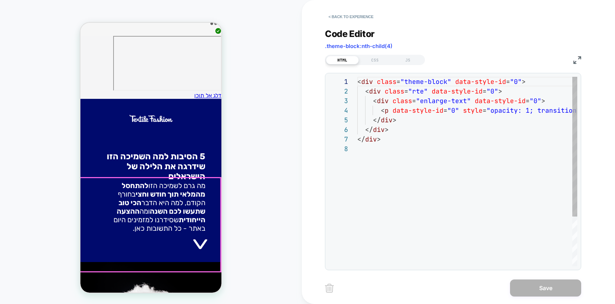
scroll to position [67, 0]
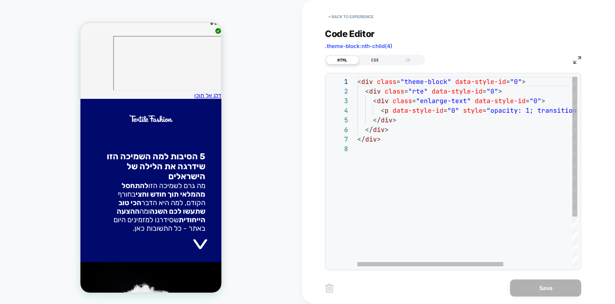
click at [373, 61] on div "CSS" at bounding box center [375, 60] width 33 height 9
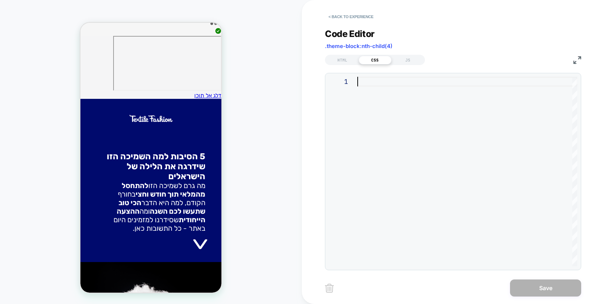
click at [398, 90] on div at bounding box center [467, 172] width 220 height 190
type textarea "*"
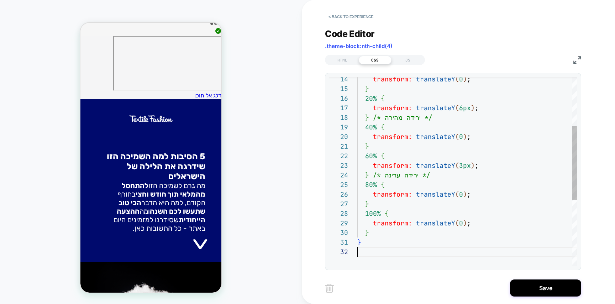
scroll to position [10, 0]
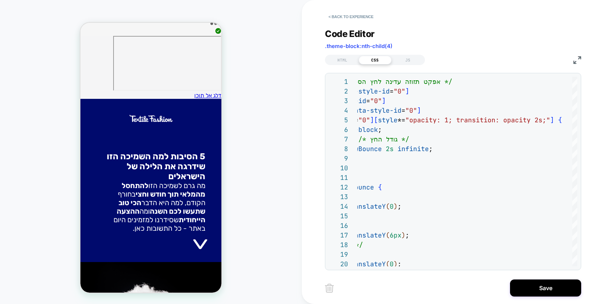
click at [548, 278] on div "< Back to experience Code Editor .theme-block:nth-child(4) HTML CSS JS 5 6 7 8 …" at bounding box center [458, 152] width 267 height 304
click at [545, 282] on button "Save" at bounding box center [545, 288] width 71 height 17
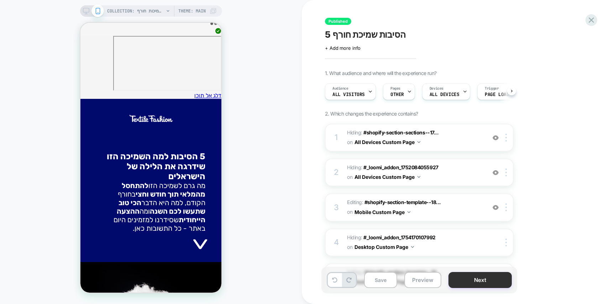
scroll to position [0, 0]
click at [486, 276] on button "Next" at bounding box center [479, 280] width 63 height 16
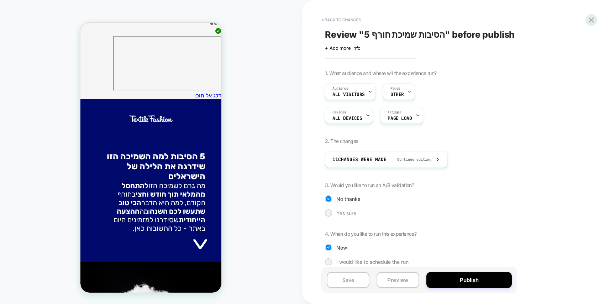
click at [486, 276] on button "Publish" at bounding box center [468, 280] width 85 height 16
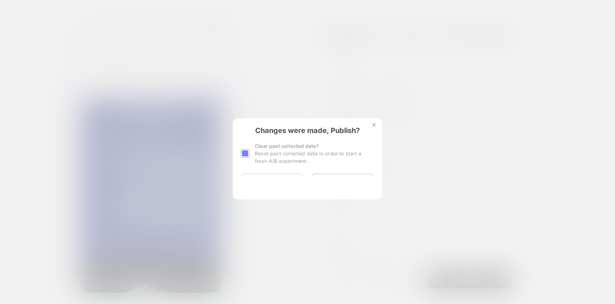
click at [278, 184] on button "Yes, Publish" at bounding box center [272, 183] width 63 height 18
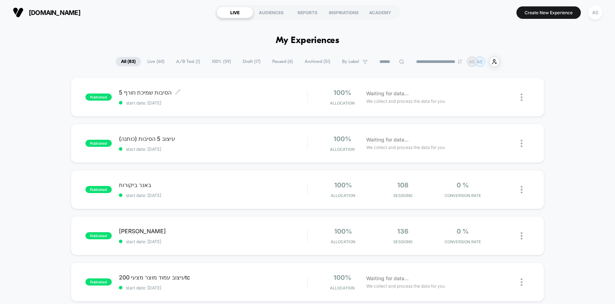
click at [249, 96] on div "5 הסיבות שמיכת חורף Click to edit experience details Click to edit experience d…" at bounding box center [213, 97] width 189 height 17
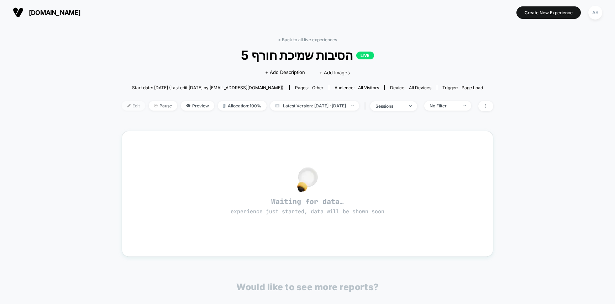
click at [122, 103] on span "Edit" at bounding box center [133, 106] width 23 height 10
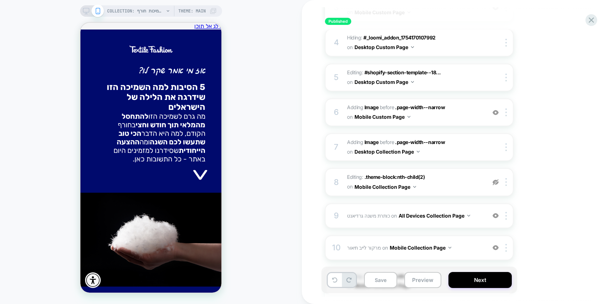
scroll to position [277, 0]
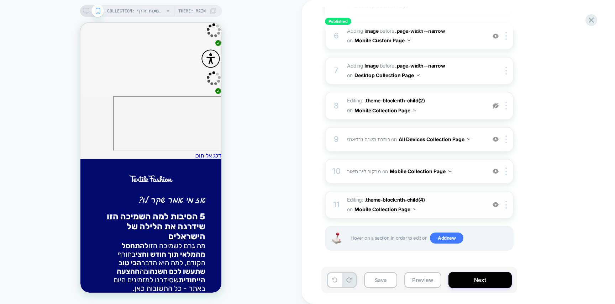
click at [352, 197] on span "Editing : .theme-block:nth-child(4) .theme-block:nth-child(4) on Mobile Collect…" at bounding box center [415, 204] width 136 height 19
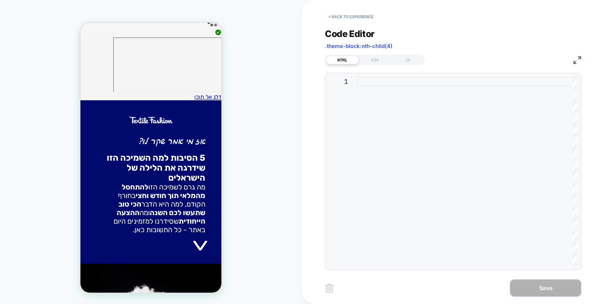
scroll to position [60, 0]
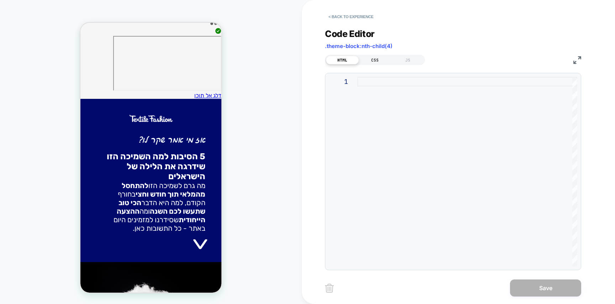
click at [370, 61] on div "CSS" at bounding box center [375, 60] width 33 height 9
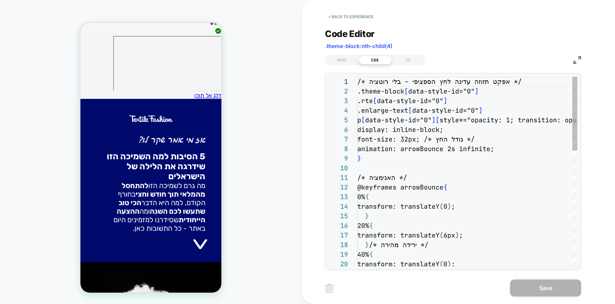
scroll to position [96, 0]
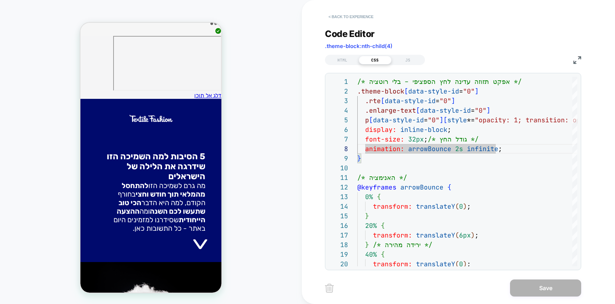
click at [342, 16] on button "< Back to experience" at bounding box center [351, 16] width 52 height 11
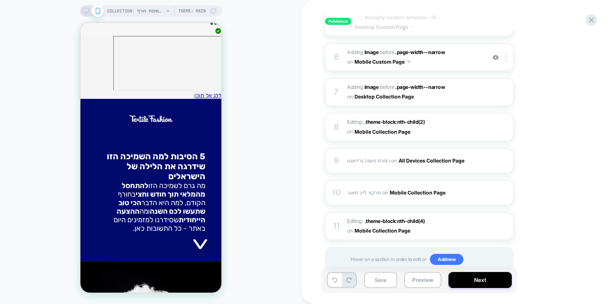
scroll to position [277, 0]
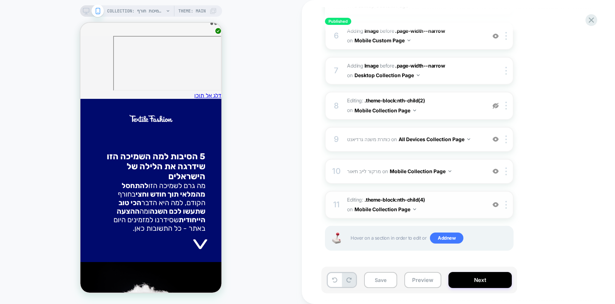
click at [358, 197] on span "Editing : .theme-block:nth-child(4) .theme-block:nth-child(4) on Mobile Collect…" at bounding box center [415, 204] width 136 height 19
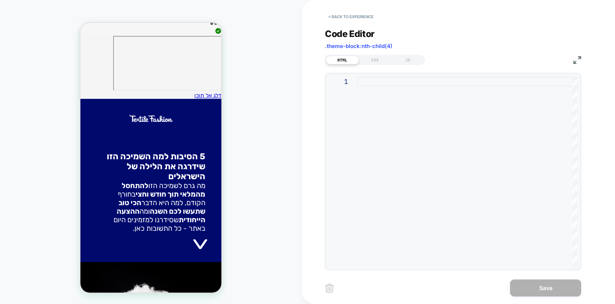
click at [380, 144] on div at bounding box center [467, 172] width 220 height 190
click at [374, 62] on div "CSS" at bounding box center [375, 60] width 33 height 9
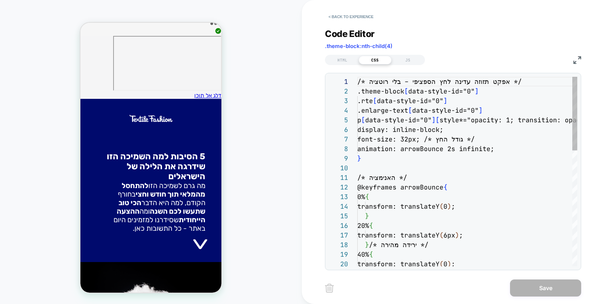
scroll to position [96, 0]
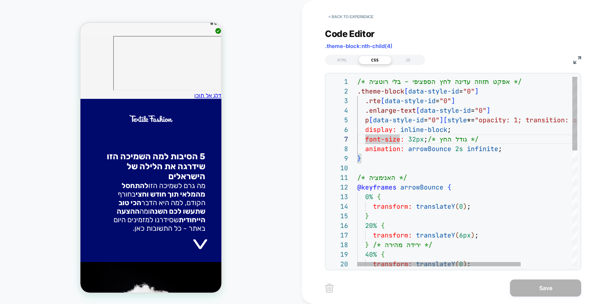
type textarea "**********"
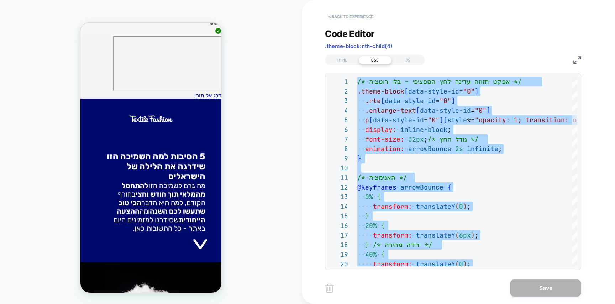
click at [345, 17] on button "< Back to experience" at bounding box center [351, 16] width 52 height 11
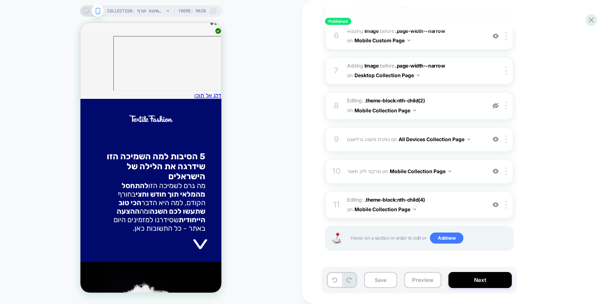
scroll to position [0, 0]
click at [507, 210] on div "11 Editing : .theme-block:nth-child(4) .theme-block:nth-child(4) on Mobile Coll…" at bounding box center [419, 205] width 189 height 28
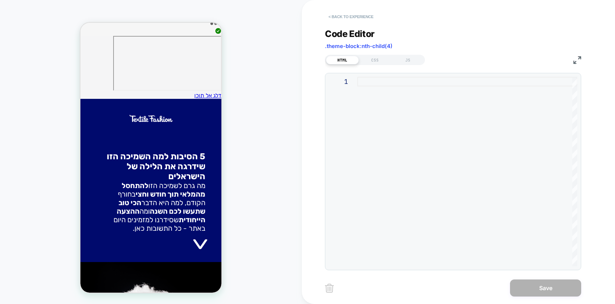
click at [358, 16] on button "< Back to experience" at bounding box center [351, 16] width 52 height 11
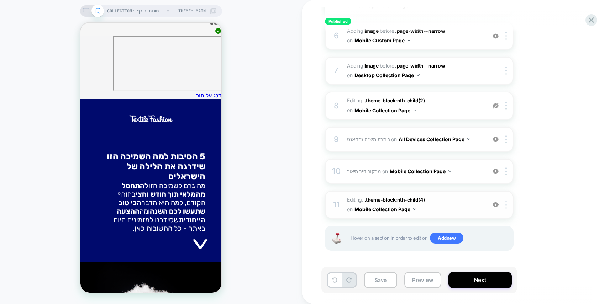
click at [507, 205] on div at bounding box center [508, 205] width 12 height 8
click at [506, 205] on img at bounding box center [505, 205] width 1 height 8
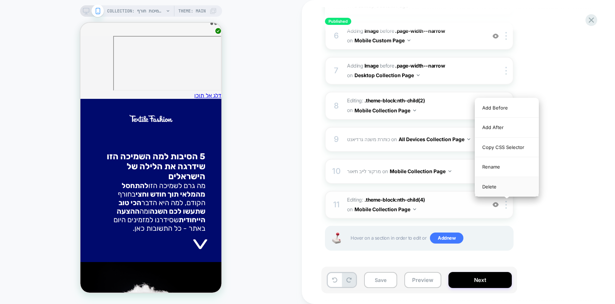
click at [506, 189] on div "Delete" at bounding box center [506, 186] width 63 height 19
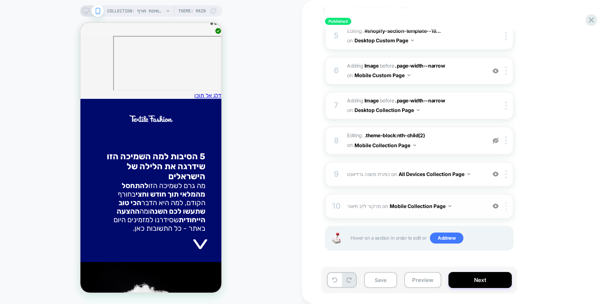
scroll to position [242, 0]
click at [497, 276] on button "Next" at bounding box center [479, 280] width 63 height 16
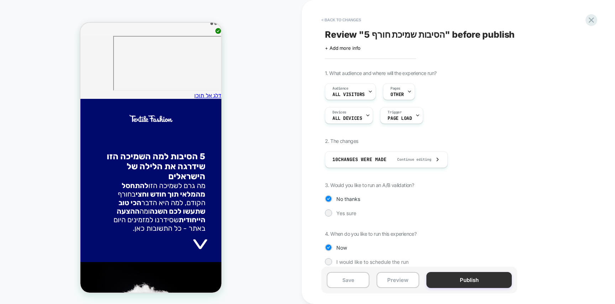
click at [490, 274] on button "Publish" at bounding box center [468, 280] width 85 height 16
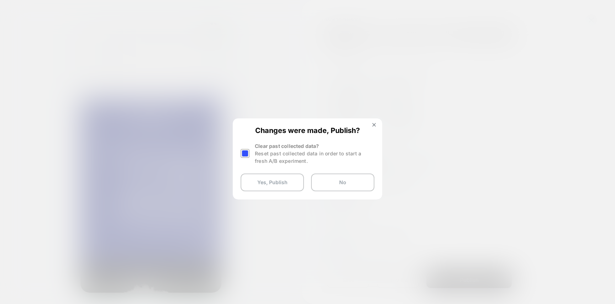
click at [373, 121] on div "Changes were made, Publish? Clear past collected data? Reset past collected dat…" at bounding box center [307, 158] width 148 height 79
click at [373, 125] on img at bounding box center [374, 125] width 4 height 4
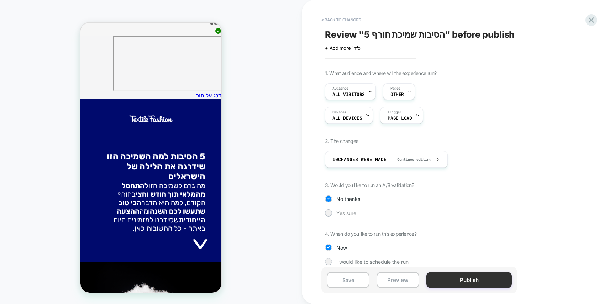
click at [467, 286] on button "Publish" at bounding box center [468, 280] width 85 height 16
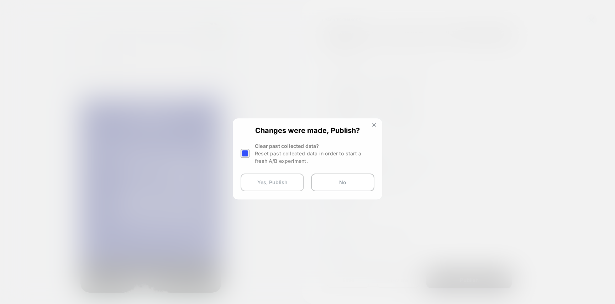
click at [255, 174] on button "Yes, Publish" at bounding box center [272, 183] width 63 height 18
